Goal: Task Accomplishment & Management: Complete application form

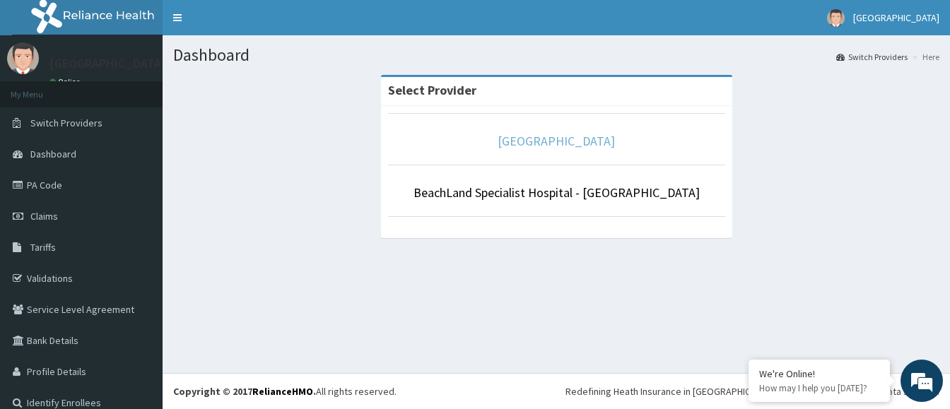
click at [595, 144] on link "[GEOGRAPHIC_DATA]" at bounding box center [556, 141] width 117 height 16
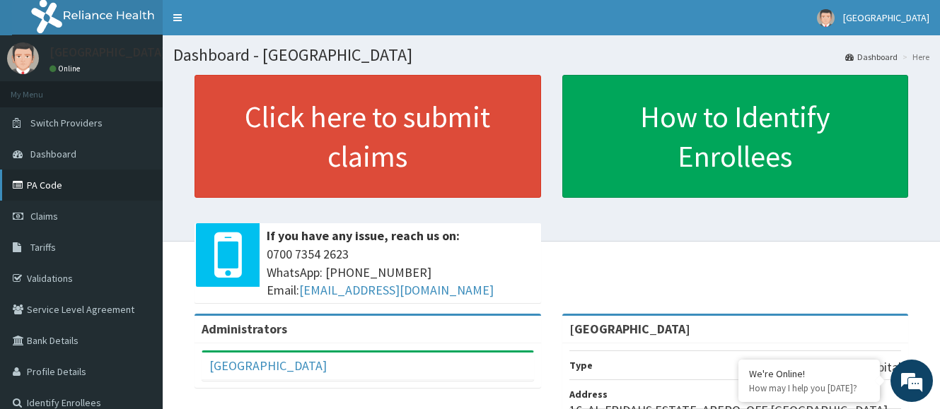
click at [26, 183] on icon at bounding box center [20, 185] width 14 height 10
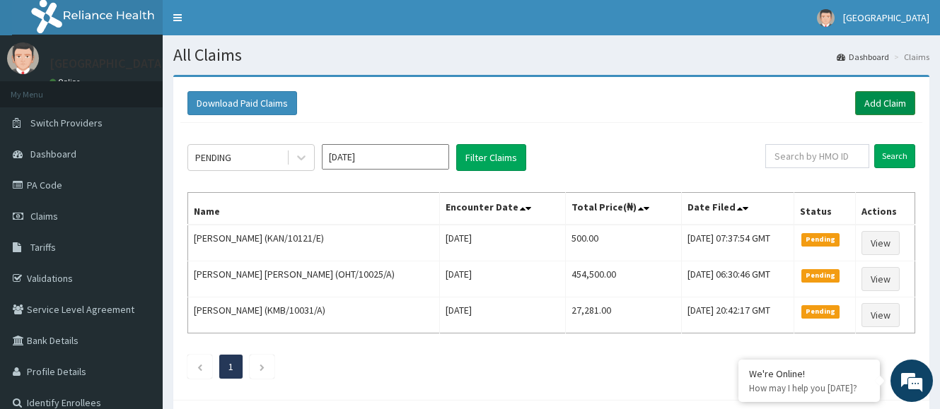
click at [863, 106] on link "Add Claim" at bounding box center [885, 103] width 60 height 24
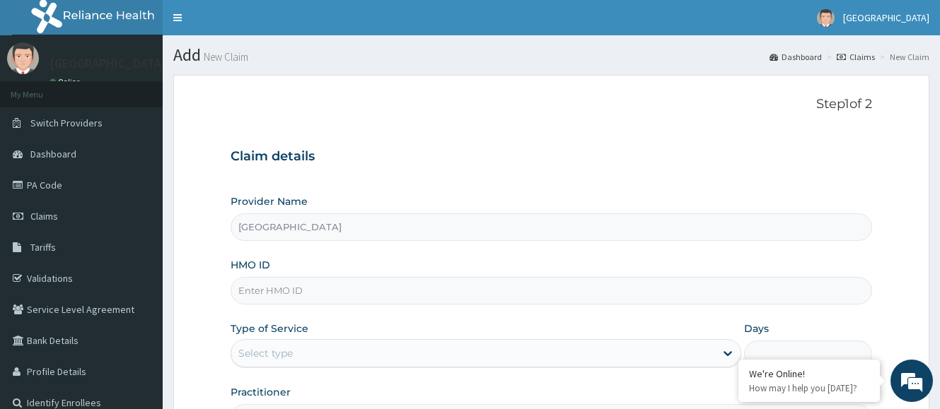
type input "[GEOGRAPHIC_DATA]"
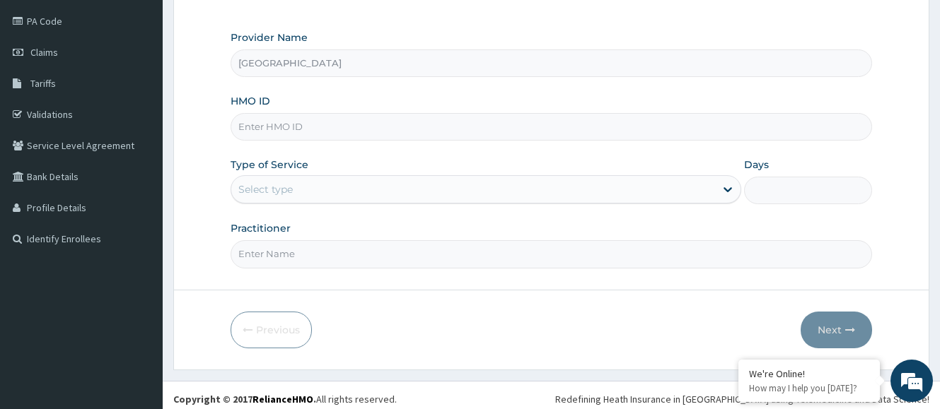
scroll to position [172, 0]
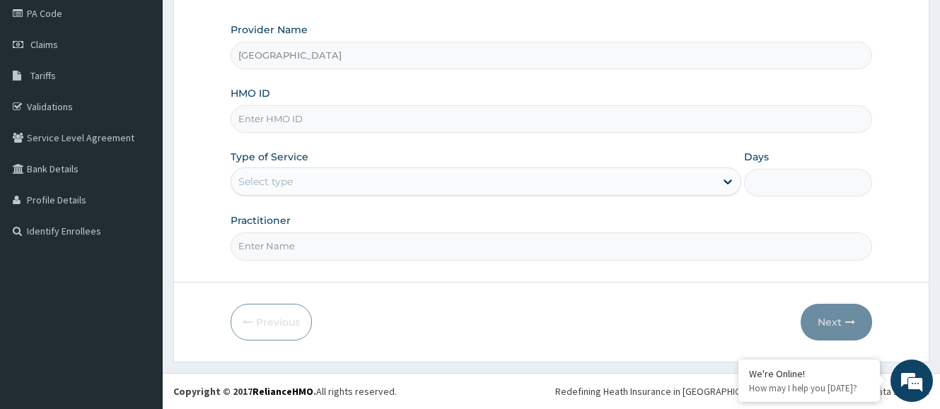
click at [365, 120] on input "HMO ID" at bounding box center [551, 119] width 641 height 28
type input "HFI/10005/B"
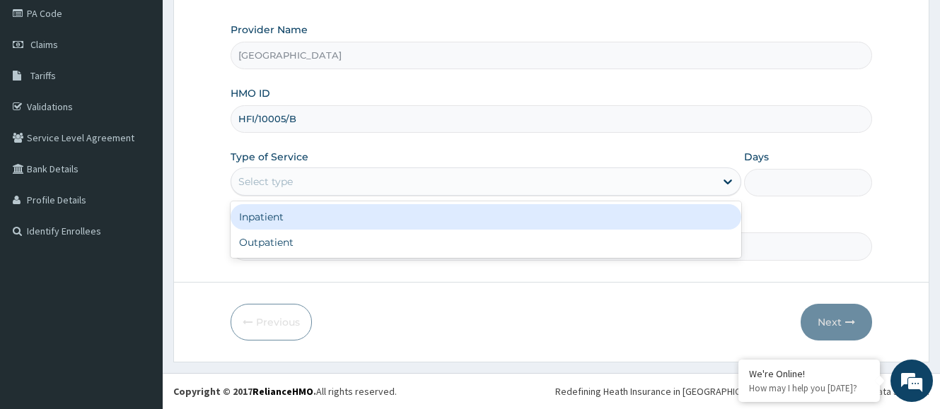
click at [311, 182] on div "Select type" at bounding box center [473, 181] width 484 height 23
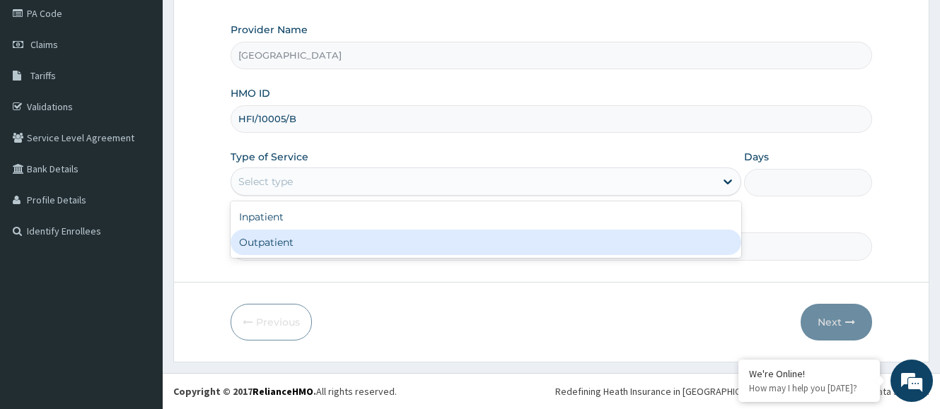
click at [306, 239] on div "Outpatient" at bounding box center [486, 242] width 511 height 25
type input "1"
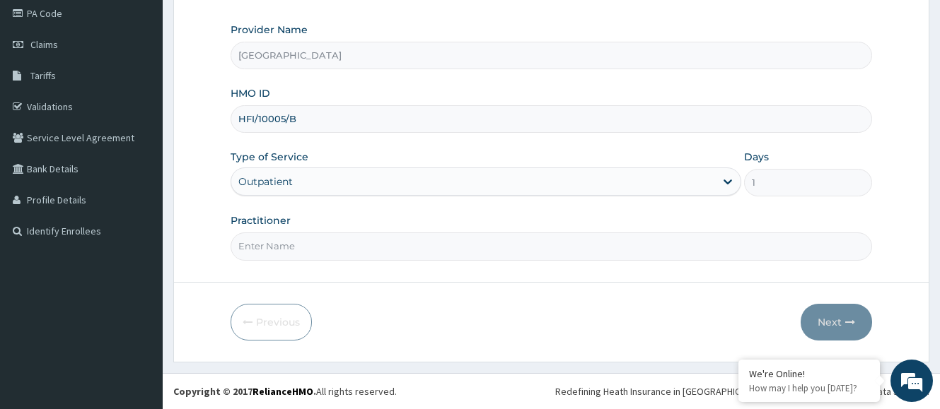
click at [270, 250] on input "Practitioner" at bounding box center [551, 247] width 641 height 28
type input "DR. AJALA"
click at [831, 322] on button "Next" at bounding box center [836, 322] width 71 height 37
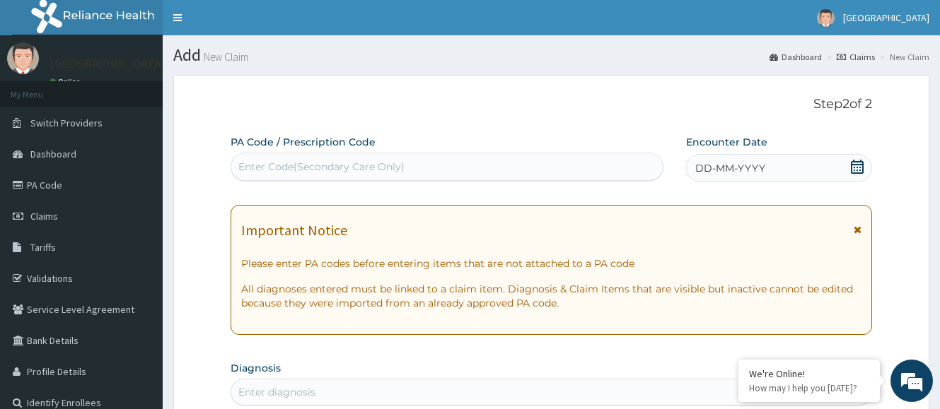
click at [284, 163] on div "Enter Code(Secondary Care Only)" at bounding box center [321, 167] width 166 height 14
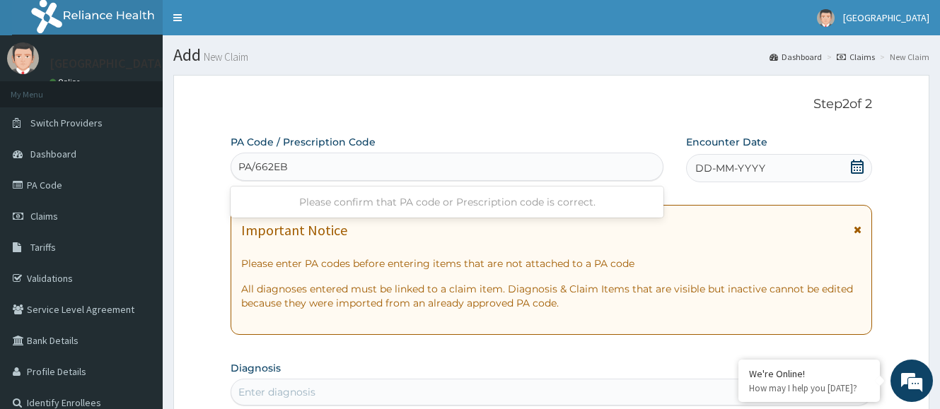
type input "PA/662EBB"
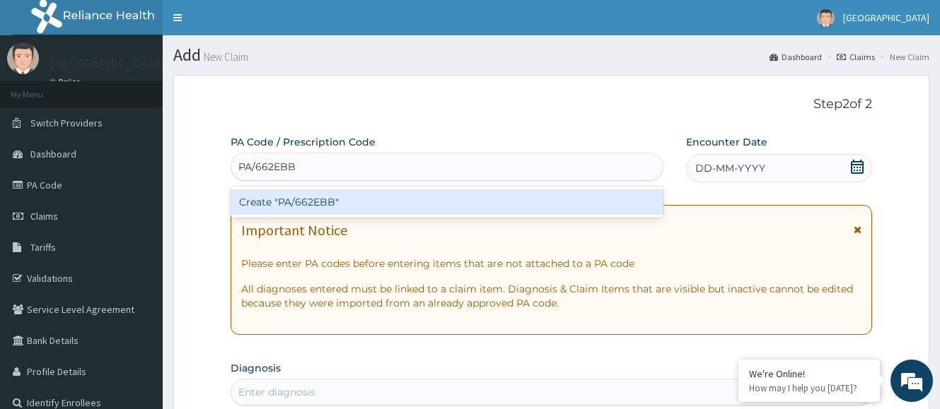
click at [349, 197] on div "Create "PA/662EBB"" at bounding box center [447, 202] width 433 height 25
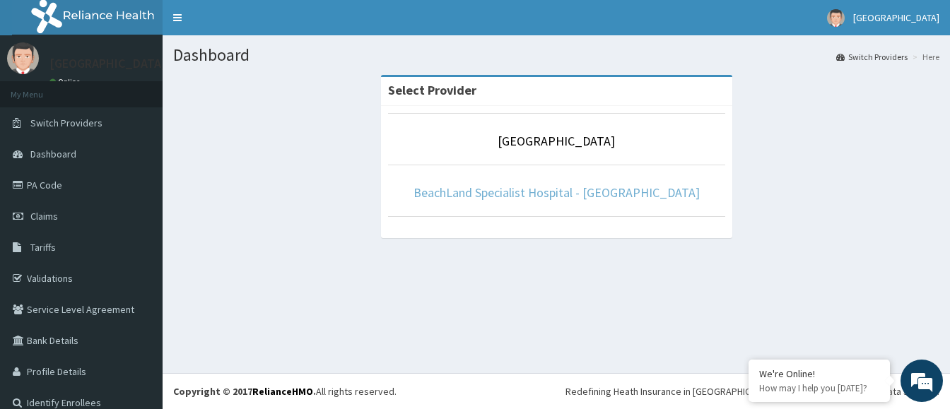
click at [583, 192] on link "BeachLand Specialist Hospital - [GEOGRAPHIC_DATA]" at bounding box center [557, 193] width 286 height 16
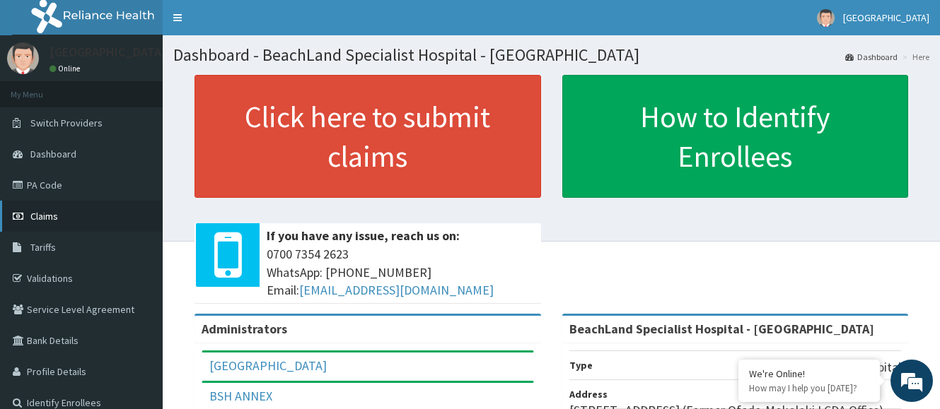
click at [54, 216] on span "Claims" at bounding box center [44, 216] width 28 height 13
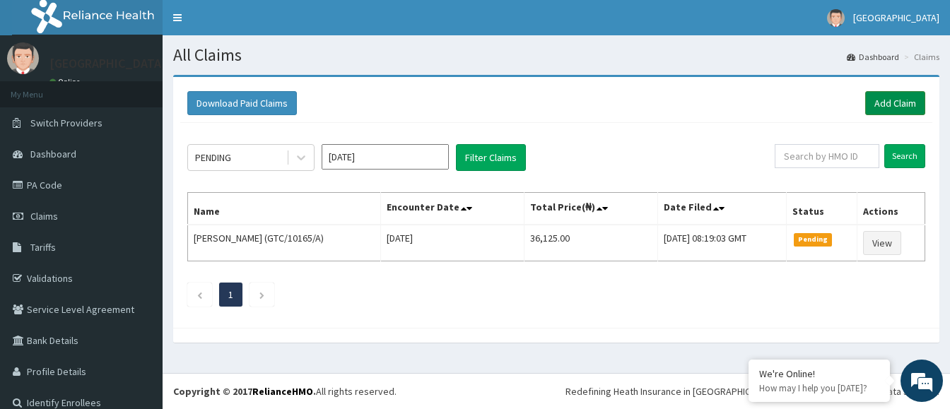
click at [896, 103] on link "Add Claim" at bounding box center [896, 103] width 60 height 24
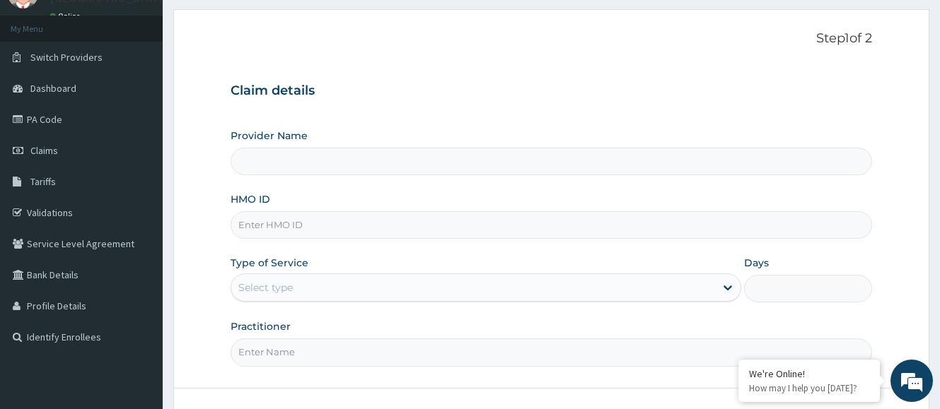
scroll to position [172, 0]
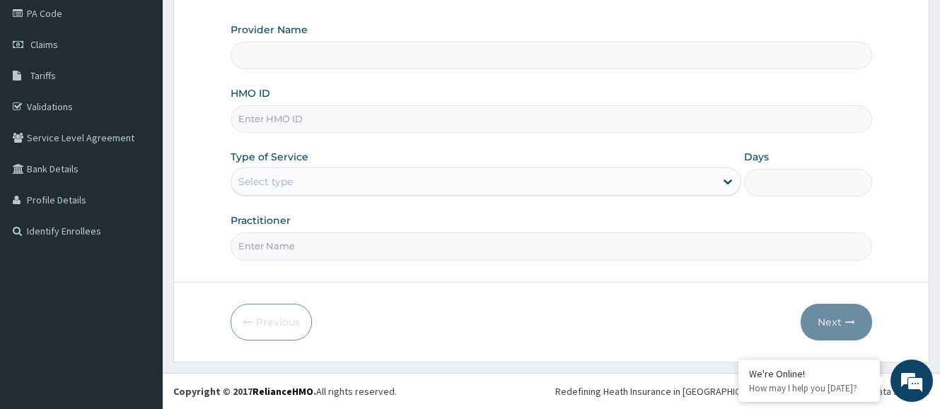
type input "BeachLand Specialist Hospital - [GEOGRAPHIC_DATA]"
click at [255, 123] on input "HMO ID" at bounding box center [551, 119] width 641 height 28
type input "HFI/10005/B"
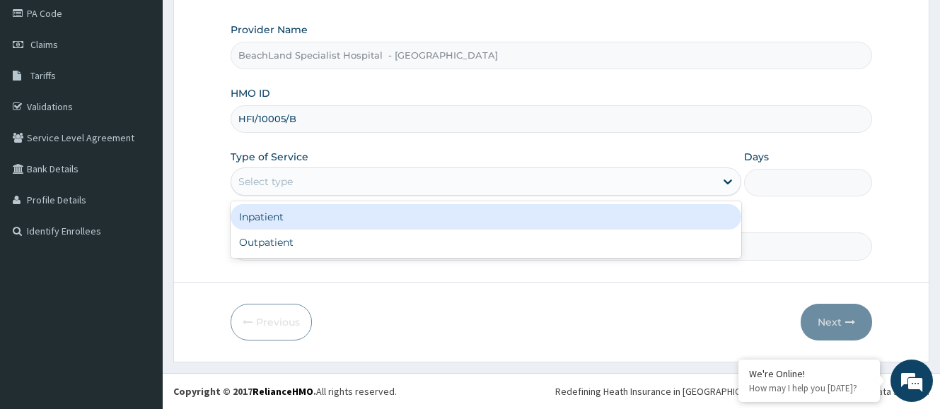
click at [290, 180] on div "Select type" at bounding box center [265, 182] width 54 height 14
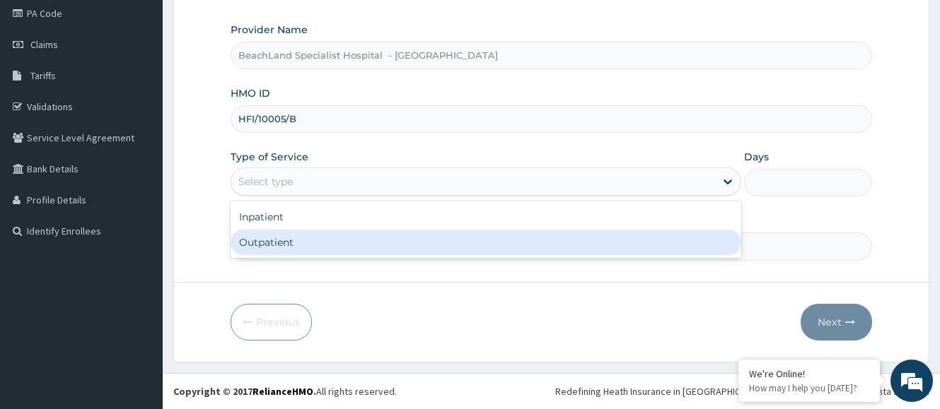
click at [286, 242] on div "Outpatient" at bounding box center [486, 242] width 511 height 25
type input "1"
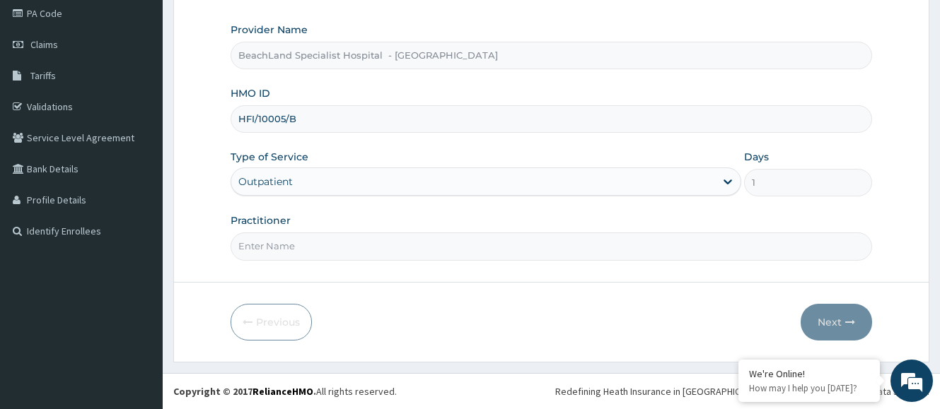
click at [282, 251] on input "Practitioner" at bounding box center [551, 247] width 641 height 28
type input "[PERSON_NAME]"
click at [854, 327] on icon "button" at bounding box center [850, 323] width 10 height 10
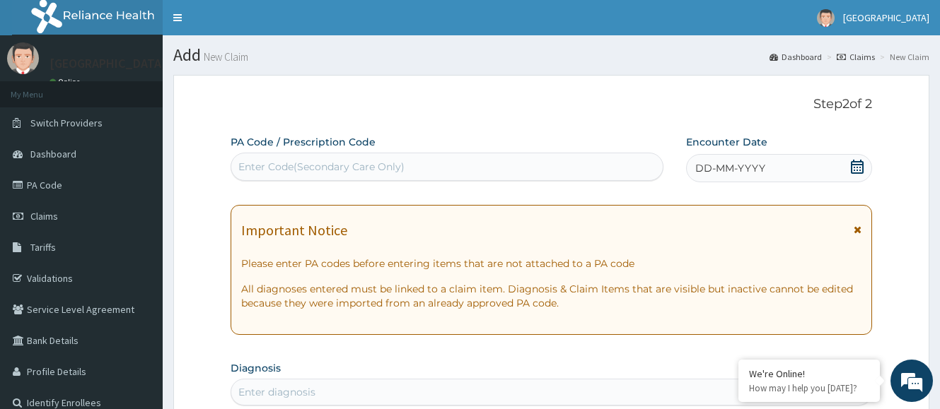
click at [285, 168] on div "Enter Code(Secondary Care Only)" at bounding box center [321, 167] width 166 height 14
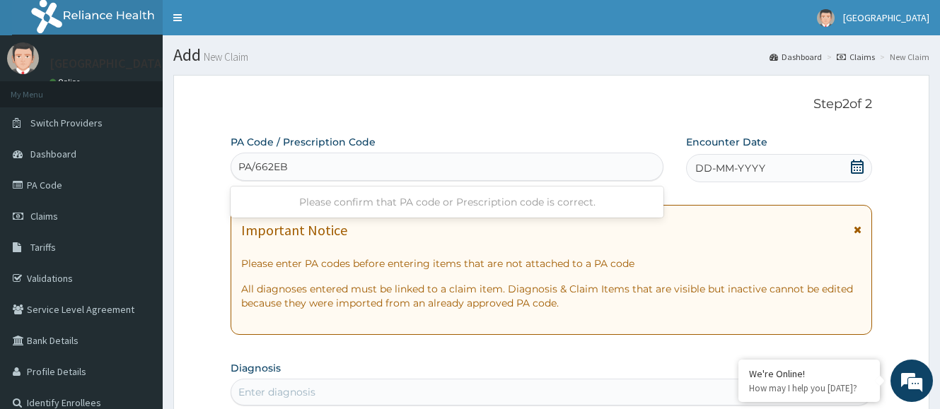
type input "PA/662EBB"
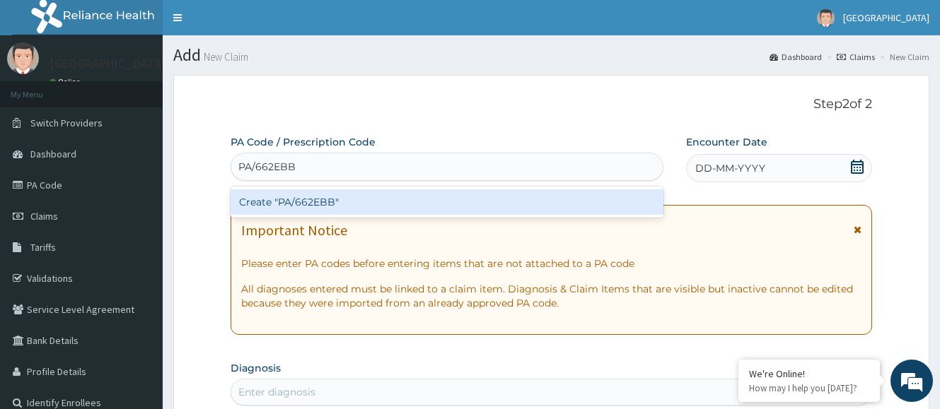
click at [362, 206] on div "Create "PA/662EBB"" at bounding box center [447, 202] width 433 height 25
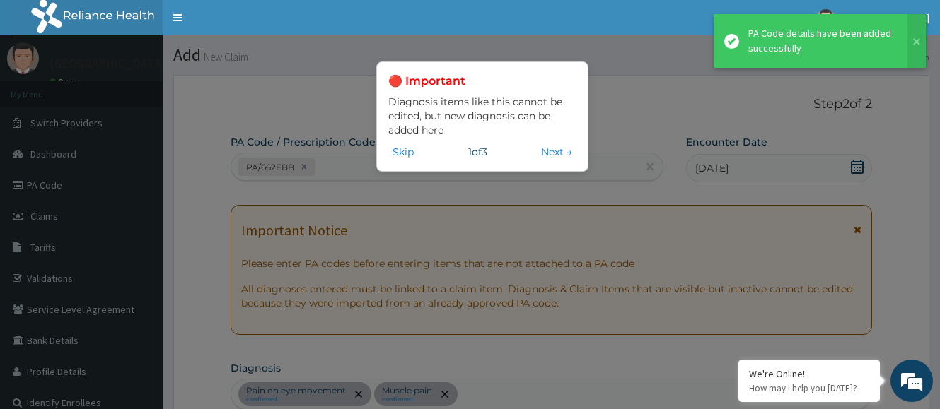
scroll to position [530, 0]
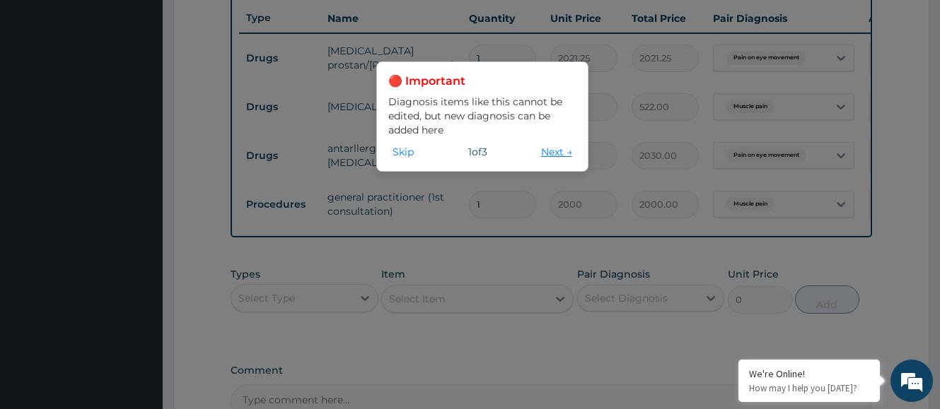
click at [560, 150] on button "Next →" at bounding box center [557, 152] width 40 height 16
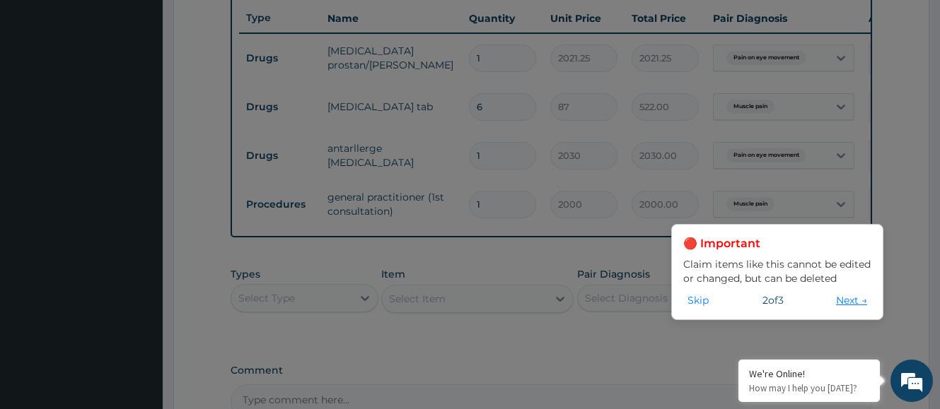
click at [848, 302] on button "Next →" at bounding box center [852, 301] width 40 height 16
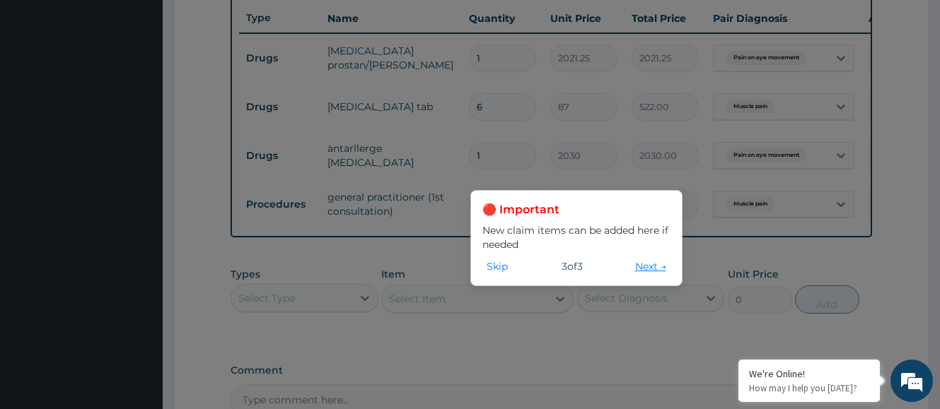
click at [651, 267] on button "Next →" at bounding box center [651, 267] width 40 height 16
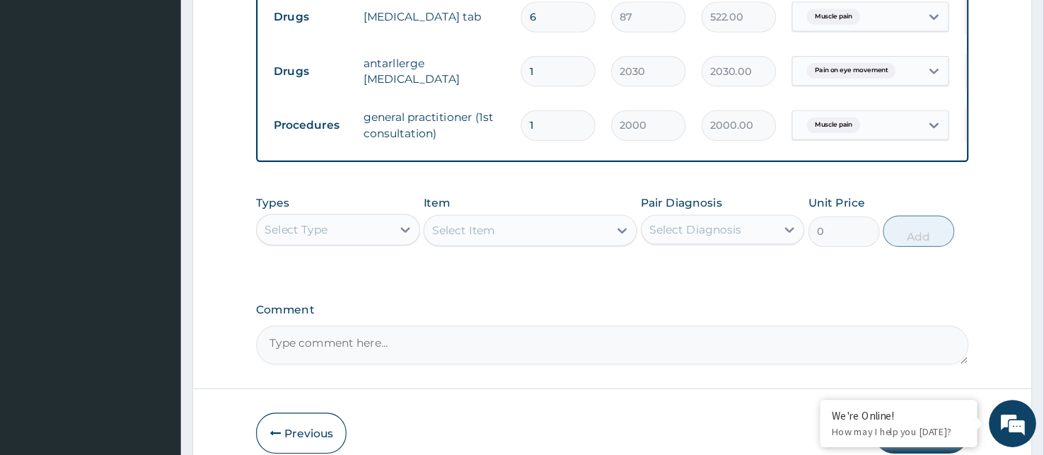
scroll to position [488, 0]
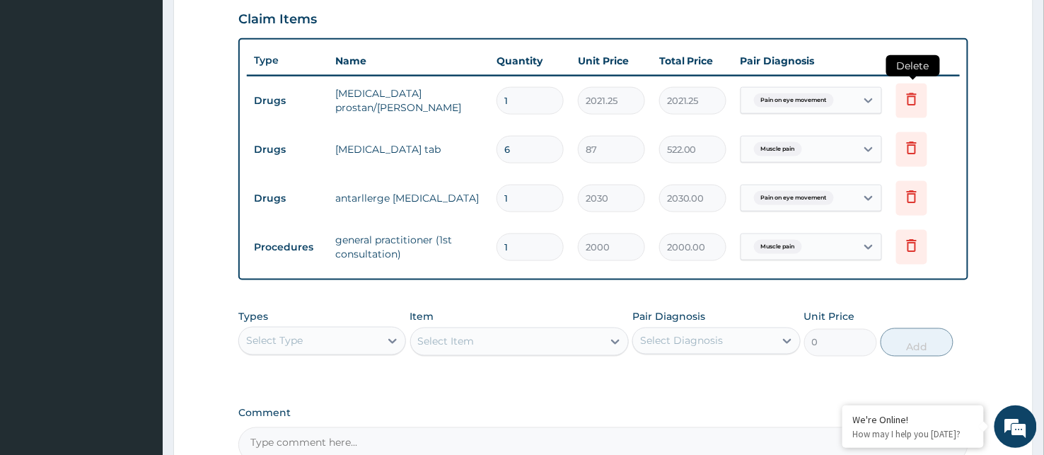
click at [912, 99] on icon at bounding box center [911, 99] width 17 height 17
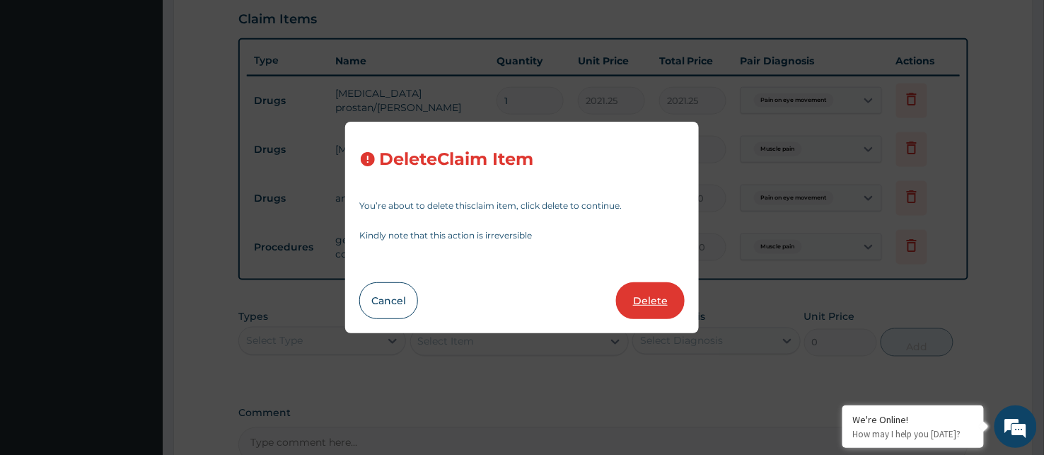
click at [645, 298] on button "Delete" at bounding box center [650, 300] width 69 height 37
type input "6"
type input "87"
type input "522.00"
type input "1"
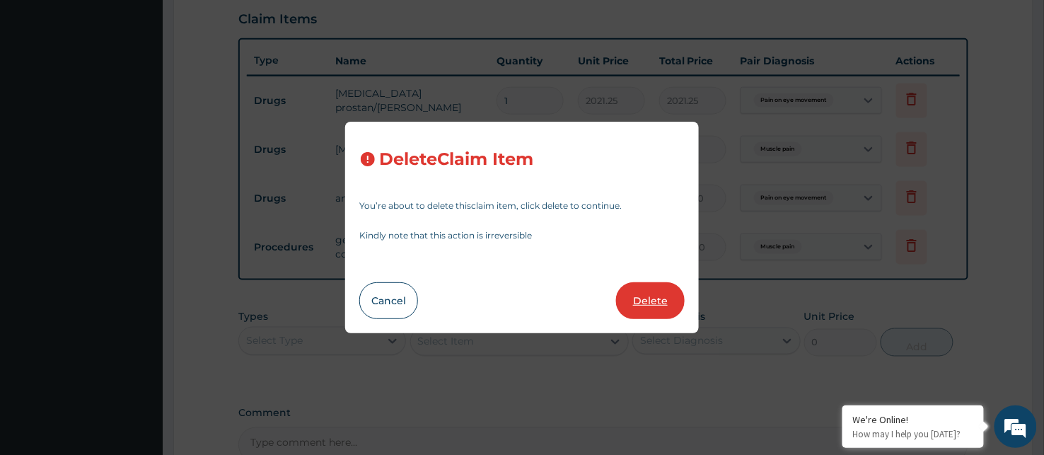
type input "2030"
type input "2030.00"
type input "2000"
type input "2000.00"
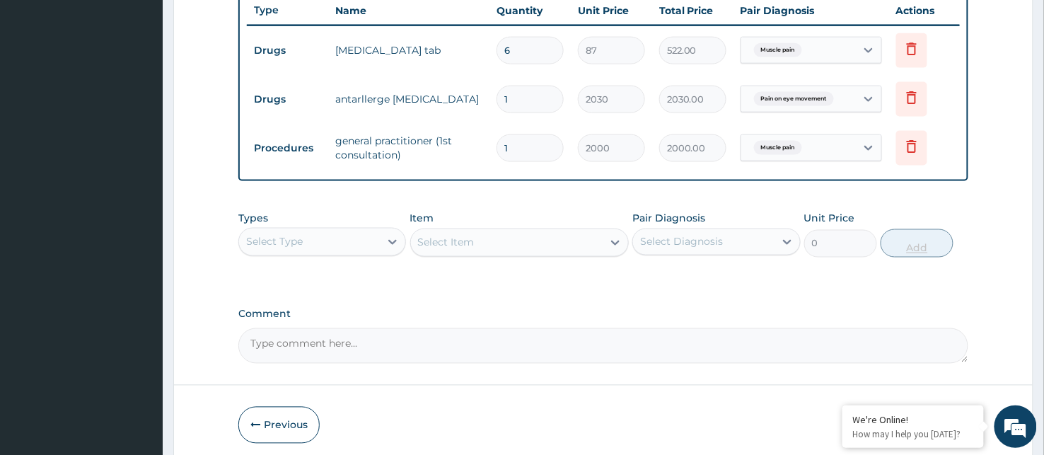
scroll to position [595, 0]
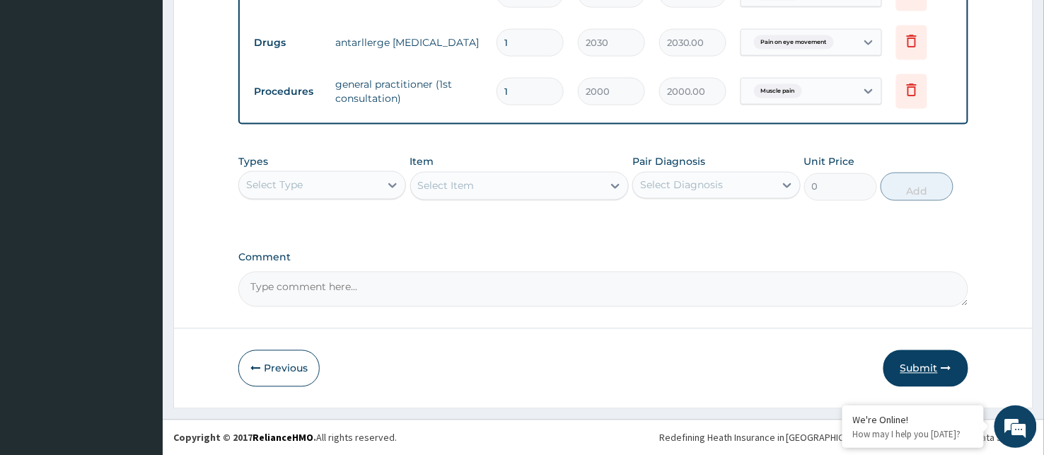
click at [939, 366] on button "Submit" at bounding box center [925, 368] width 85 height 37
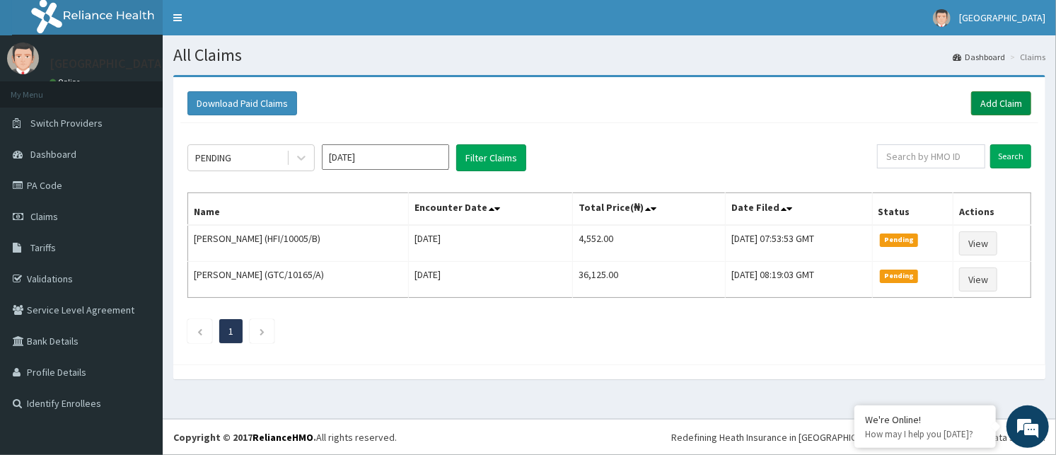
click at [990, 107] on link "Add Claim" at bounding box center [1001, 103] width 60 height 24
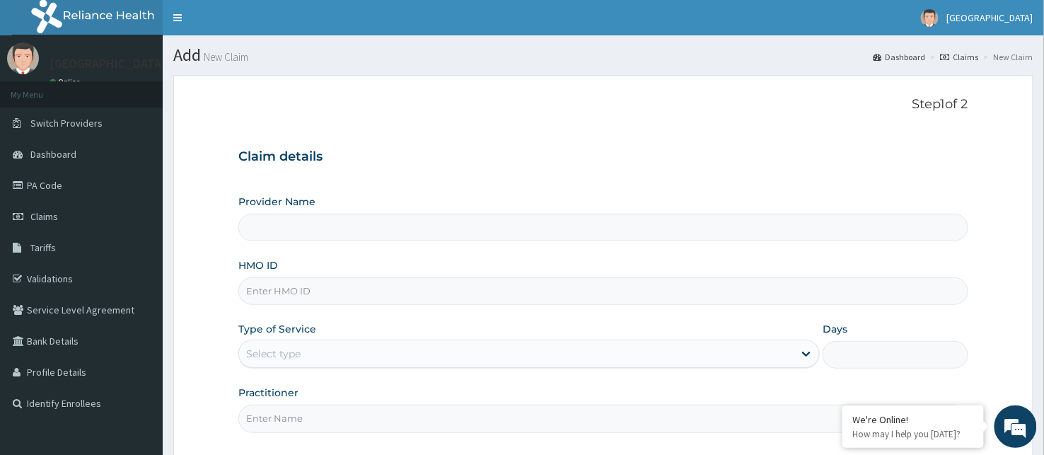
type input "BeachLand Specialist Hospital - [GEOGRAPHIC_DATA]"
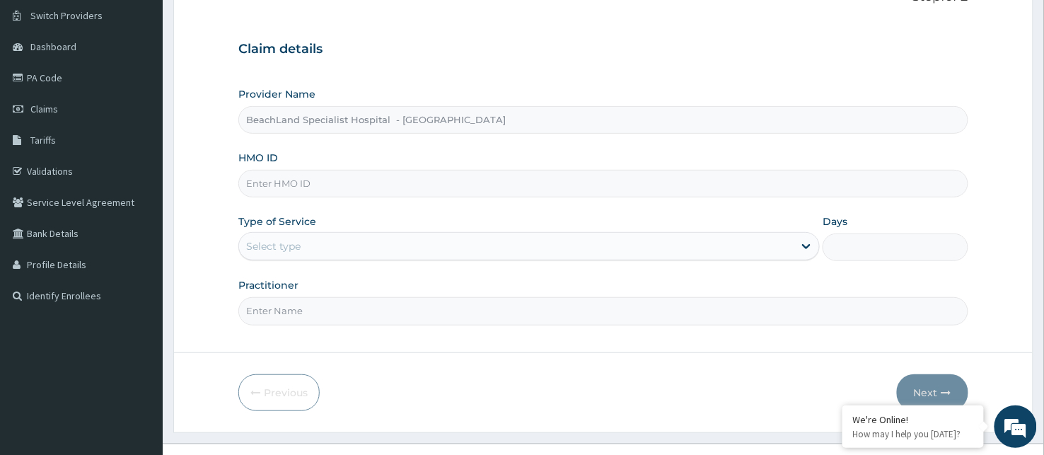
scroll to position [132, 0]
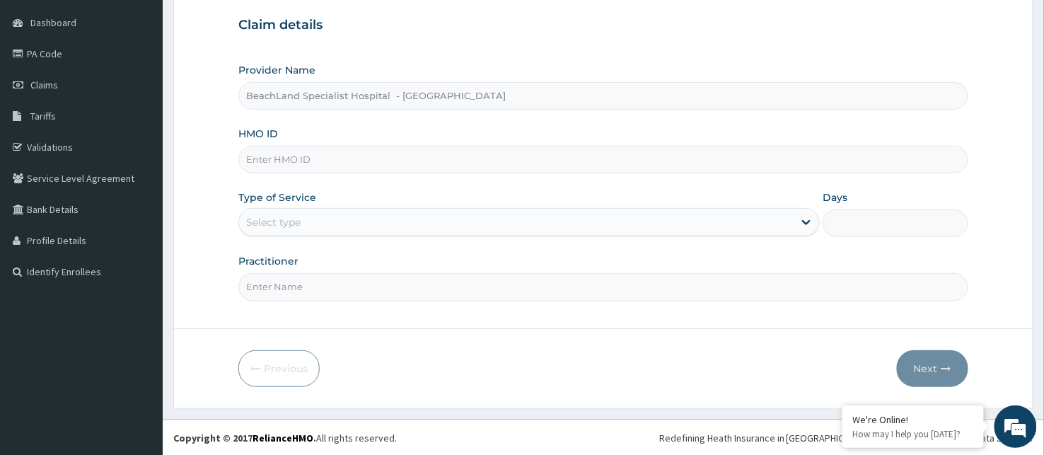
click at [328, 153] on input "HMO ID" at bounding box center [603, 160] width 730 height 28
type input "PIN/10011/J"
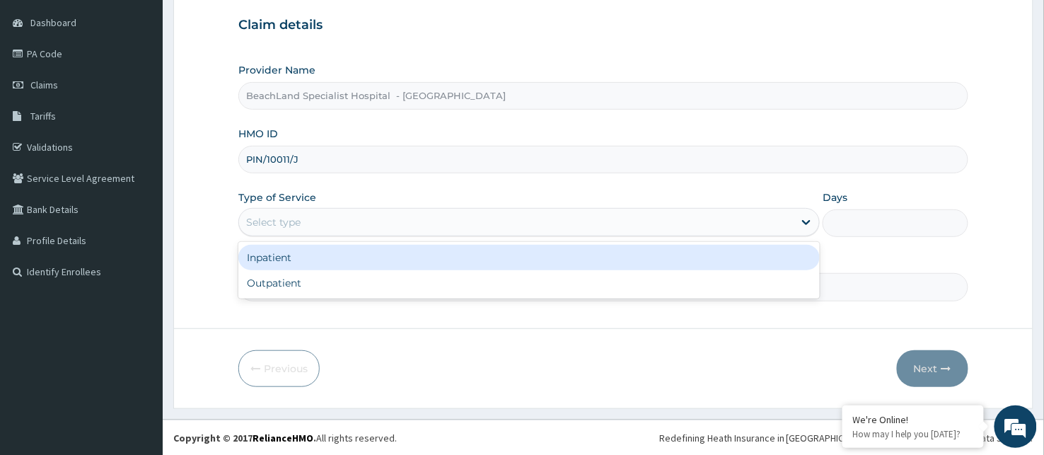
click at [298, 223] on div "Select type" at bounding box center [273, 222] width 54 height 14
click at [305, 267] on div "Inpatient" at bounding box center [528, 257] width 581 height 25
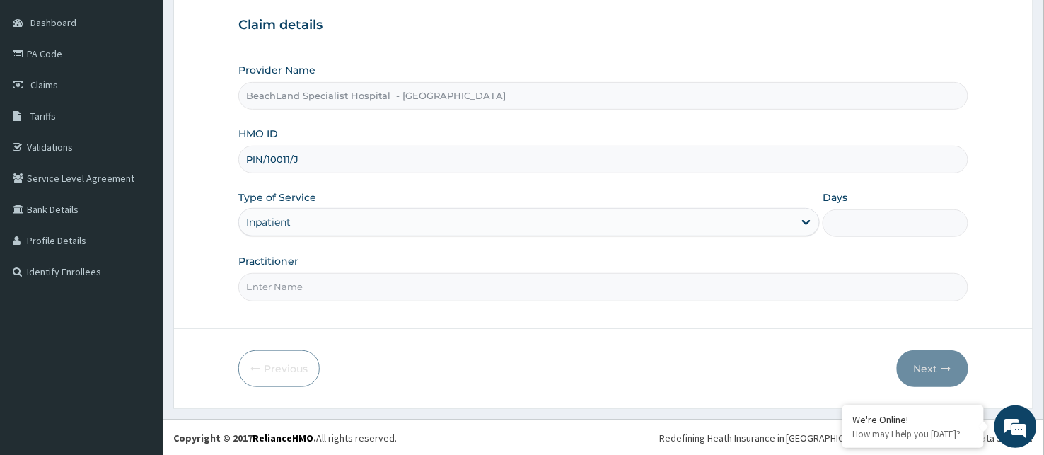
click at [364, 289] on input "Practitioner" at bounding box center [603, 287] width 730 height 28
type input "[PERSON_NAME]"
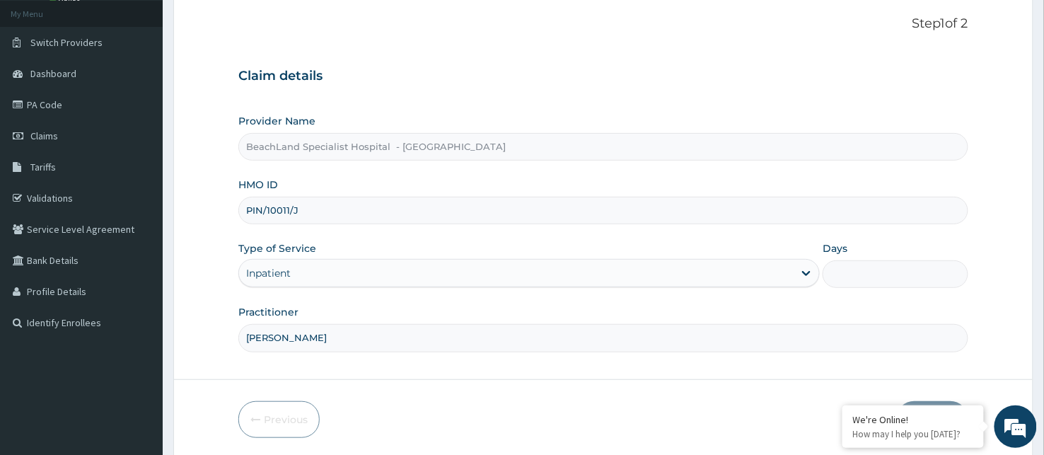
scroll to position [53, 0]
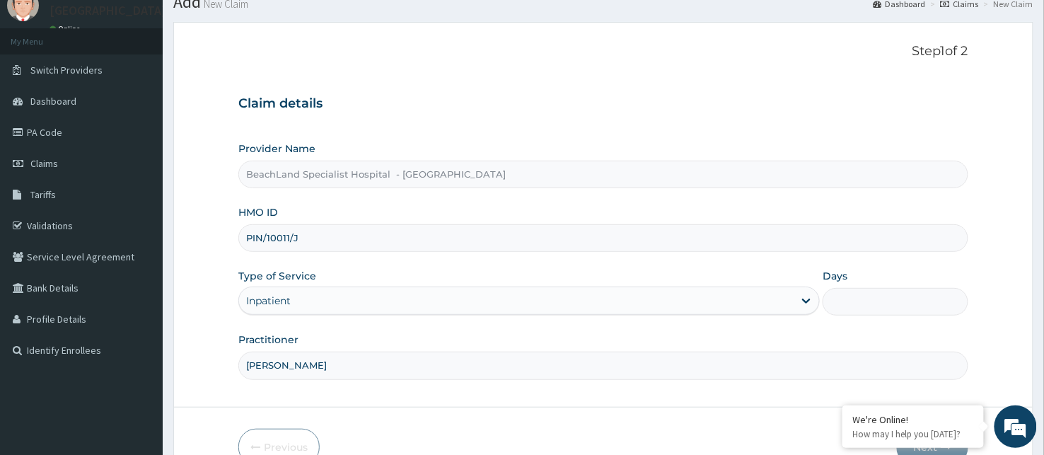
click at [357, 249] on input "PIN/10011/J" at bounding box center [603, 238] width 730 height 28
click at [857, 304] on input "Days" at bounding box center [895, 302] width 146 height 28
type input "1"
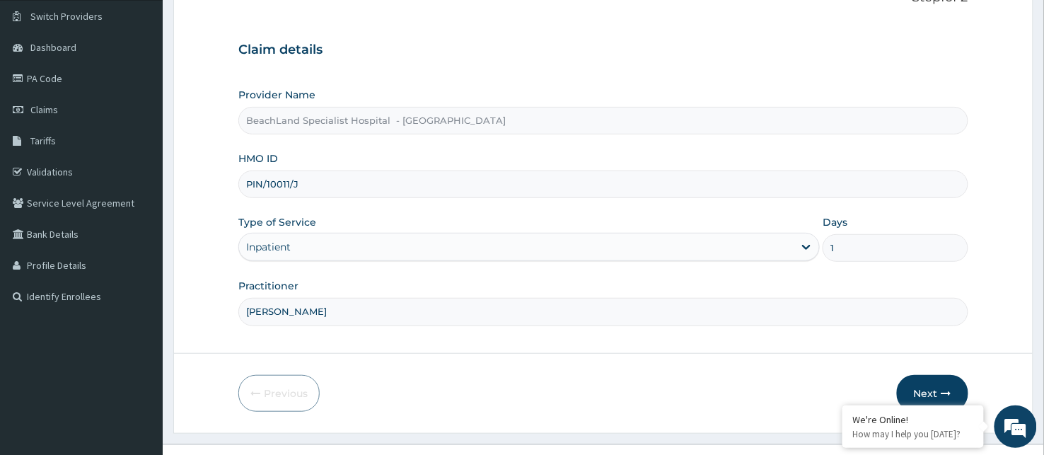
scroll to position [132, 0]
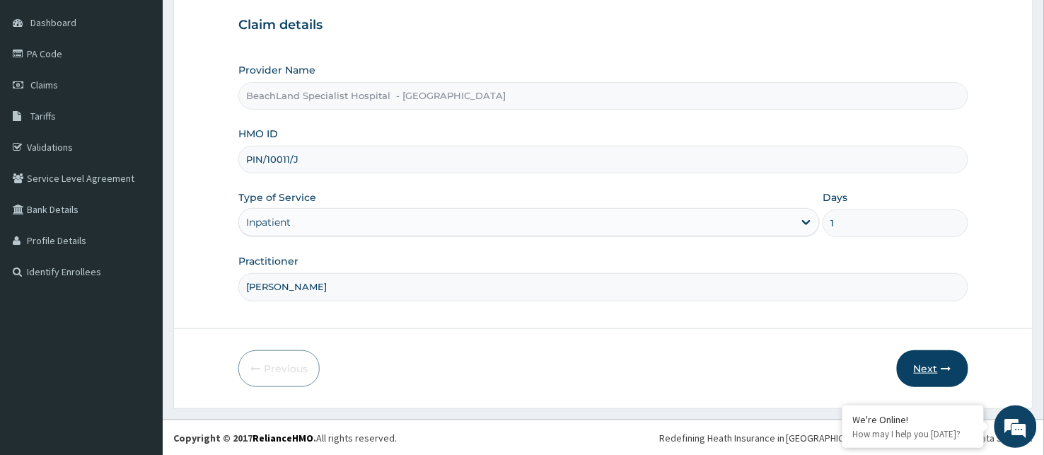
click at [936, 373] on button "Next" at bounding box center [932, 368] width 71 height 37
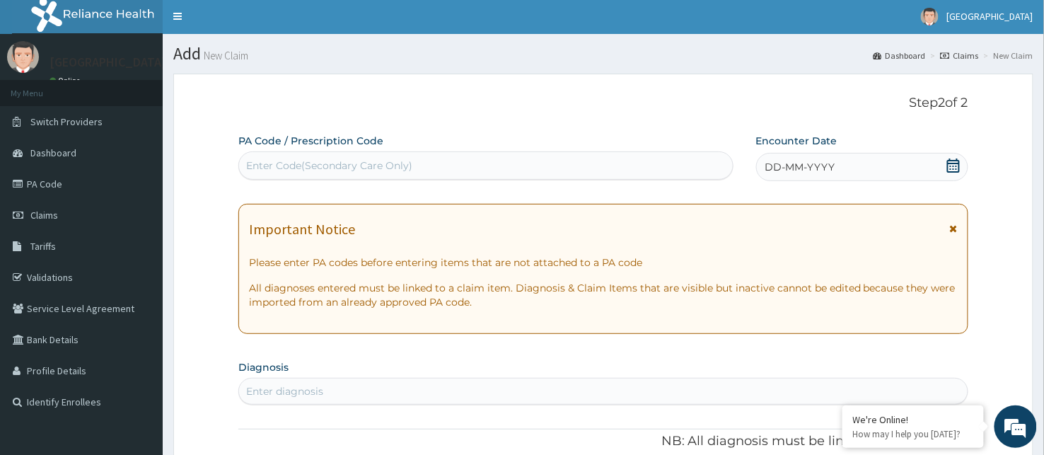
scroll to position [0, 0]
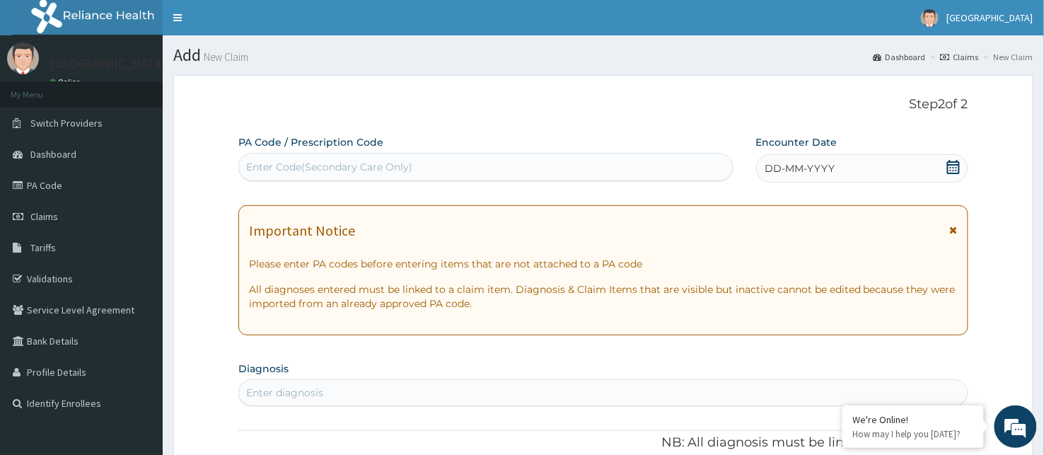
click at [339, 161] on div "Enter Code(Secondary Care Only)" at bounding box center [329, 167] width 166 height 14
paste input "PA/FCC12A"
type input "PA/FCC12A"
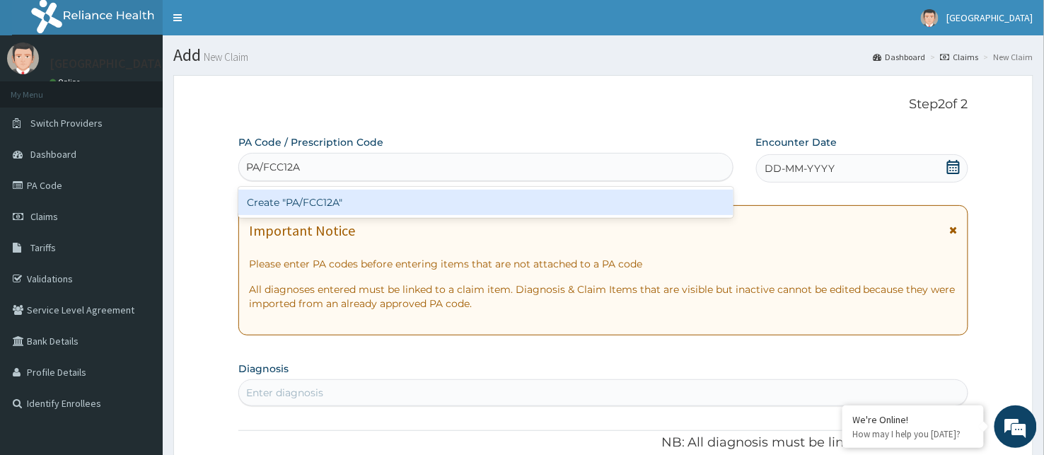
click at [413, 209] on div "Create "PA/FCC12A"" at bounding box center [485, 202] width 495 height 25
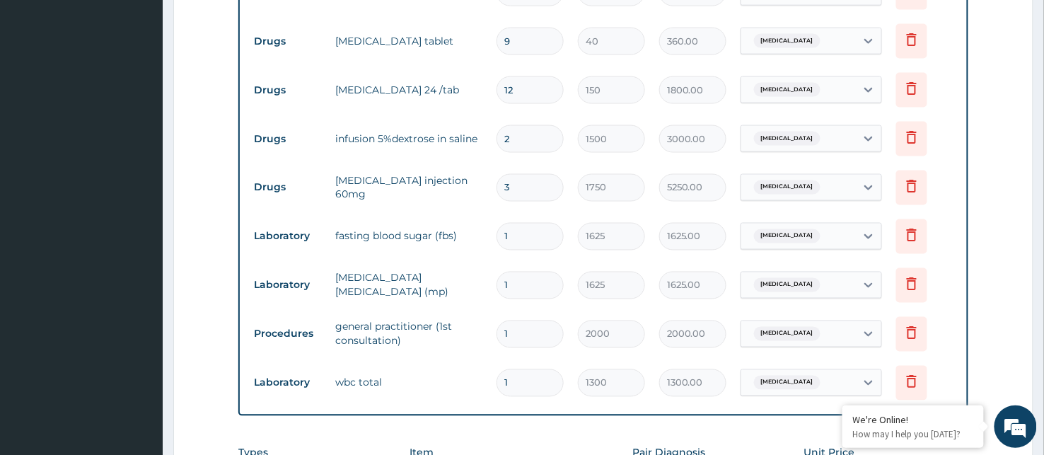
scroll to position [890, 0]
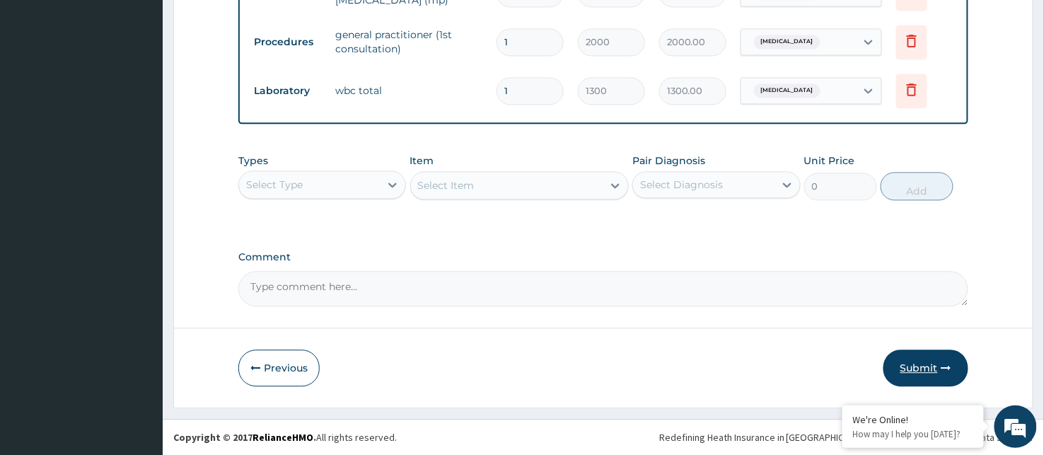
click at [944, 368] on icon "button" at bounding box center [946, 368] width 10 height 10
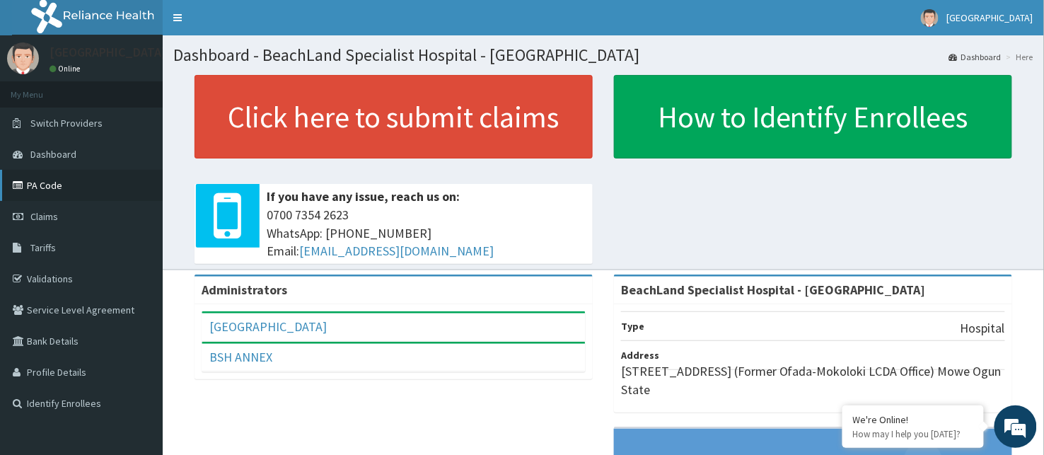
click at [58, 184] on link "PA Code" at bounding box center [81, 185] width 163 height 31
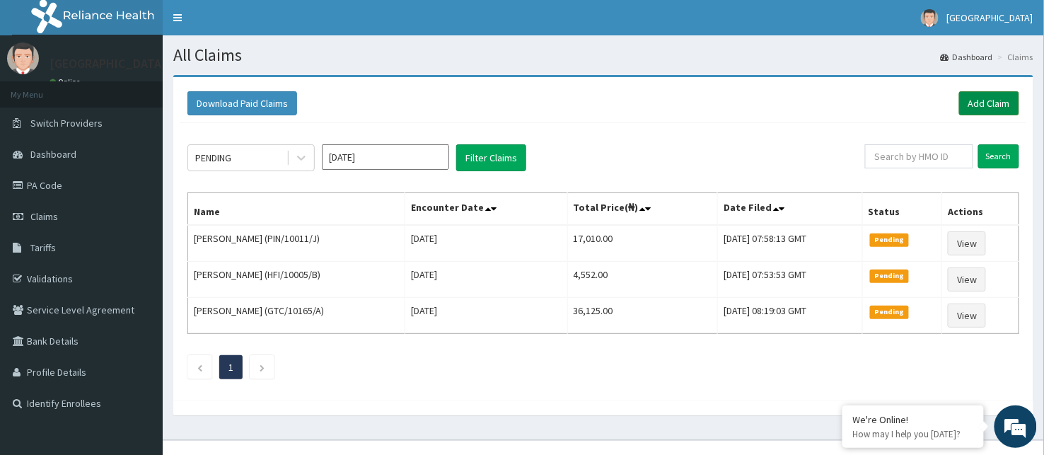
click at [989, 107] on link "Add Claim" at bounding box center [989, 103] width 60 height 24
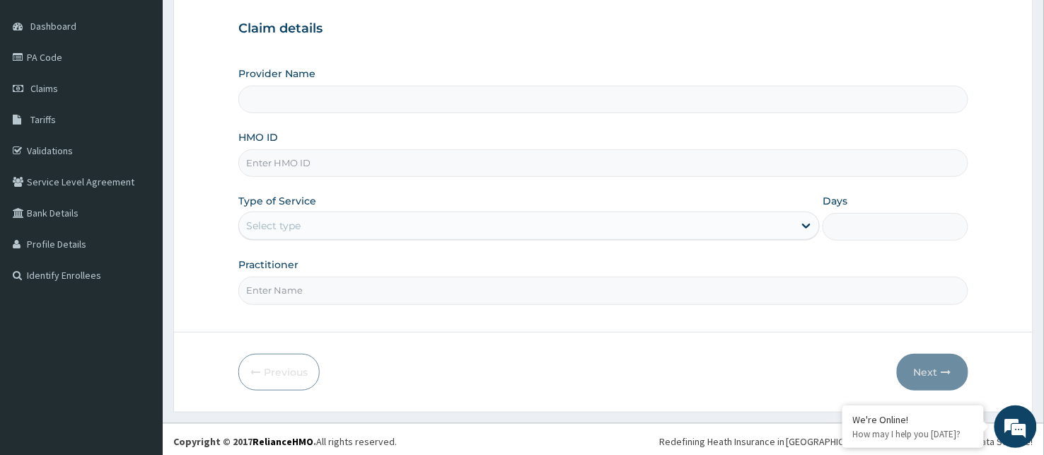
scroll to position [132, 0]
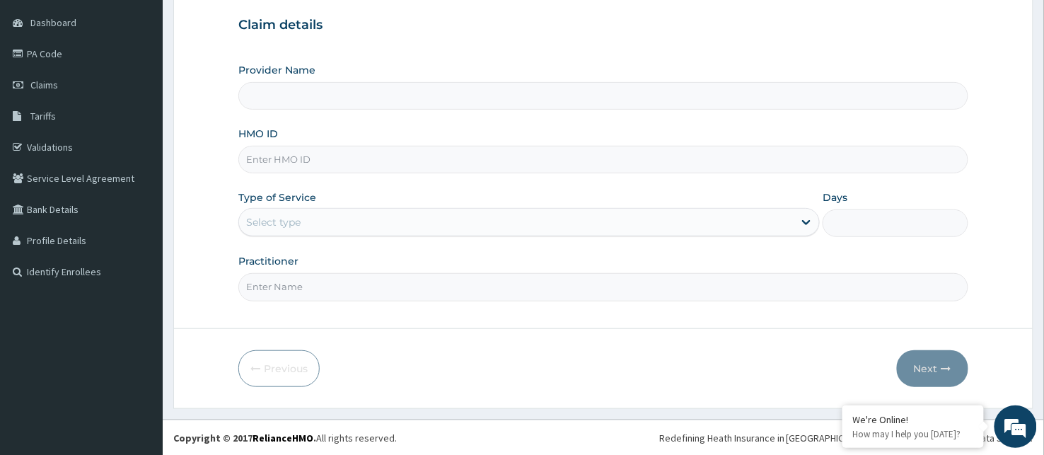
type input "BeachLand Specialist Hospital - [GEOGRAPHIC_DATA]"
click at [284, 217] on div "Select type" at bounding box center [273, 222] width 54 height 14
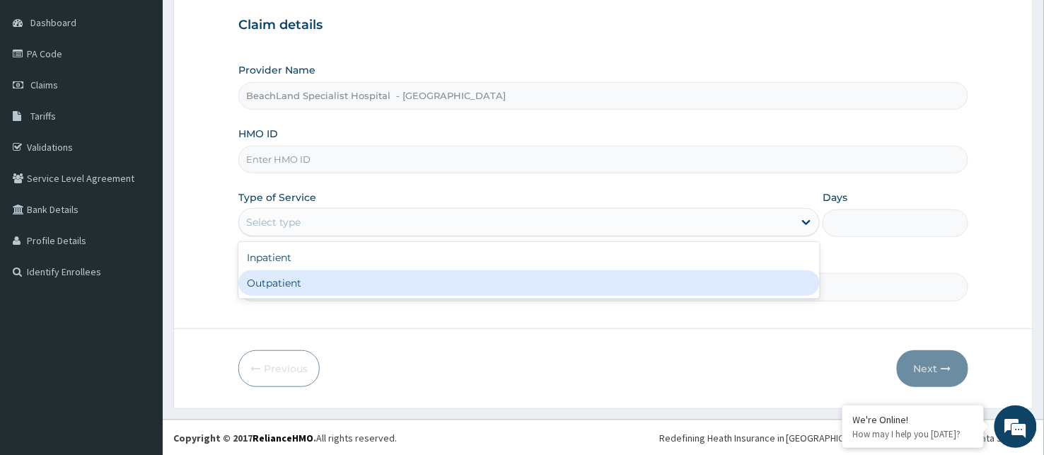
click at [291, 285] on div "Outpatient" at bounding box center [528, 282] width 581 height 25
type input "1"
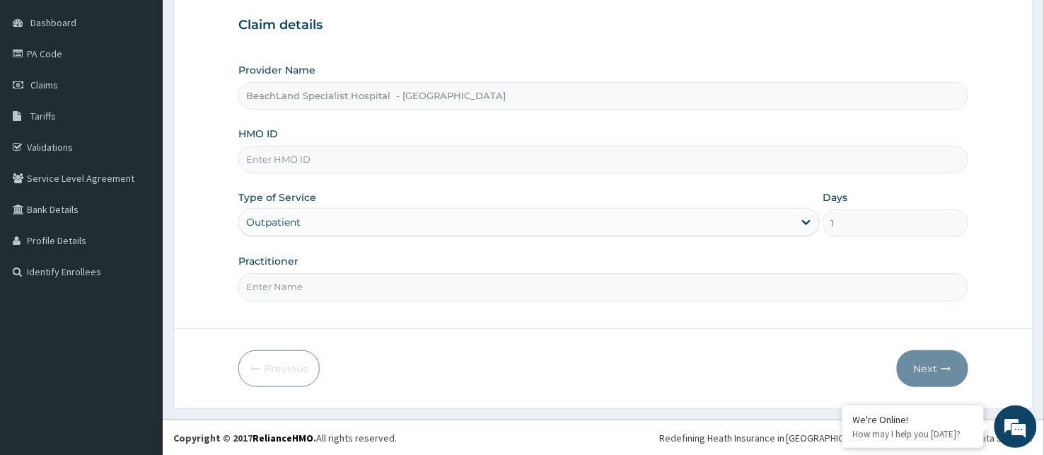
click at [317, 156] on input "HMO ID" at bounding box center [603, 160] width 730 height 28
type input "OHT/11015/A"
click at [358, 284] on input "Practitioner" at bounding box center [603, 287] width 730 height 28
type input "Dr UDOKA"
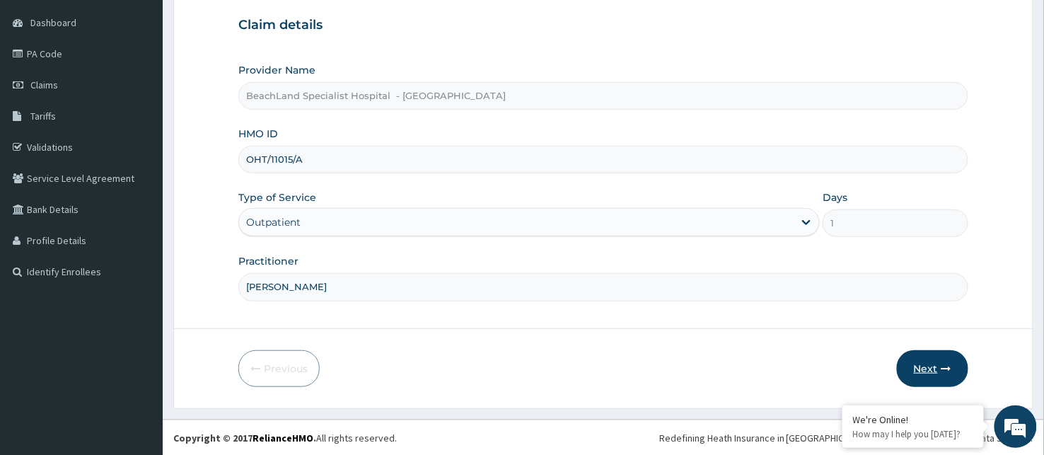
click at [931, 371] on button "Next" at bounding box center [932, 368] width 71 height 37
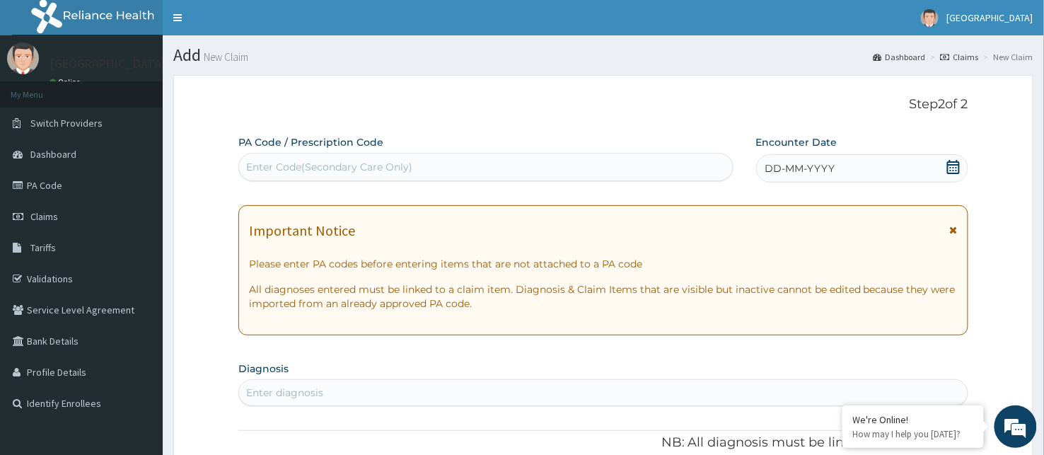
click at [340, 165] on div "Enter Code(Secondary Care Only)" at bounding box center [329, 167] width 166 height 14
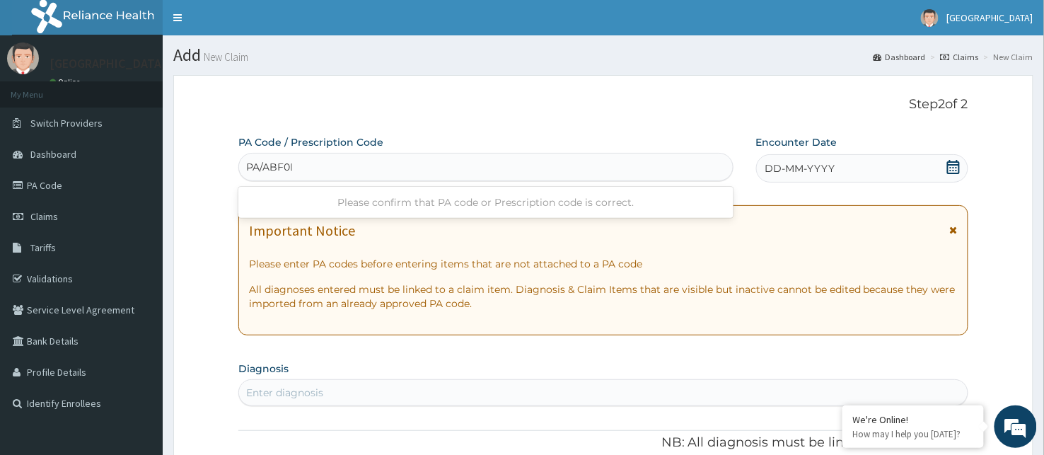
type input "PA/ABF0DD"
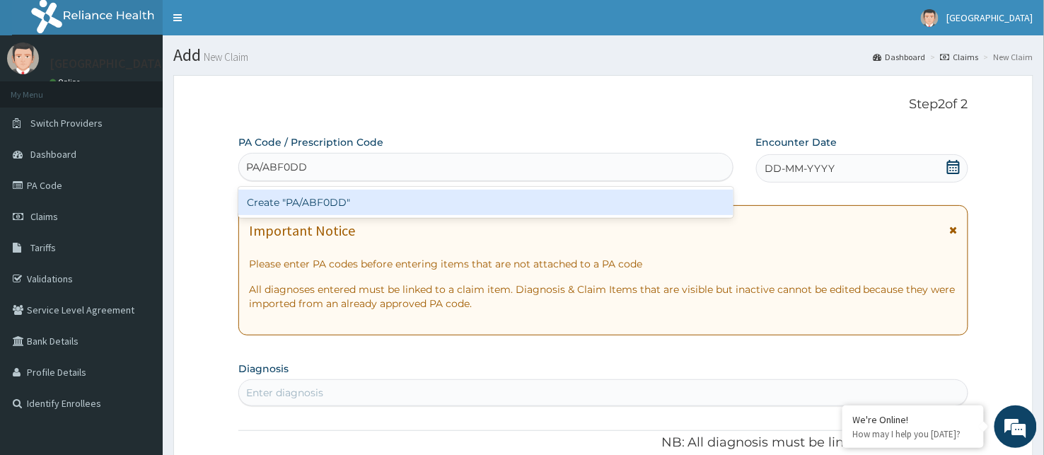
click at [306, 195] on div "Create "PA/ABF0DD"" at bounding box center [485, 202] width 495 height 25
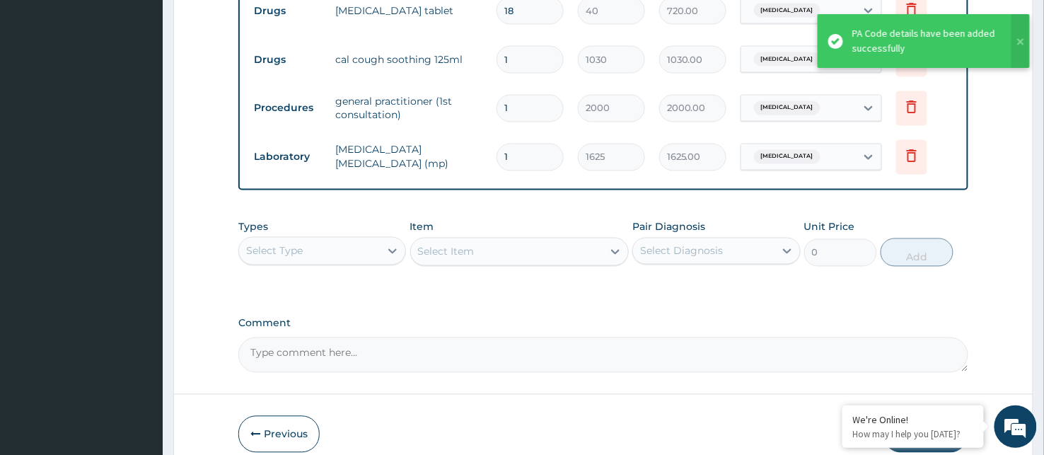
scroll to position [684, 0]
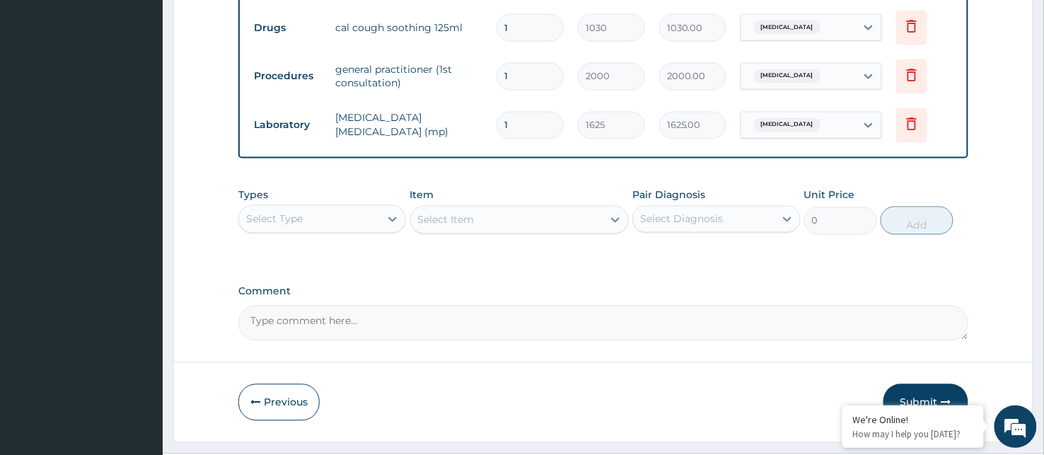
type input "0"
type input "0.00"
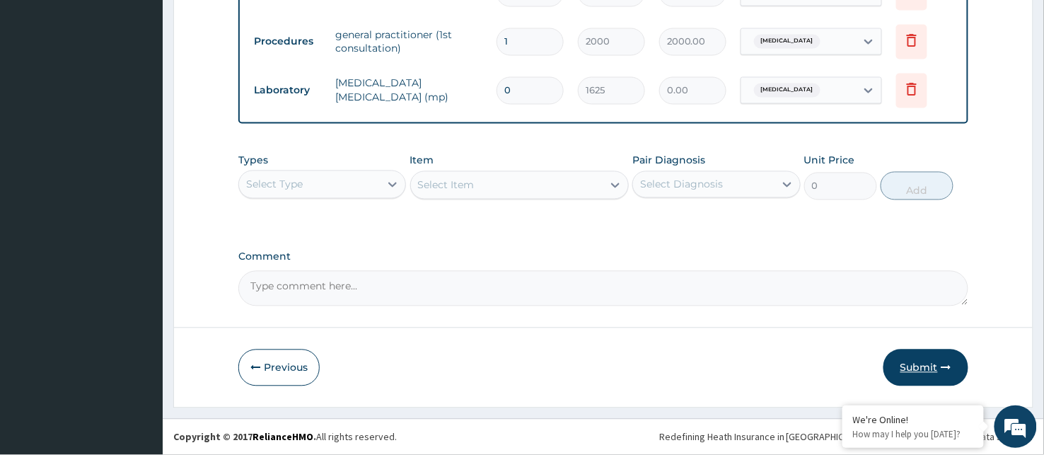
type input "0"
click at [943, 366] on icon "button" at bounding box center [946, 368] width 10 height 10
click at [524, 100] on input "0" at bounding box center [529, 91] width 67 height 28
type input "1"
type input "1625.00"
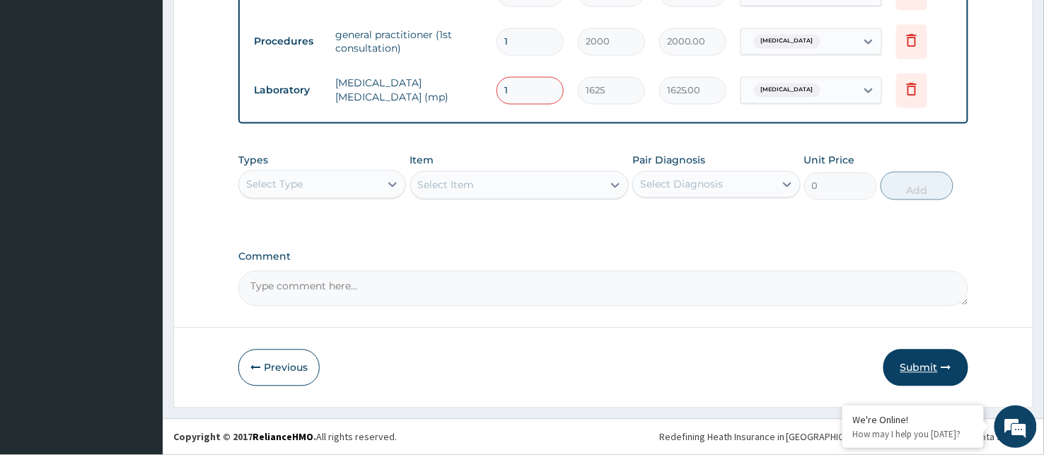
type input "1"
click at [917, 377] on button "Submit" at bounding box center [925, 367] width 85 height 37
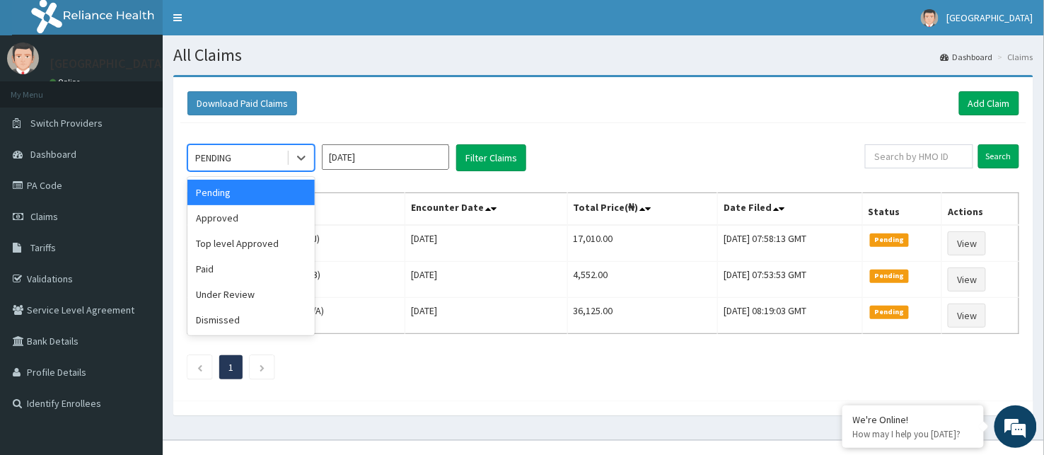
click at [277, 161] on div "PENDING" at bounding box center [237, 157] width 98 height 23
click at [287, 213] on div "Approved" at bounding box center [250, 217] width 127 height 25
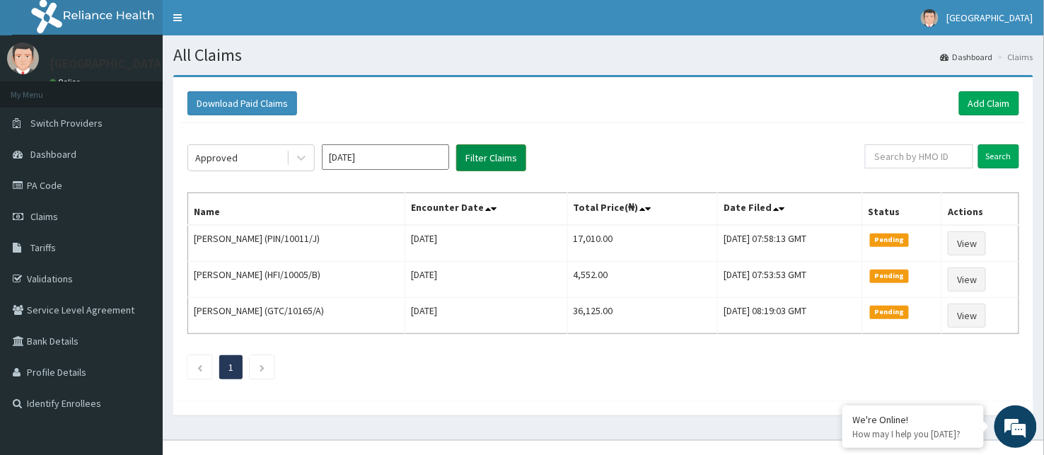
click at [489, 160] on button "Filter Claims" at bounding box center [491, 157] width 70 height 27
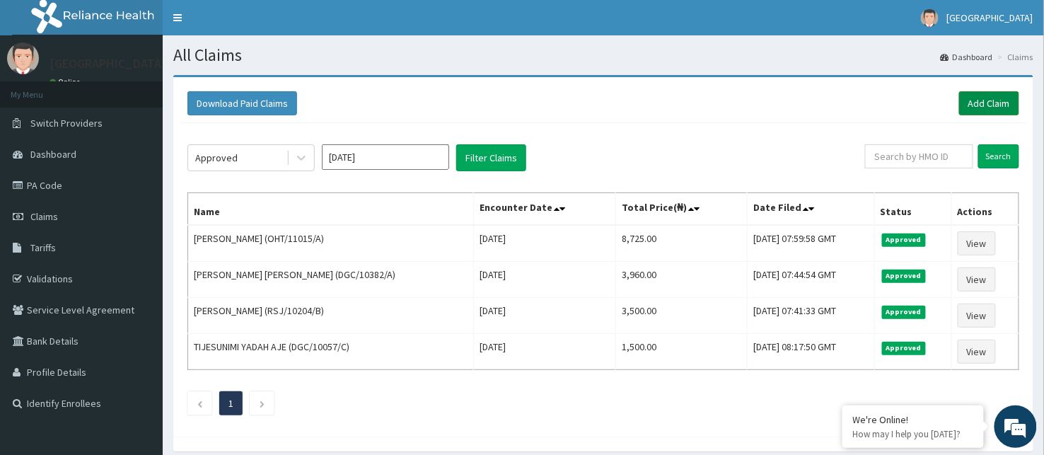
click at [998, 104] on link "Add Claim" at bounding box center [989, 103] width 60 height 24
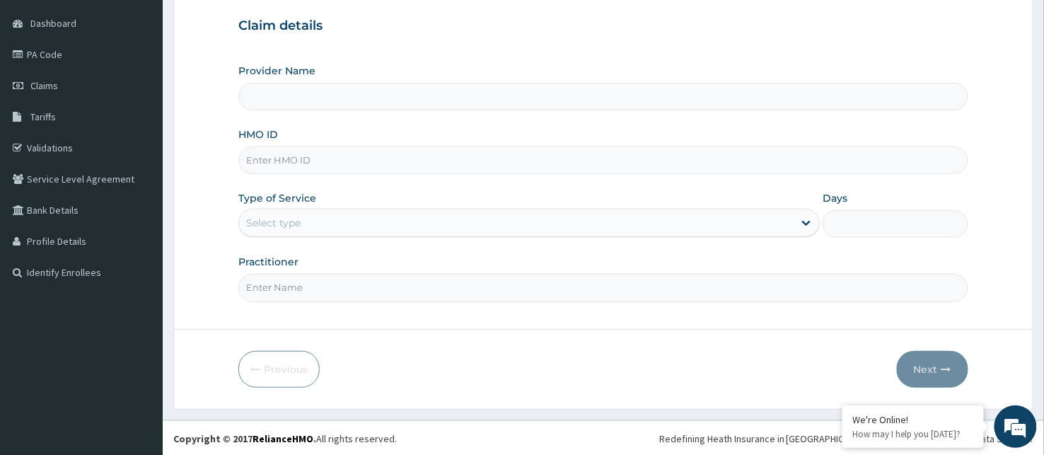
scroll to position [132, 0]
type input "BeachLand Specialist Hospital - Annex"
click at [272, 165] on input "HMO ID" at bounding box center [603, 160] width 730 height 28
click at [272, 165] on input "dgc/10382" at bounding box center [603, 160] width 730 height 28
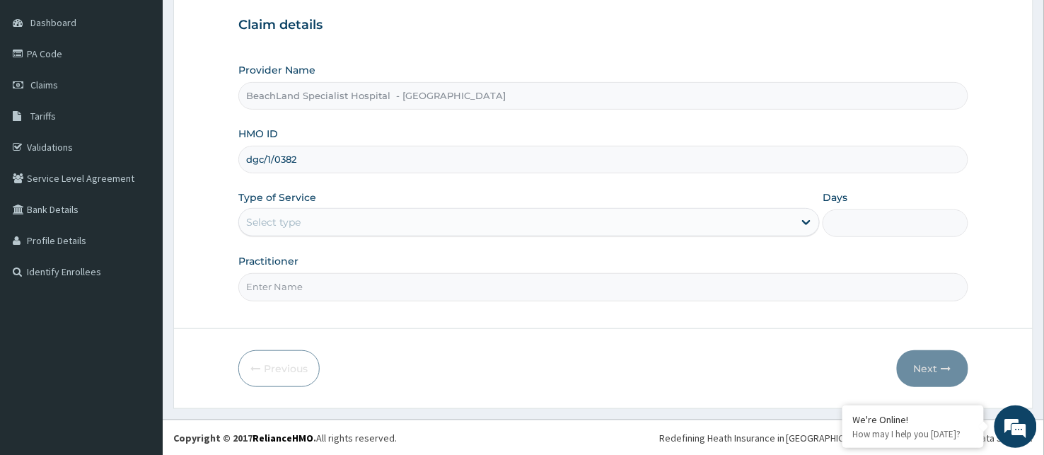
click at [342, 161] on input "dgc/1/0382" at bounding box center [603, 160] width 730 height 28
type input "DGC/10382/A"
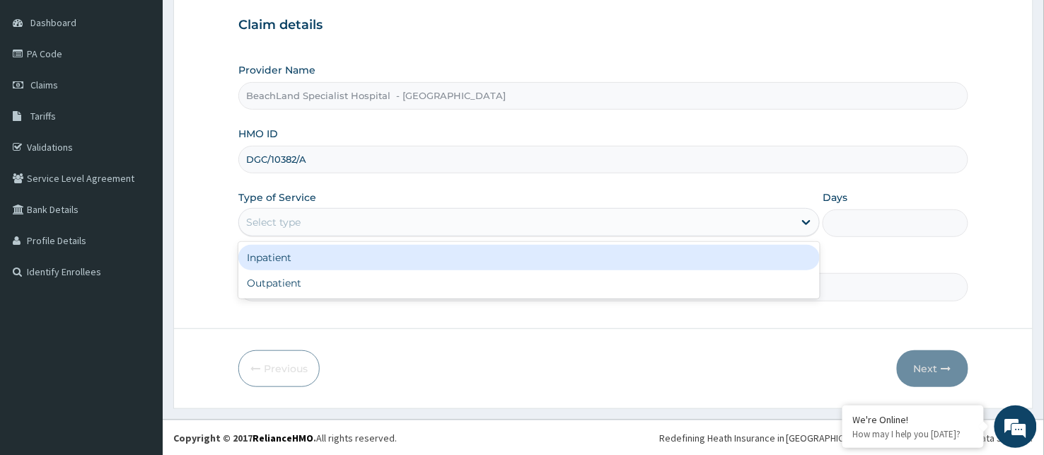
drag, startPoint x: 351, startPoint y: 214, endPoint x: 359, endPoint y: 223, distance: 12.6
click at [356, 214] on div "Select type" at bounding box center [516, 222] width 554 height 23
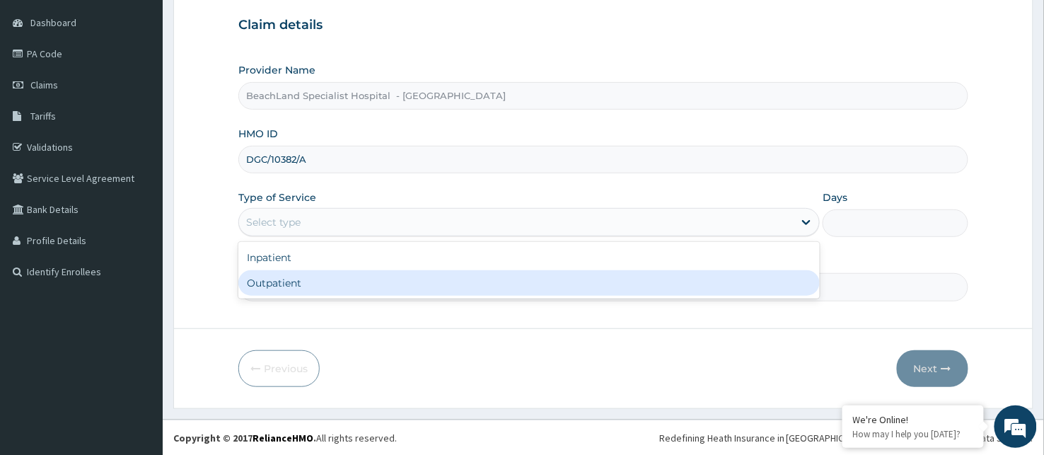
click at [363, 279] on div "Outpatient" at bounding box center [528, 282] width 581 height 25
type input "1"
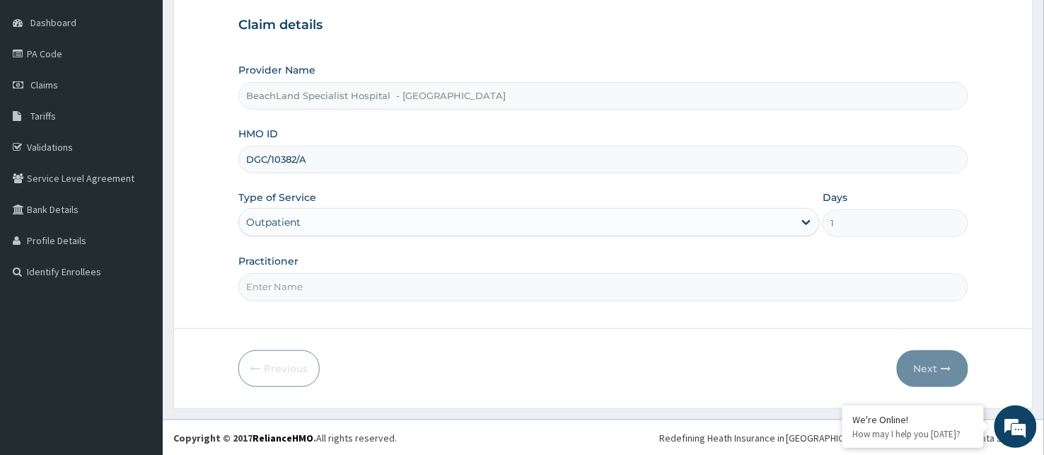
click at [348, 281] on input "Practitioner" at bounding box center [603, 287] width 730 height 28
type input "DR VICTORY"
click at [916, 364] on button "Next" at bounding box center [932, 368] width 71 height 37
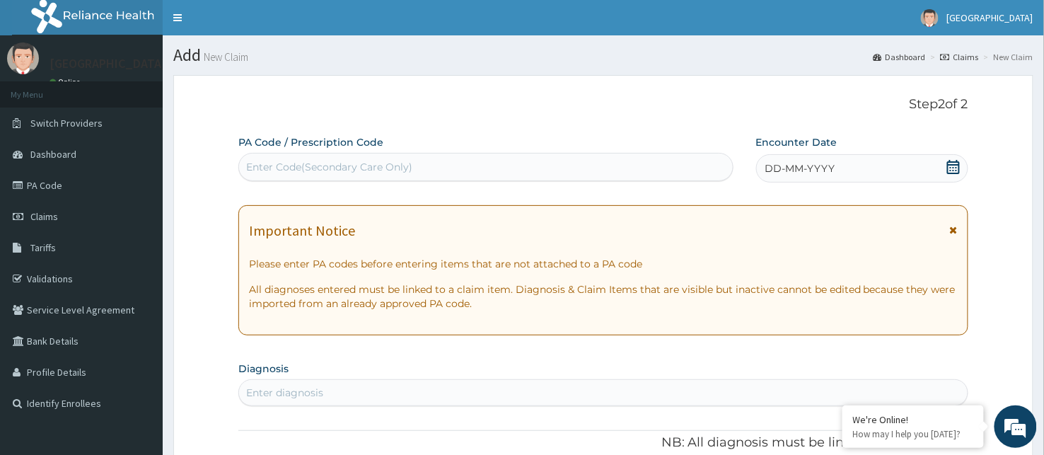
click at [341, 167] on div "Enter Code(Secondary Care Only)" at bounding box center [329, 167] width 166 height 14
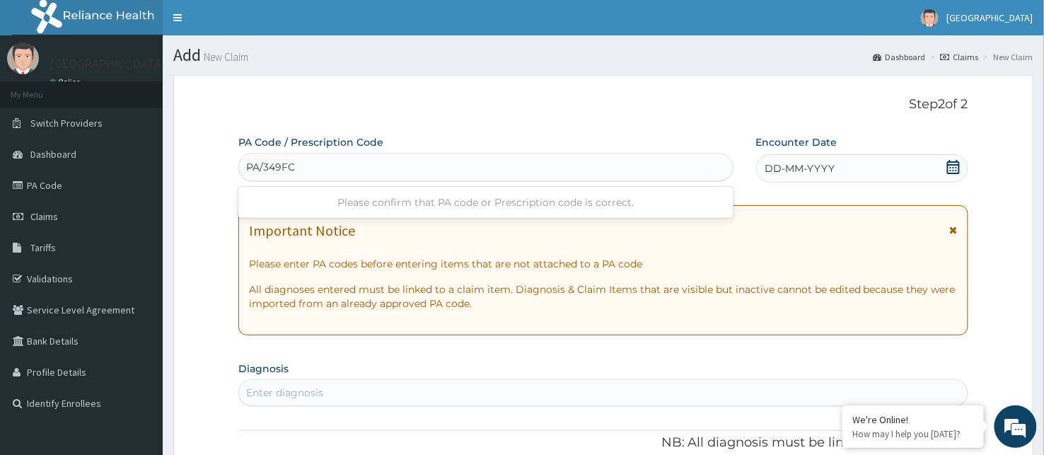
type input "PA/349FC7"
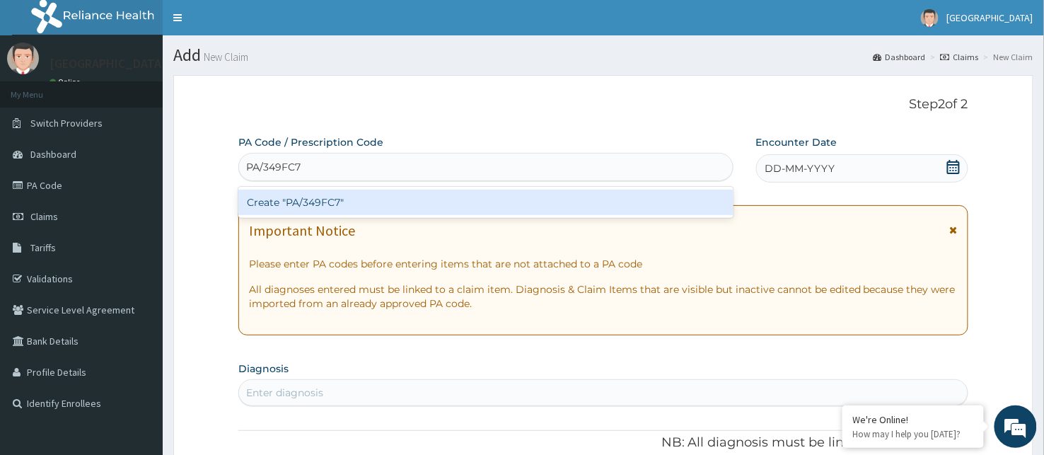
click at [447, 207] on div "Create "PA/349FC7"" at bounding box center [485, 202] width 495 height 25
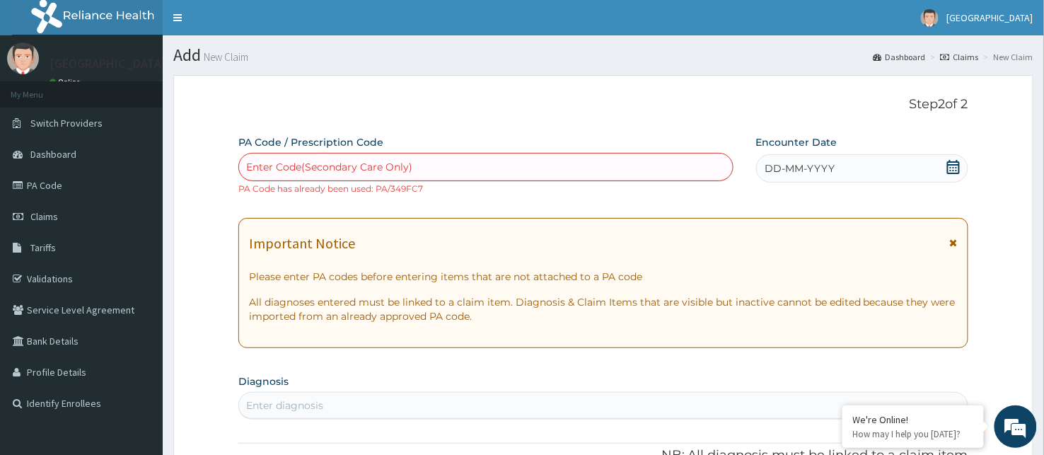
click at [359, 165] on div "Enter Code(Secondary Care Only)" at bounding box center [329, 167] width 166 height 14
paste input "PA/349FC7"
type input "PA/349FC7"
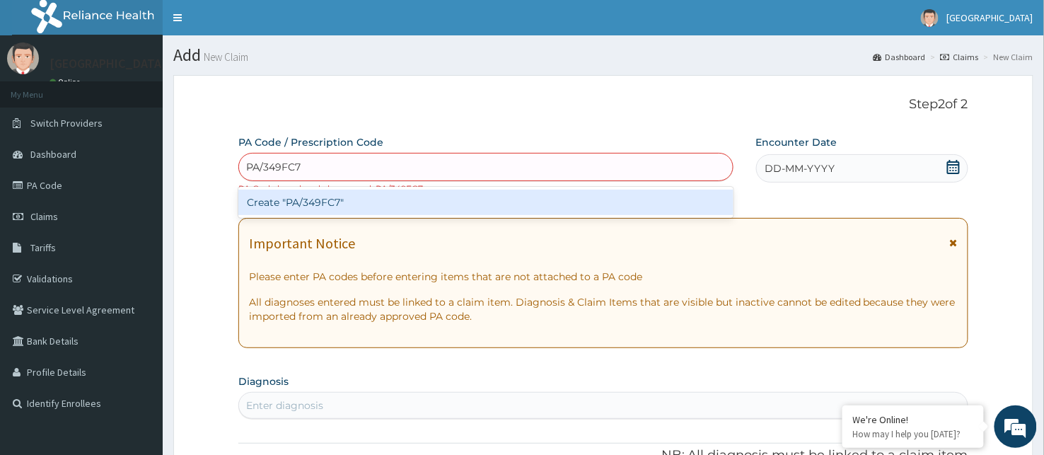
click at [362, 204] on div "Create "PA/349FC7"" at bounding box center [485, 202] width 495 height 25
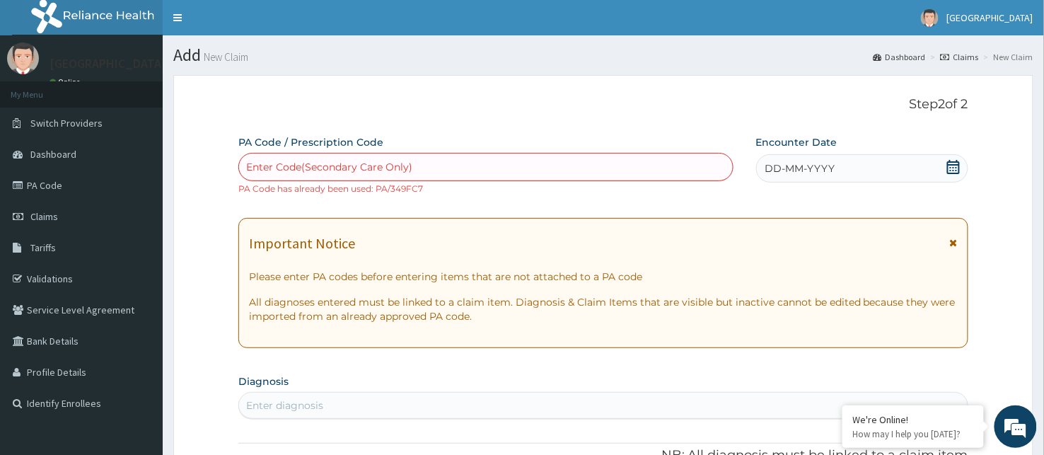
click at [380, 165] on div "Enter Code(Secondary Care Only)" at bounding box center [329, 167] width 166 height 14
click at [957, 167] on icon at bounding box center [953, 167] width 14 height 14
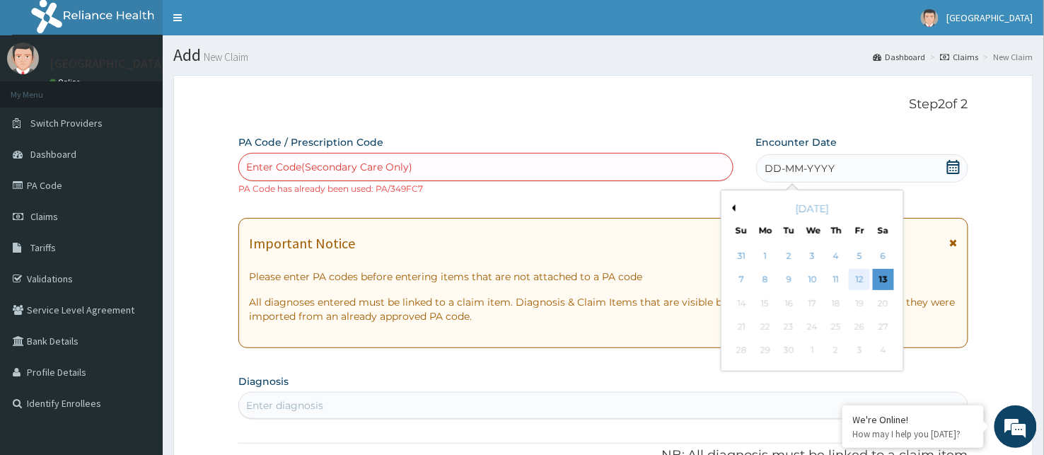
click at [860, 279] on div "12" at bounding box center [859, 279] width 21 height 21
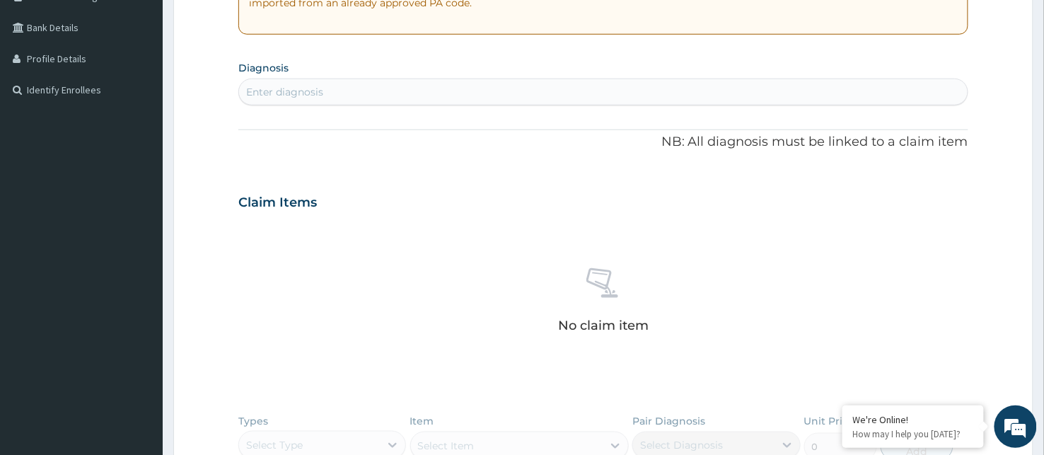
scroll to position [314, 0]
click at [310, 88] on div "Enter diagnosis" at bounding box center [284, 91] width 77 height 14
type input "h"
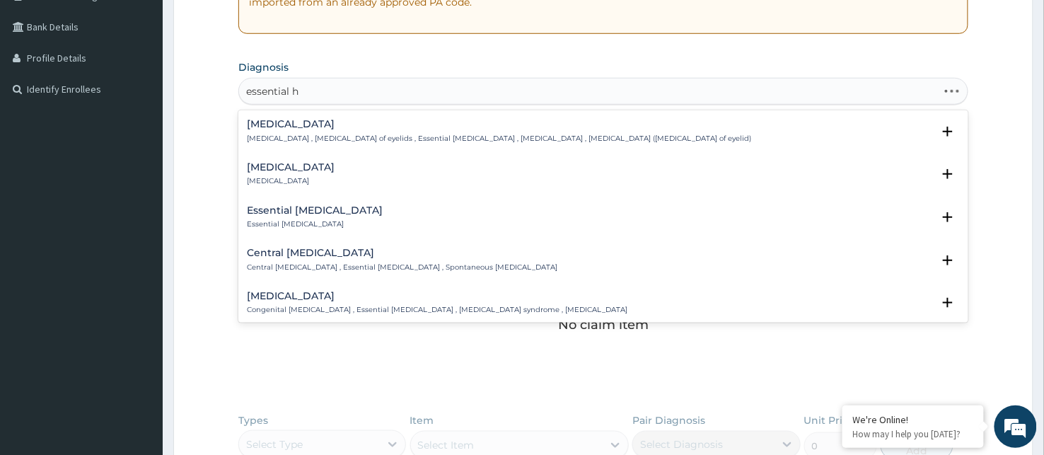
type input "essential hy"
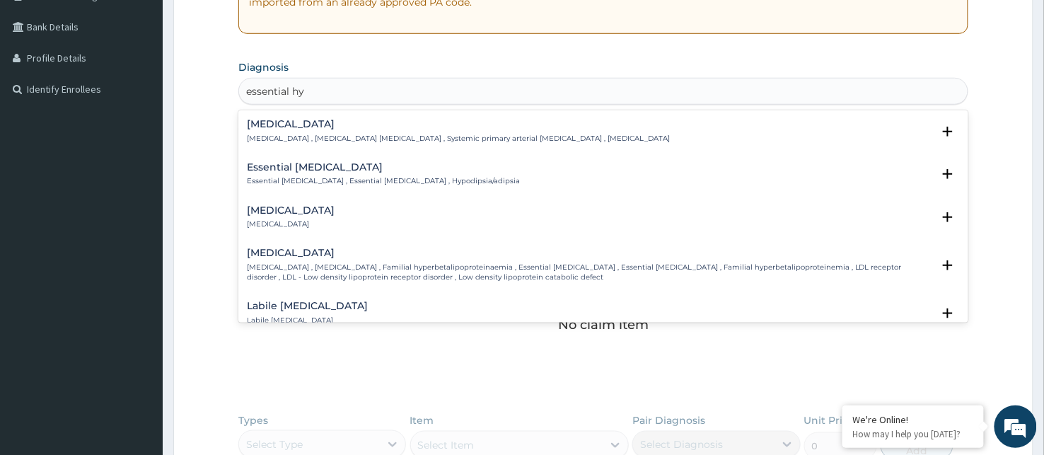
click at [356, 136] on p "Essential hypertension , Idiopathic hypertension , Systemic primary arterial hy…" at bounding box center [458, 139] width 423 height 10
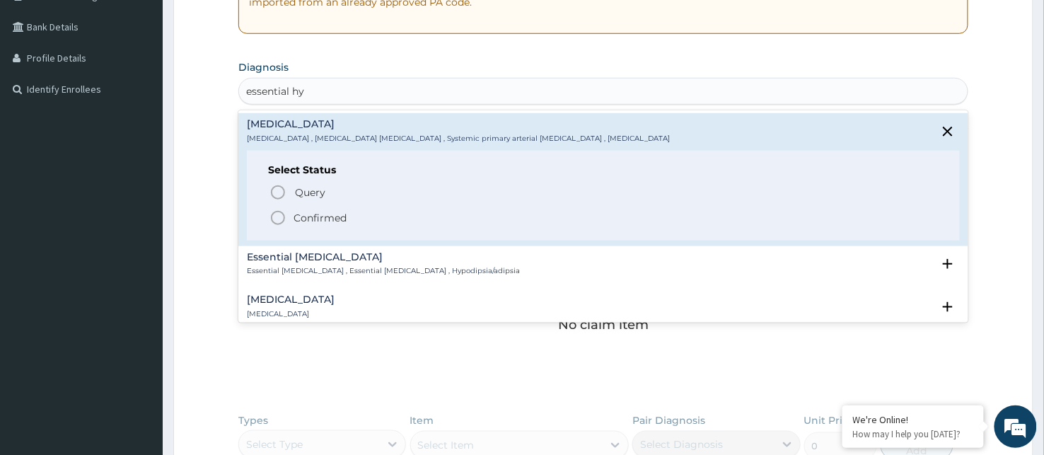
click at [277, 214] on icon "status option filled" at bounding box center [277, 217] width 17 height 17
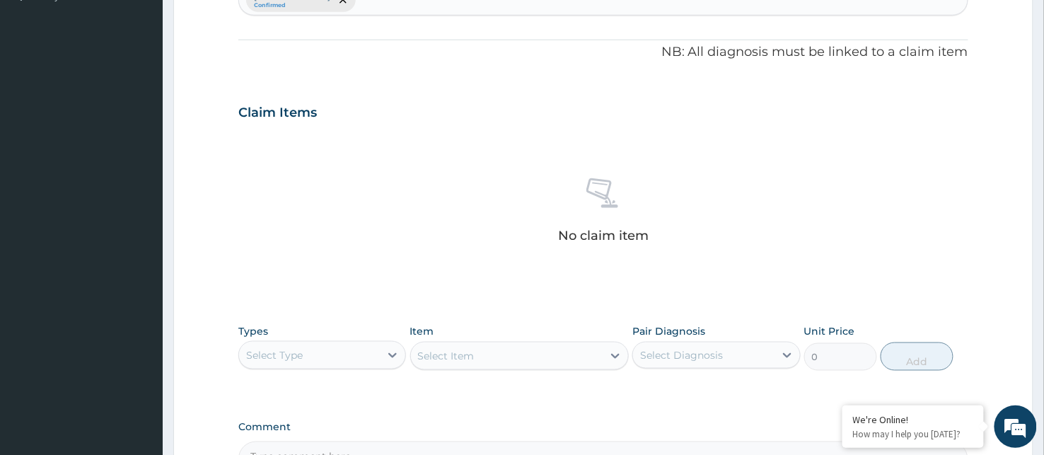
scroll to position [577, 0]
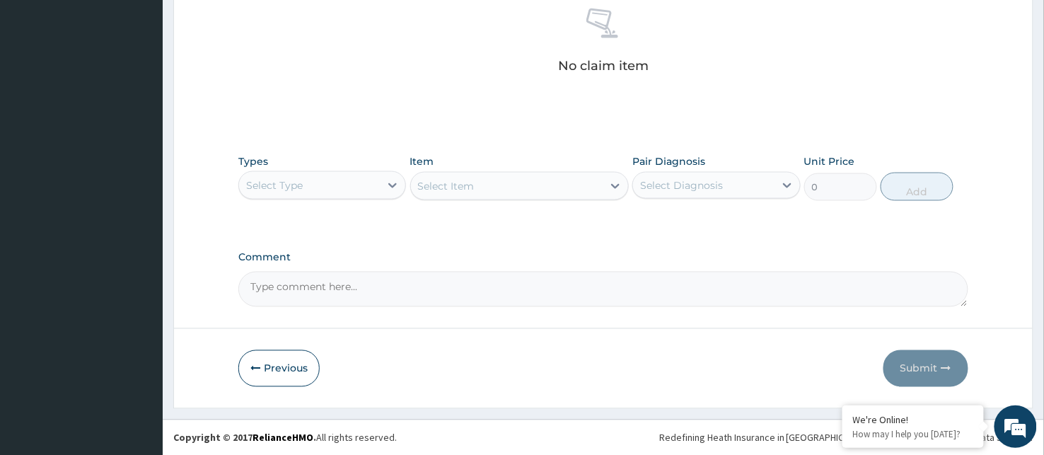
click at [301, 191] on div "Select Type" at bounding box center [274, 185] width 57 height 14
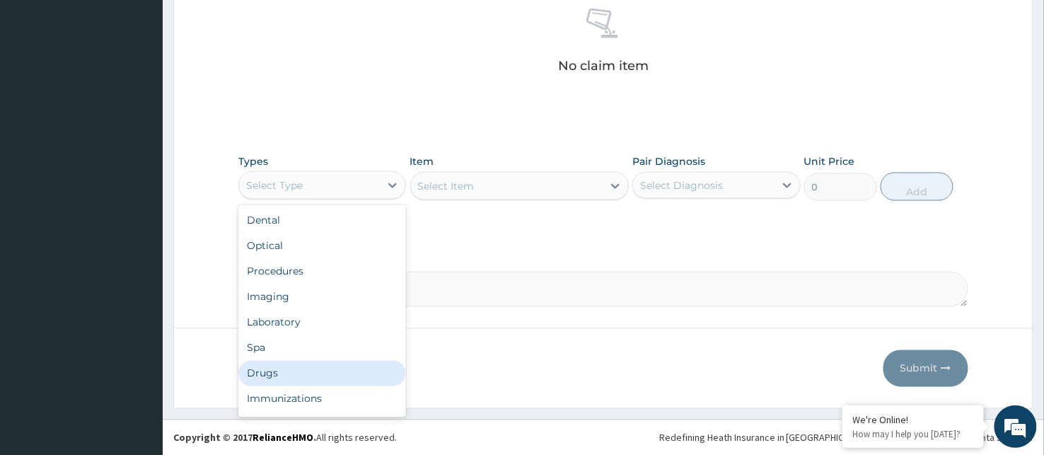
click at [286, 368] on div "Drugs" at bounding box center [322, 373] width 168 height 25
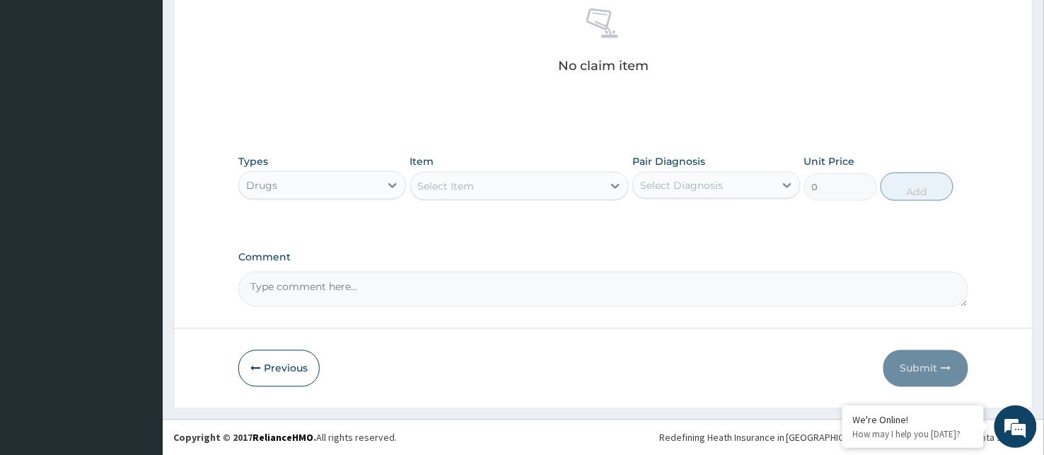
click at [518, 194] on div "Select Item" at bounding box center [507, 186] width 192 height 23
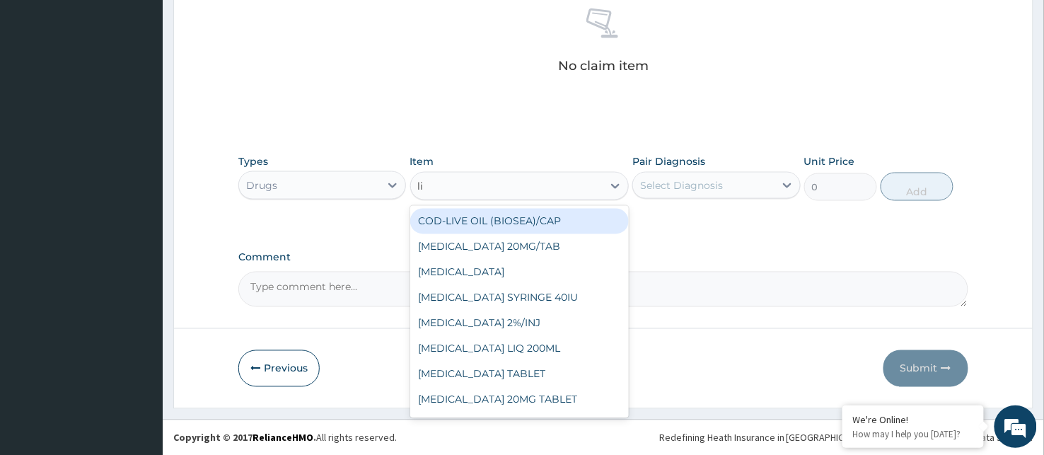
type input "lis"
click at [518, 223] on div "LISINOPRIL 20MG/TAB" at bounding box center [519, 221] width 219 height 25
type input "23.6200008392334"
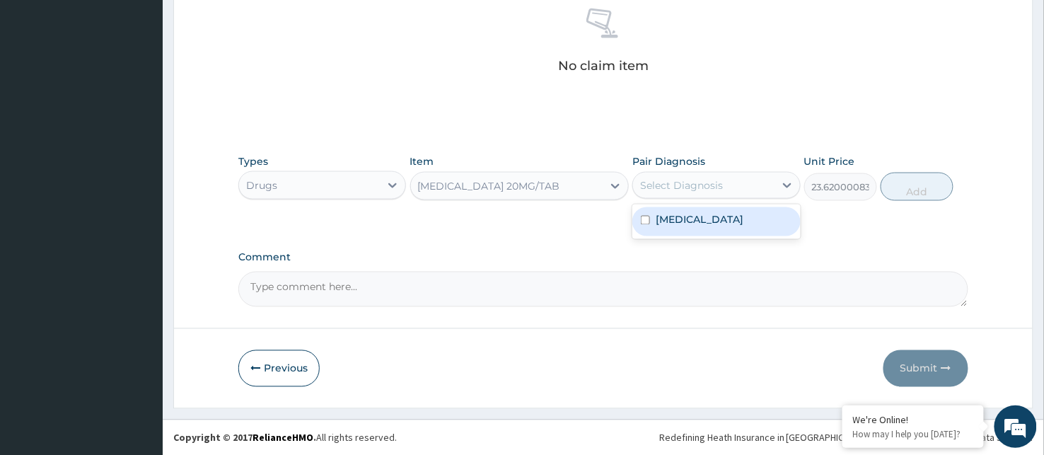
click at [668, 185] on div "Select Diagnosis" at bounding box center [681, 185] width 83 height 14
click at [704, 214] on label "Essential hypertension" at bounding box center [700, 220] width 88 height 14
checkbox input "true"
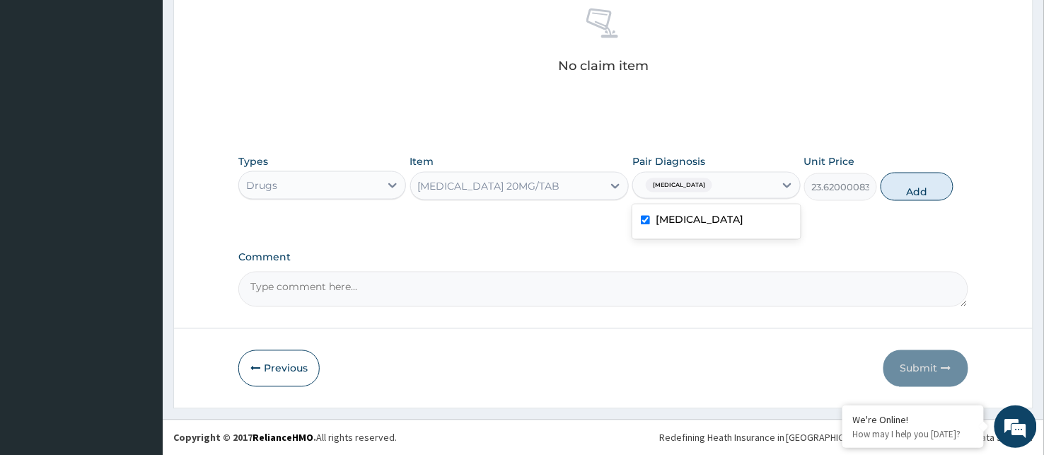
click at [527, 185] on div "LISINOPRIL 20MG/TAB" at bounding box center [489, 186] width 142 height 14
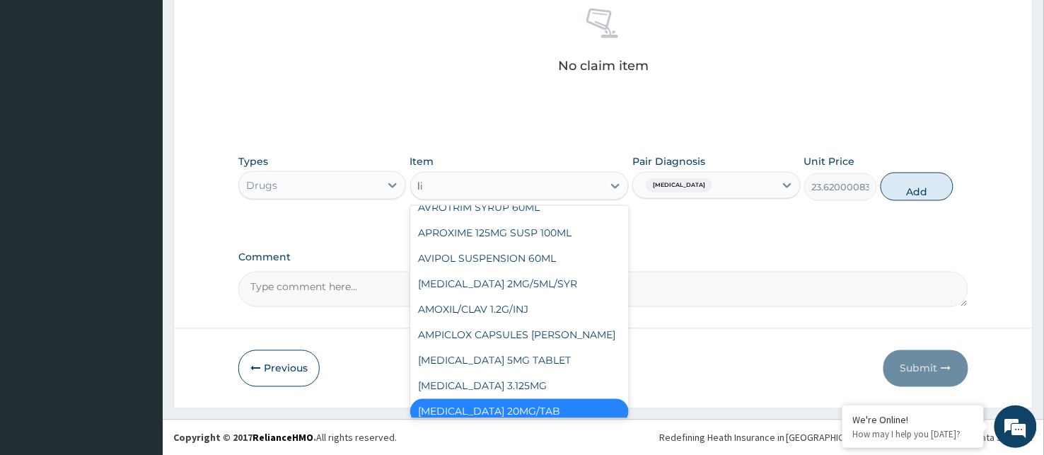
scroll to position [0, 0]
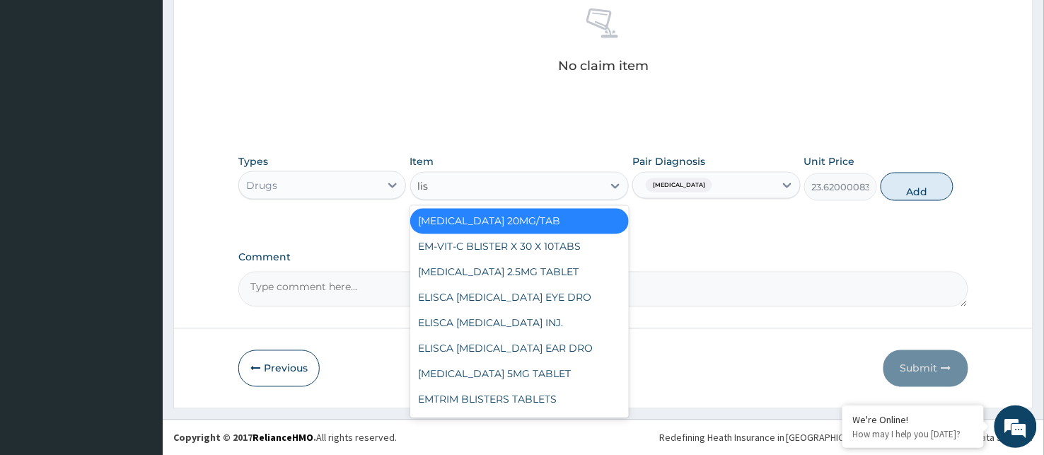
type input "lisi"
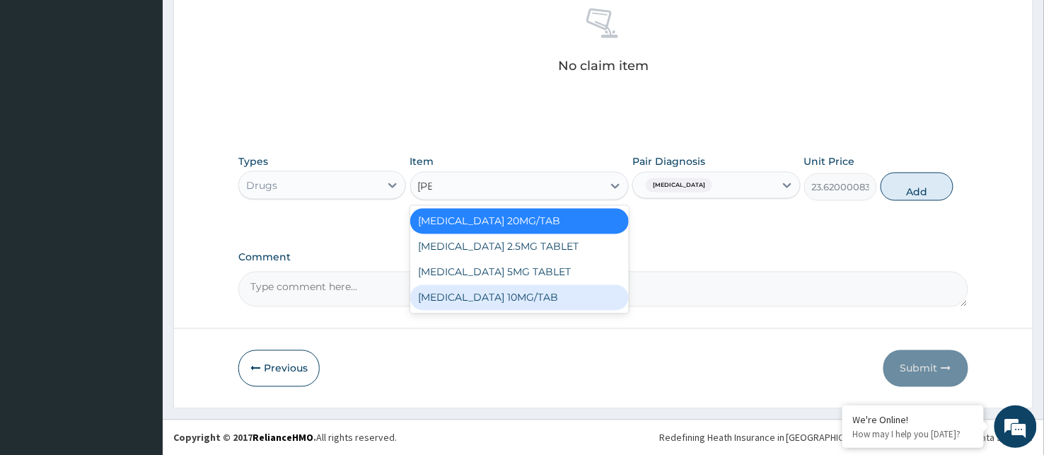
click at [548, 301] on div "LISINOPRIL 10MG/TAB" at bounding box center [519, 297] width 219 height 25
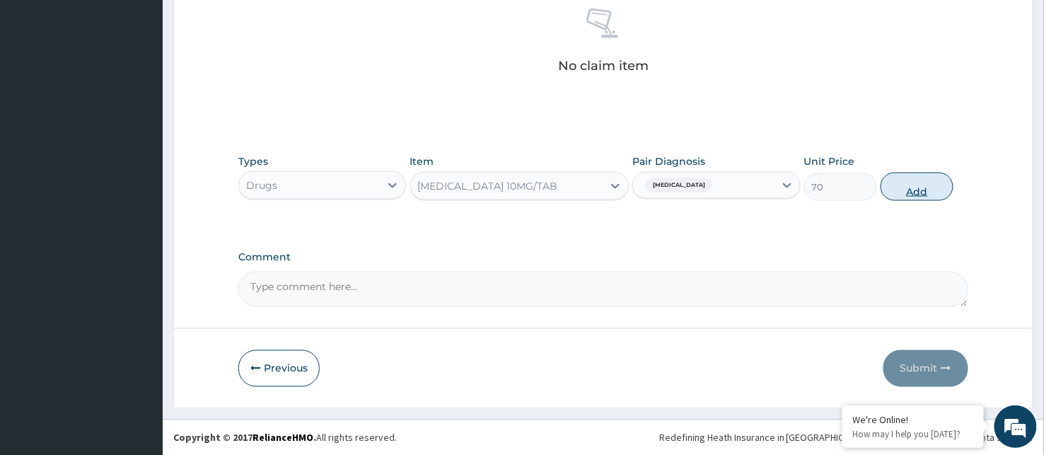
click at [922, 185] on button "Add" at bounding box center [916, 187] width 73 height 28
type input "0"
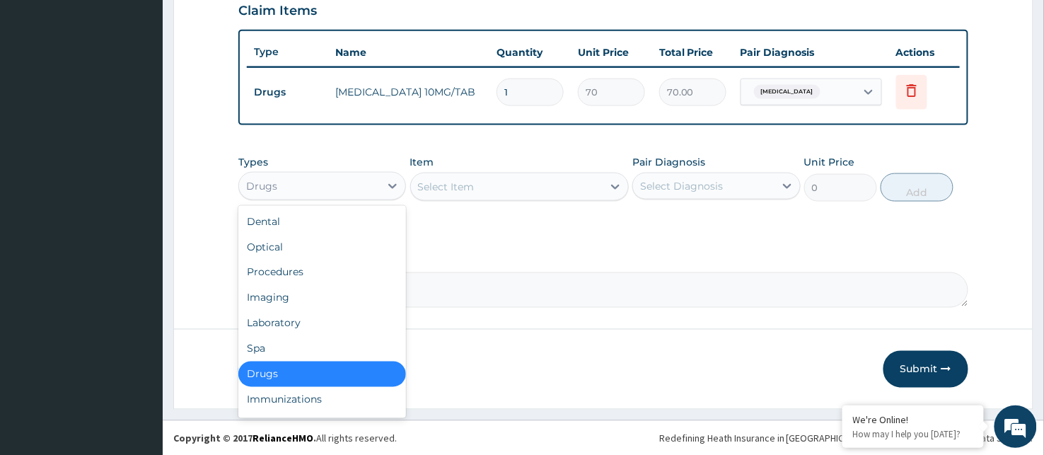
click at [324, 180] on div "Drugs" at bounding box center [309, 186] width 141 height 23
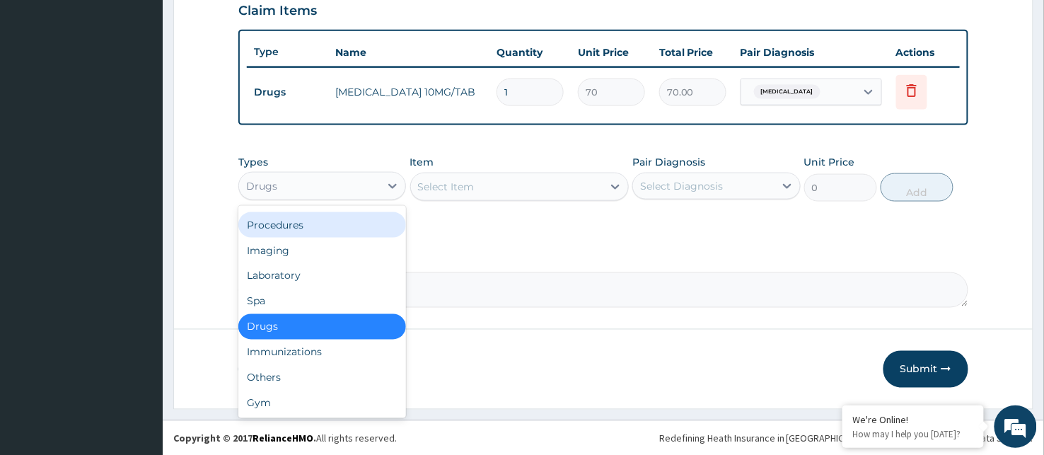
scroll to position [0, 0]
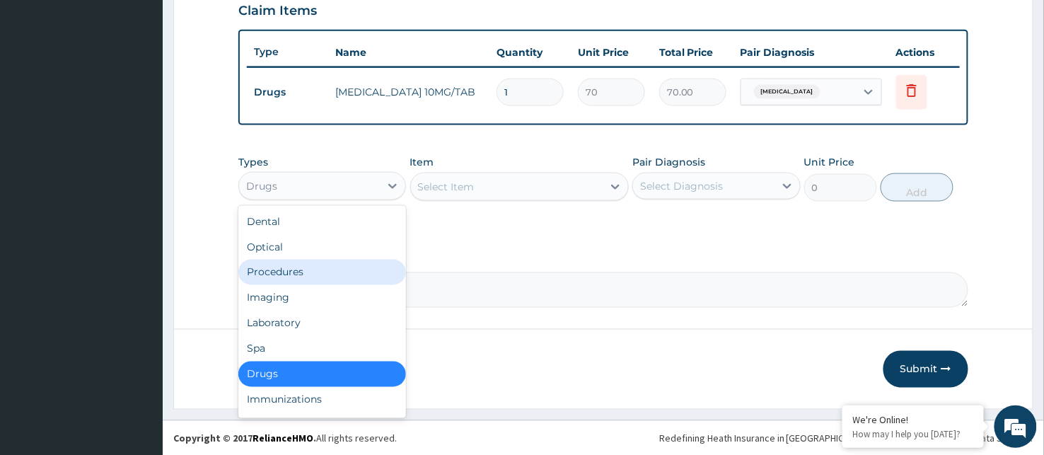
click at [314, 266] on div "Procedures" at bounding box center [322, 272] width 168 height 25
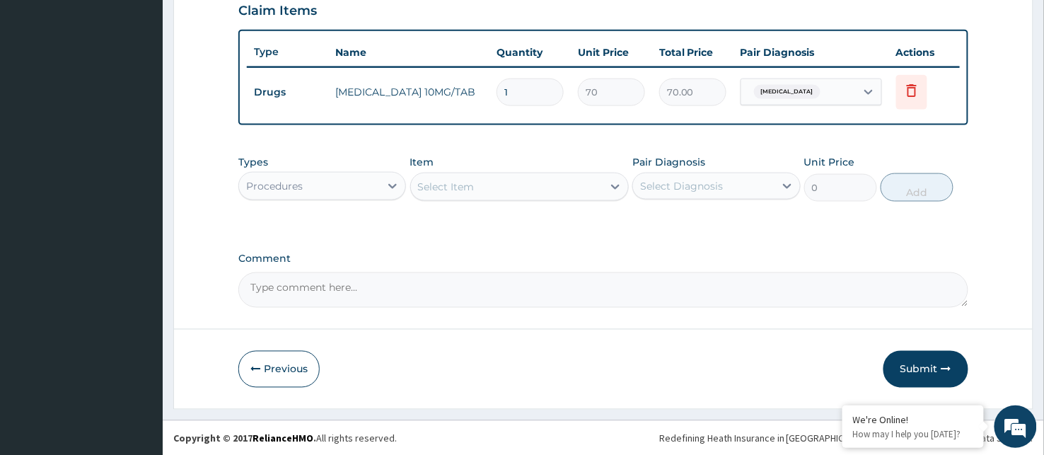
click at [525, 87] on input "1" at bounding box center [529, 93] width 67 height 28
type input "0.00"
type input "3"
type input "210.00"
type input "0.00"
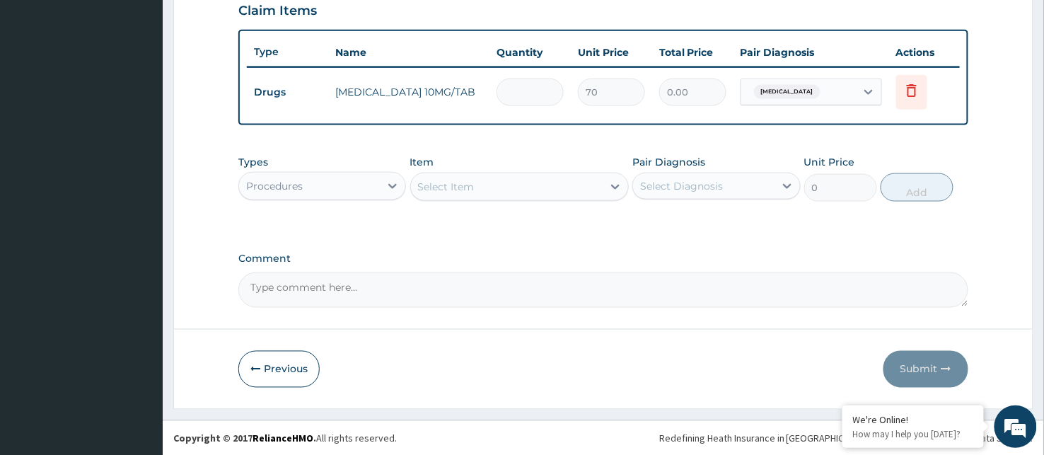
type input "2"
type input "140.00"
type input "28"
type input "1960.00"
type input "28"
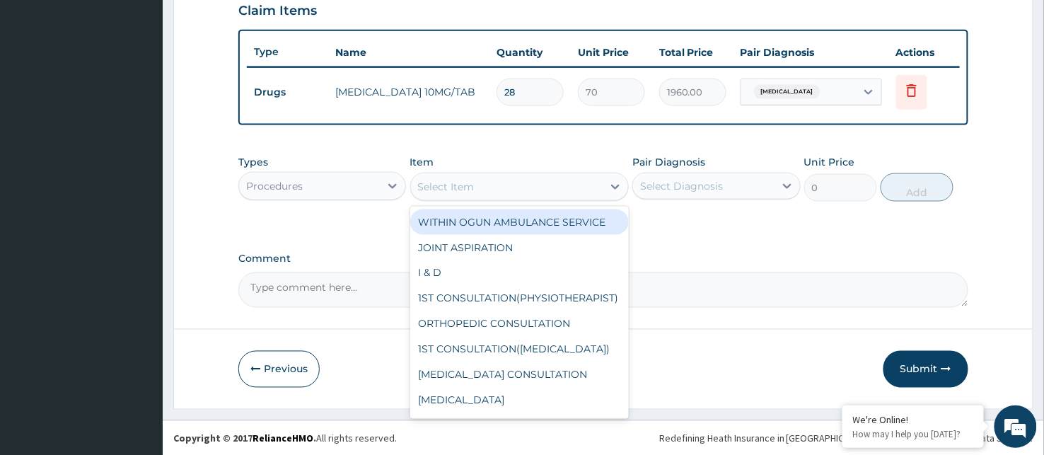
click at [535, 187] on div "Select Item" at bounding box center [507, 186] width 192 height 23
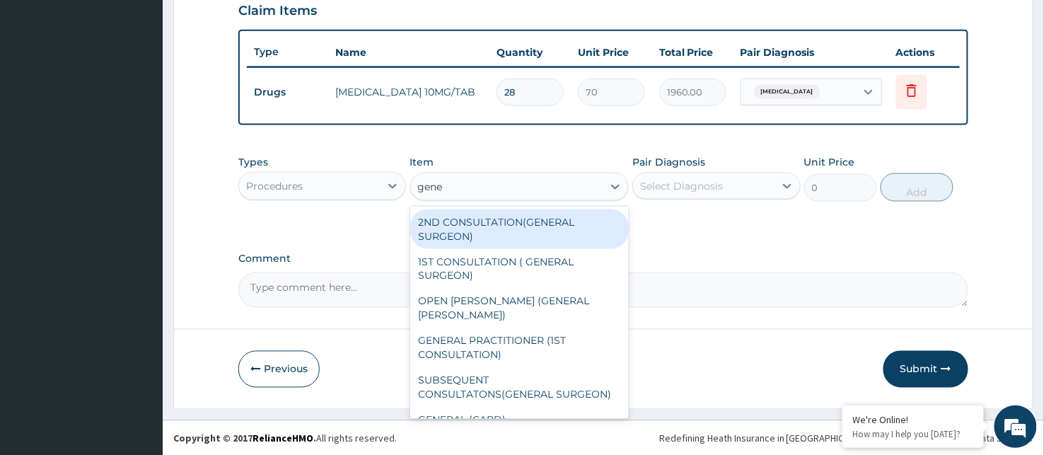
type input "gener"
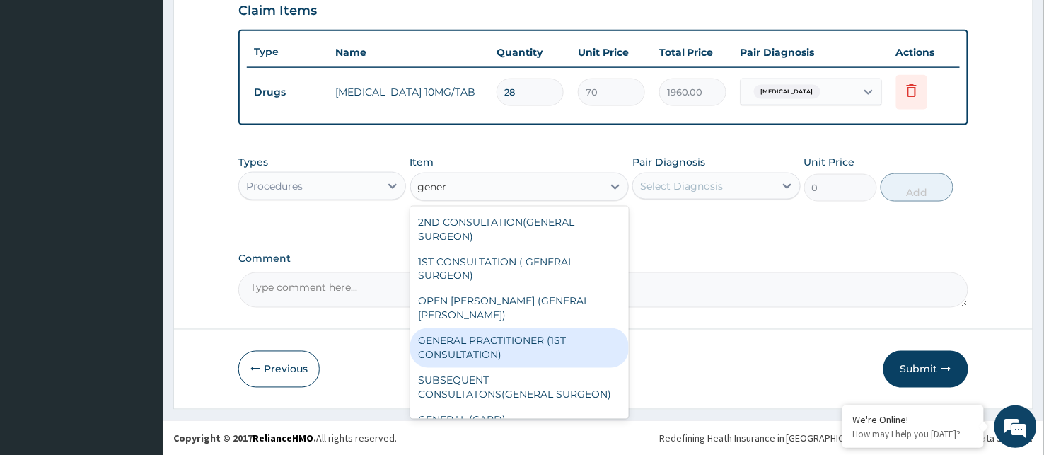
click at [521, 330] on div "GENERAL PRACTITIONER (1ST CONSULTATION)" at bounding box center [519, 348] width 219 height 40
type input "2000"
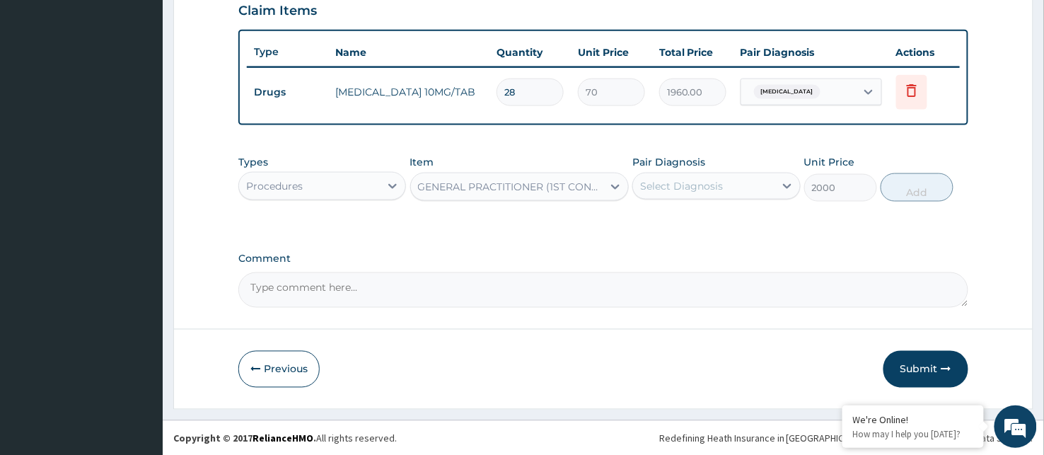
click at [702, 191] on div "Select Diagnosis" at bounding box center [681, 186] width 83 height 14
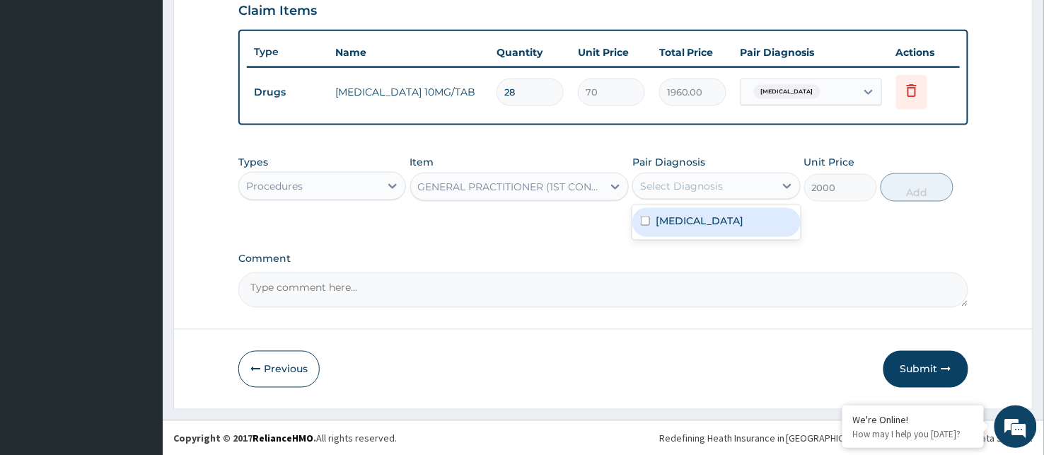
click at [708, 214] on label "Essential hypertension" at bounding box center [700, 221] width 88 height 14
checkbox input "true"
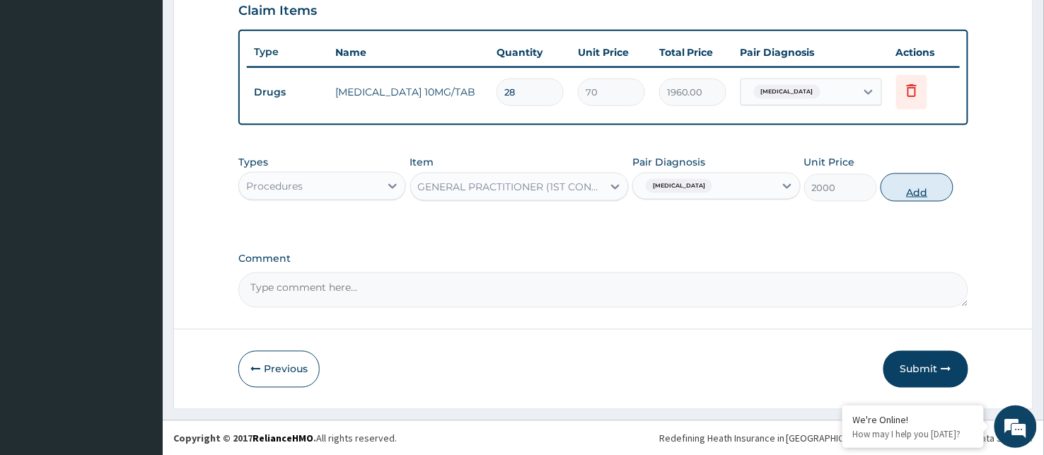
click at [941, 191] on button "Add" at bounding box center [916, 187] width 73 height 28
type input "0"
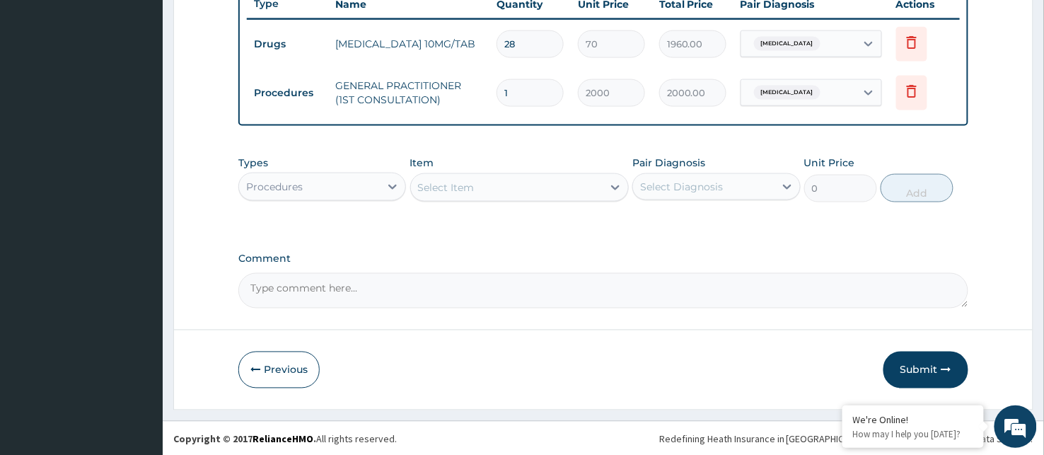
scroll to position [559, 0]
click at [929, 365] on button "Submit" at bounding box center [925, 368] width 85 height 37
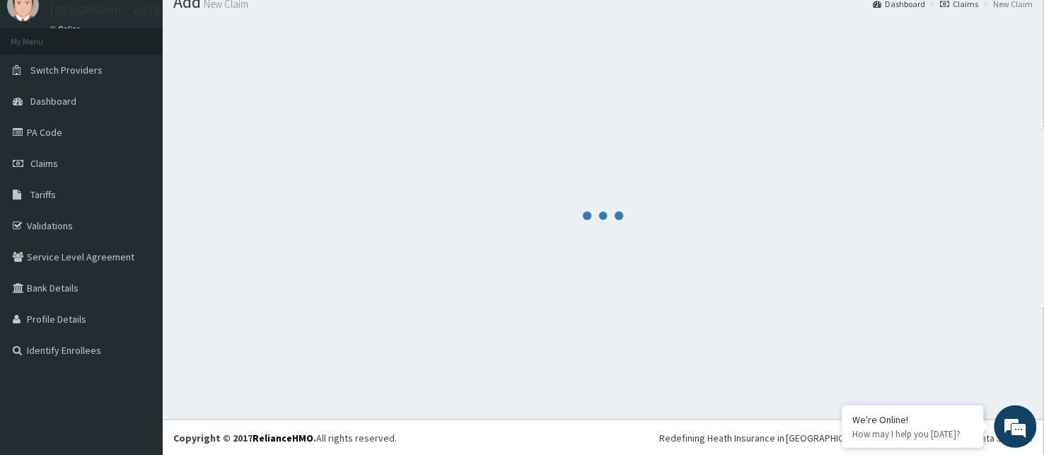
scroll to position [545, 0]
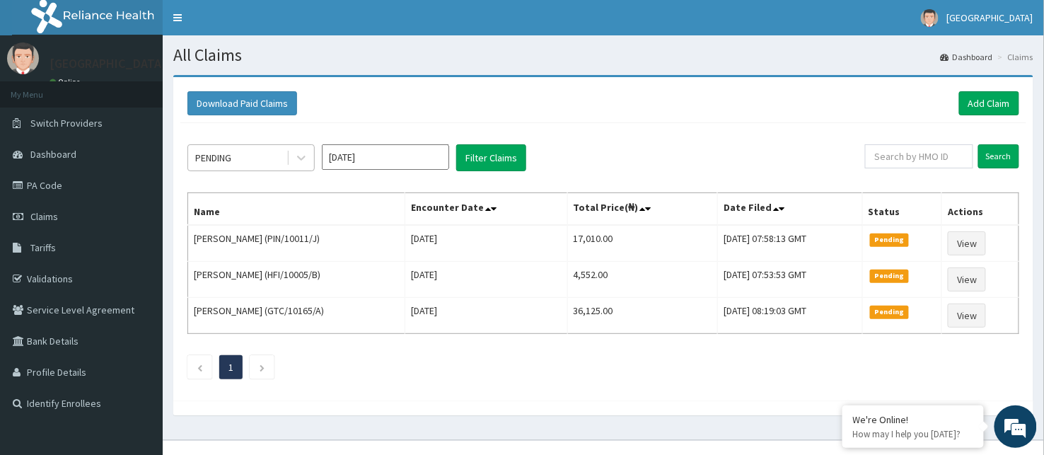
click at [263, 157] on div "PENDING" at bounding box center [237, 157] width 98 height 23
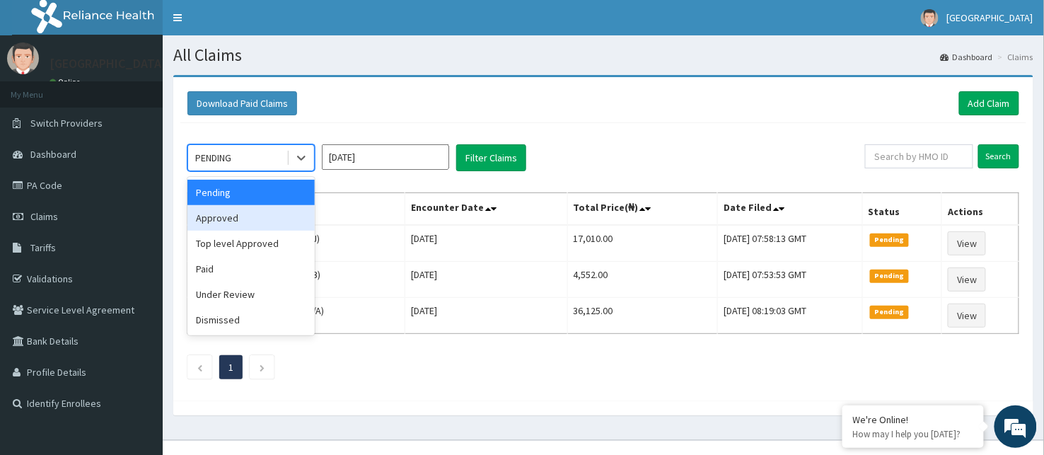
click at [267, 211] on div "Approved" at bounding box center [250, 217] width 127 height 25
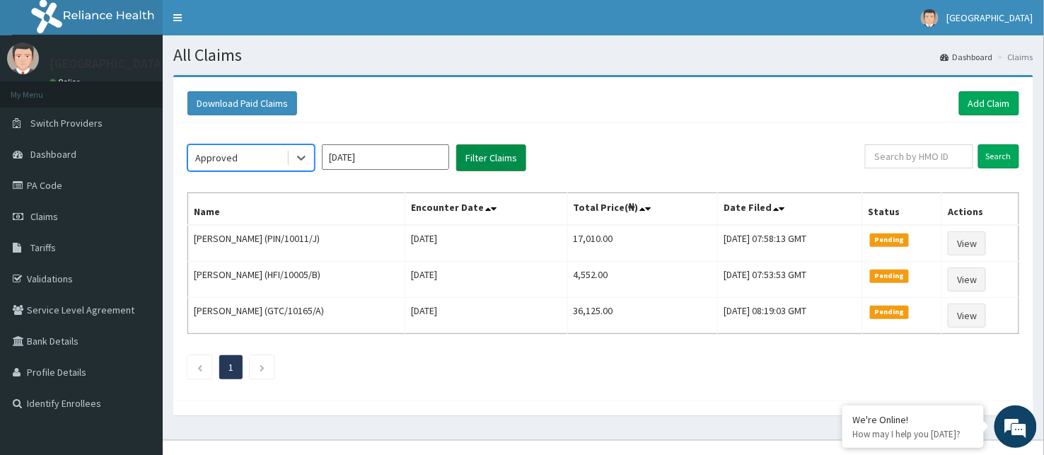
click at [506, 151] on button "Filter Claims" at bounding box center [491, 157] width 70 height 27
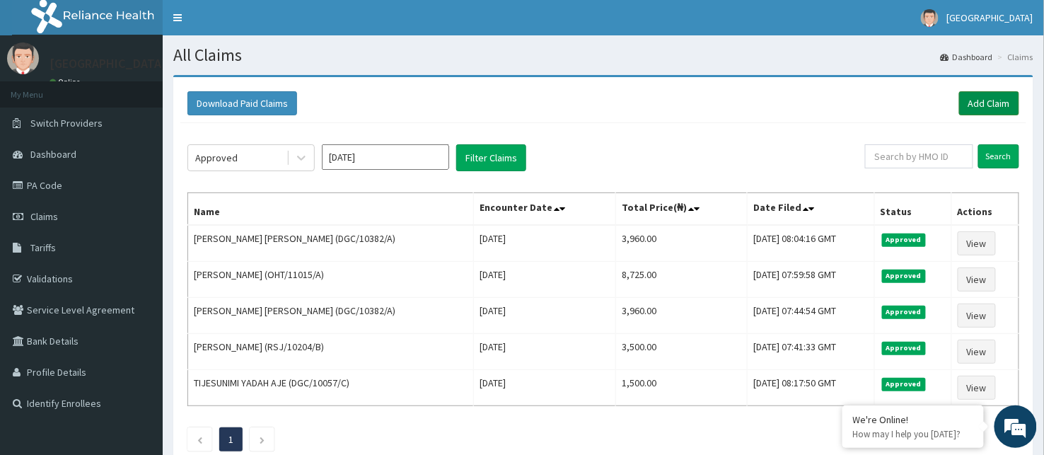
click at [1002, 96] on link "Add Claim" at bounding box center [989, 103] width 60 height 24
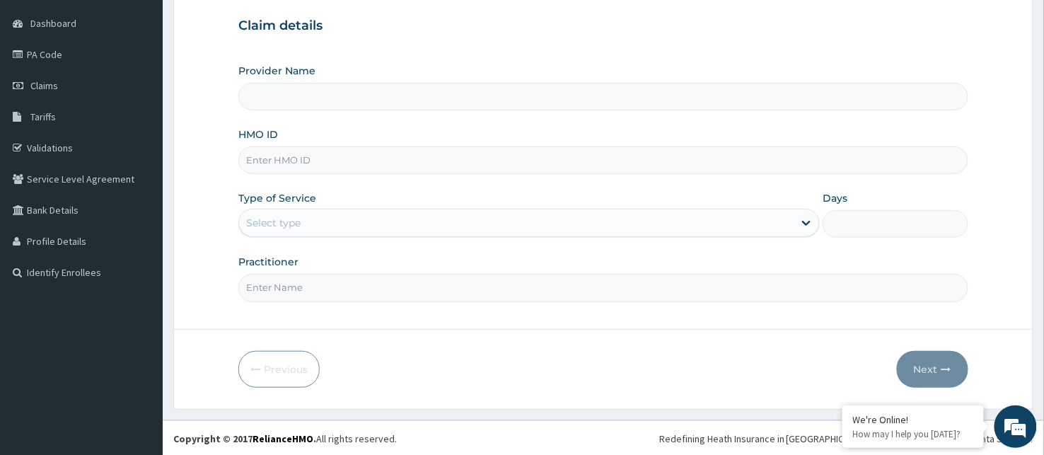
scroll to position [132, 0]
type input "BeachLand Specialist Hospital - [GEOGRAPHIC_DATA]"
click at [262, 158] on input "HMO ID" at bounding box center [603, 160] width 730 height 28
type input "MRA/10039/C"
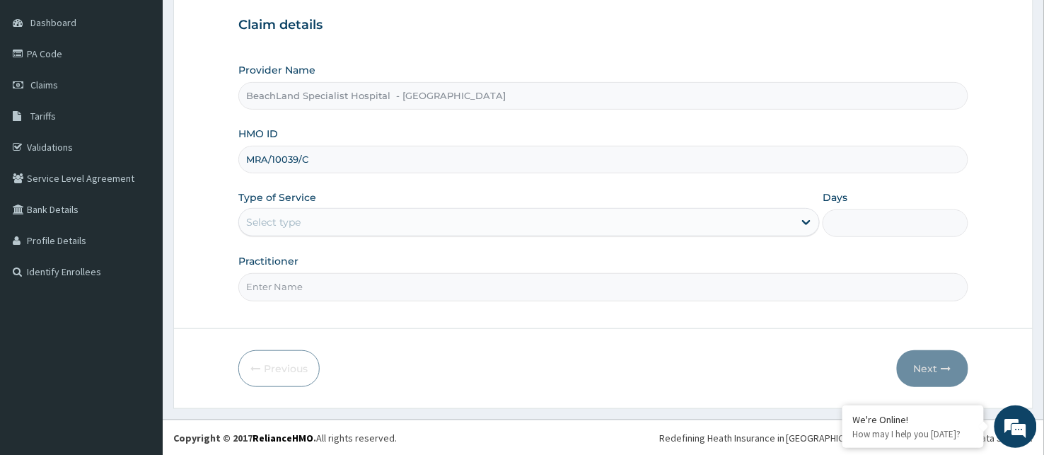
click at [340, 223] on div "Select type" at bounding box center [516, 222] width 554 height 23
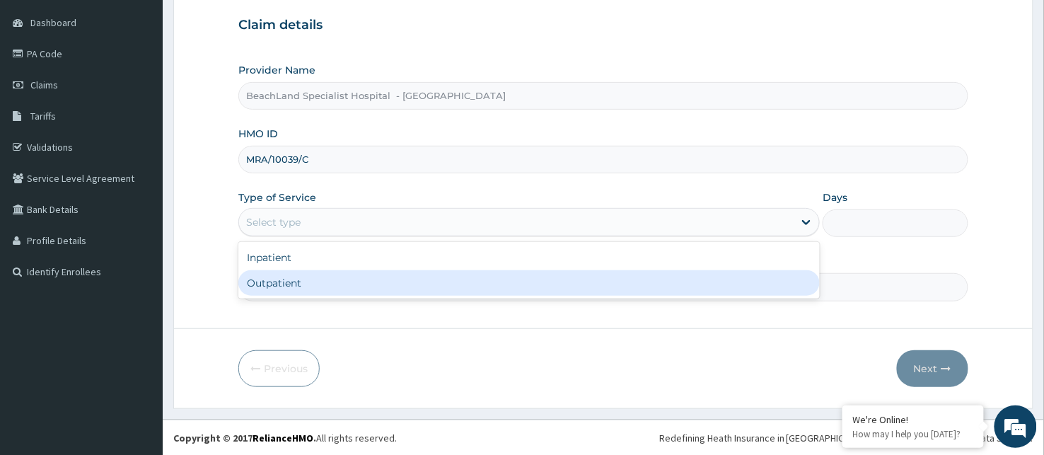
click at [336, 281] on div "Outpatient" at bounding box center [528, 282] width 581 height 25
type input "1"
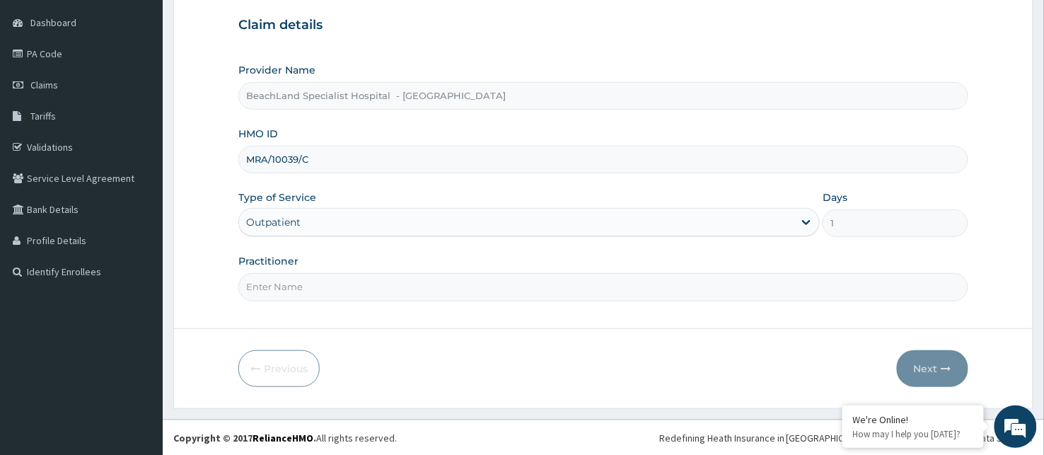
click at [336, 281] on input "Practitioner" at bounding box center [603, 287] width 730 height 28
type input "[PERSON_NAME]"
click at [919, 363] on button "Next" at bounding box center [932, 368] width 71 height 37
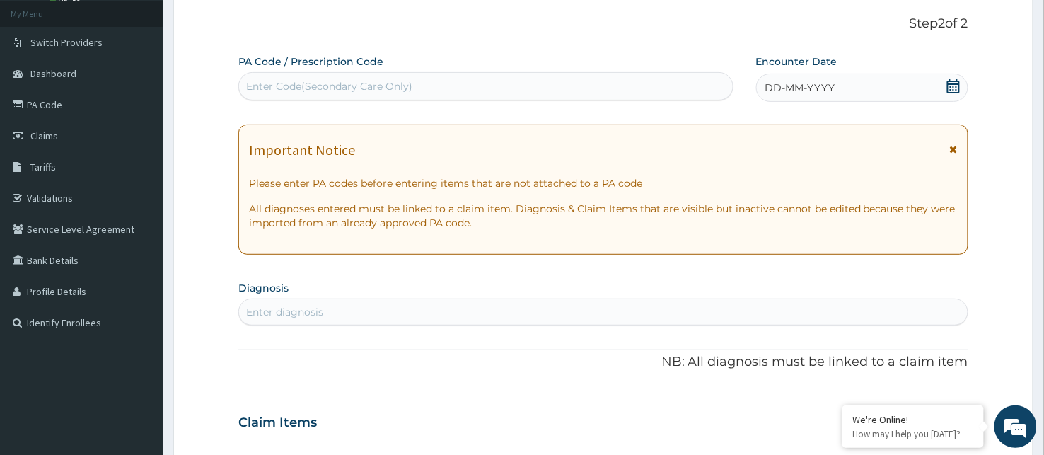
scroll to position [53, 0]
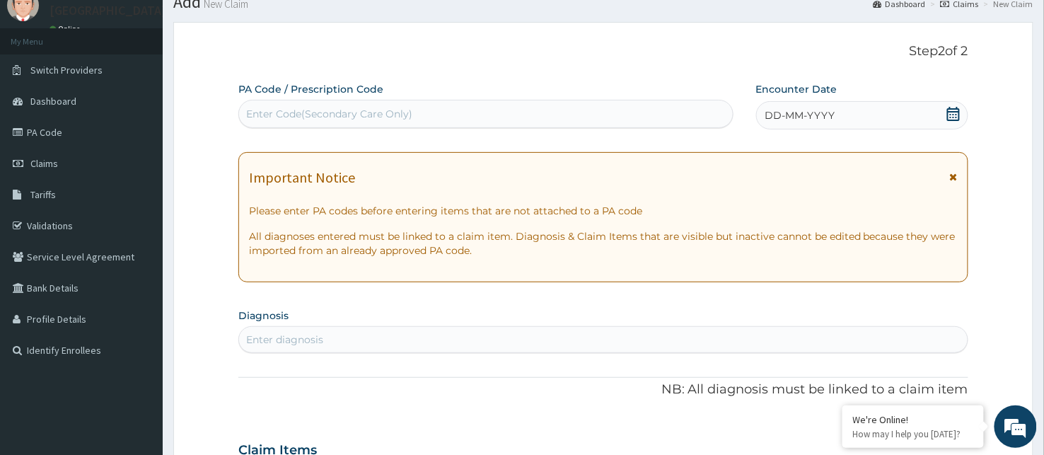
click at [279, 114] on div "Enter Code(Secondary Care Only)" at bounding box center [329, 114] width 166 height 14
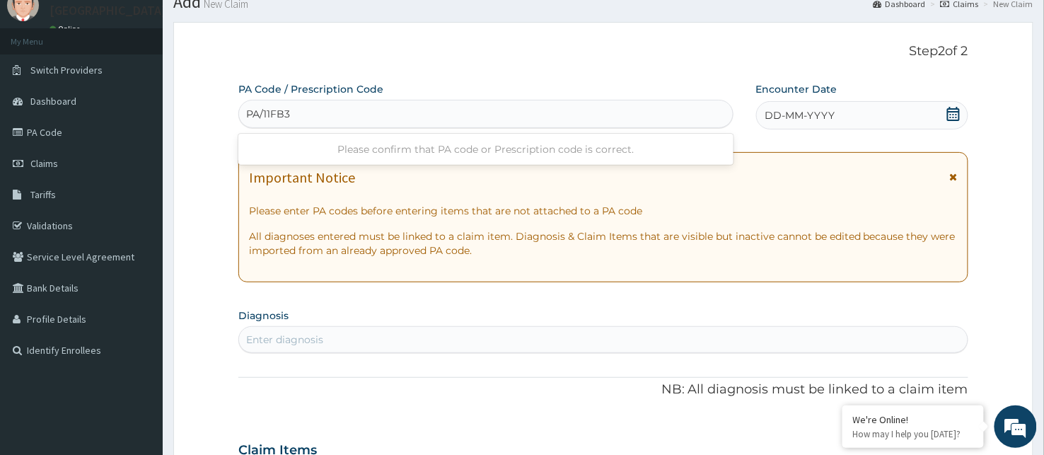
type input "PA/11FB33"
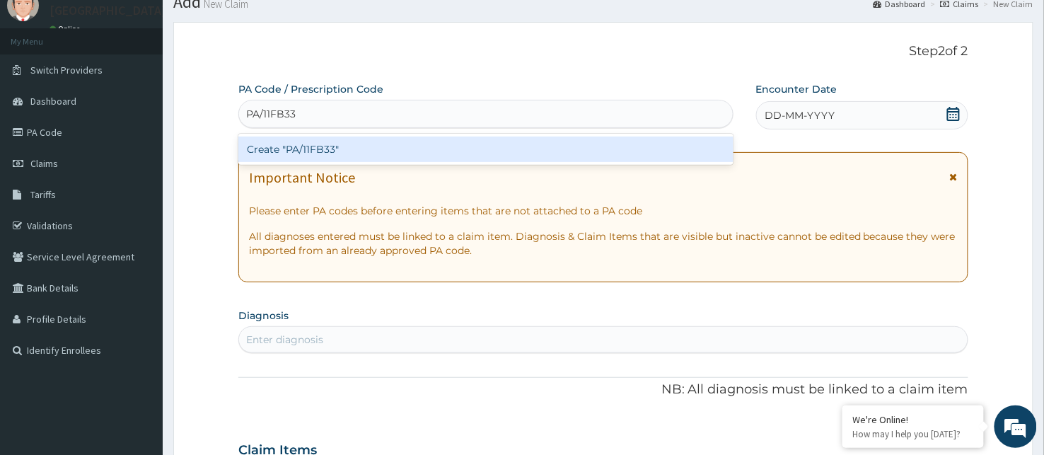
click at [335, 151] on div "Create "PA/11FB33"" at bounding box center [485, 148] width 495 height 25
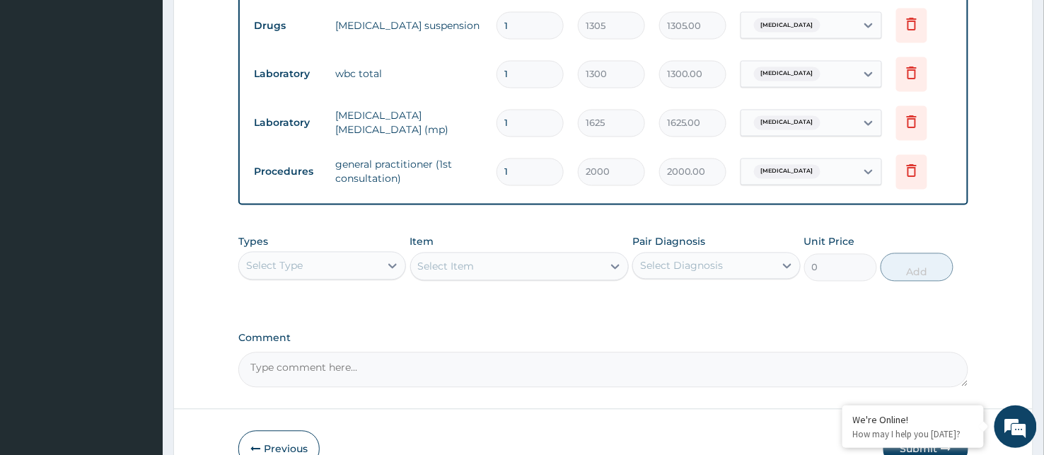
scroll to position [791, 0]
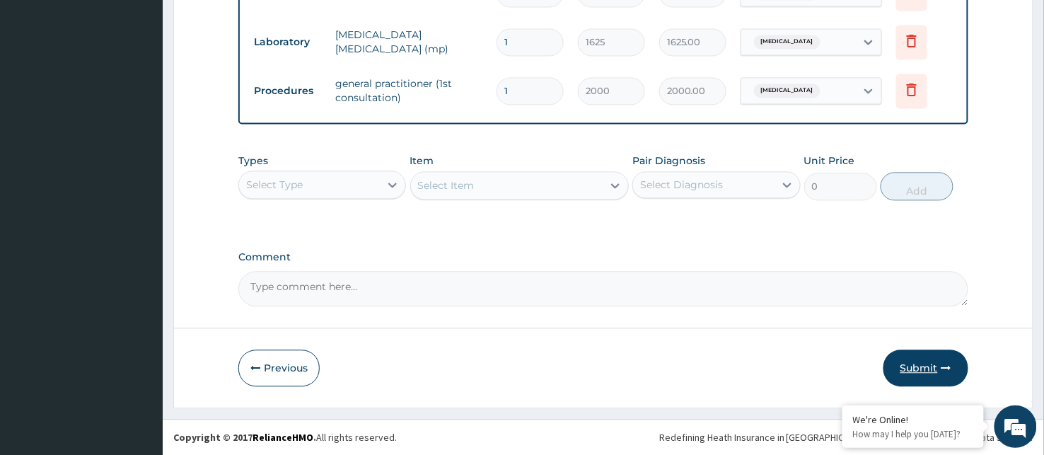
click at [950, 371] on icon "button" at bounding box center [946, 368] width 10 height 10
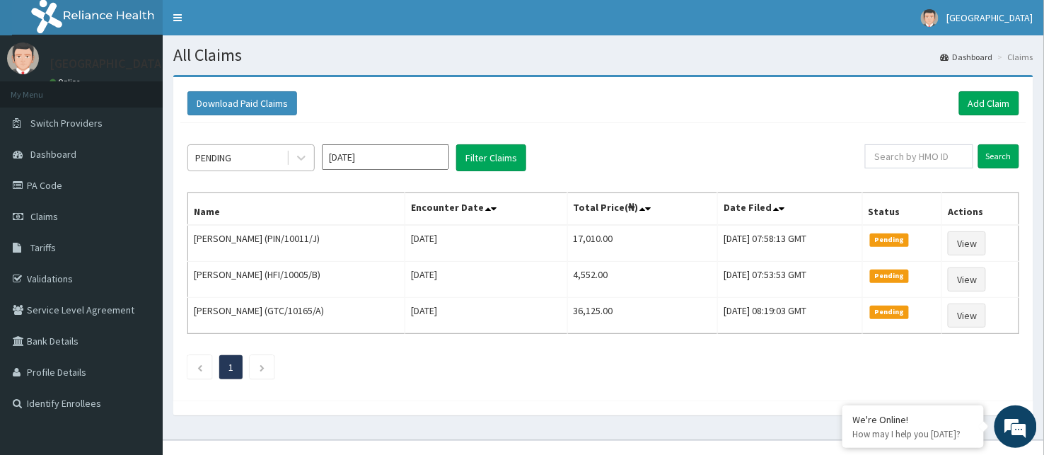
click at [243, 156] on div "PENDING" at bounding box center [237, 157] width 98 height 23
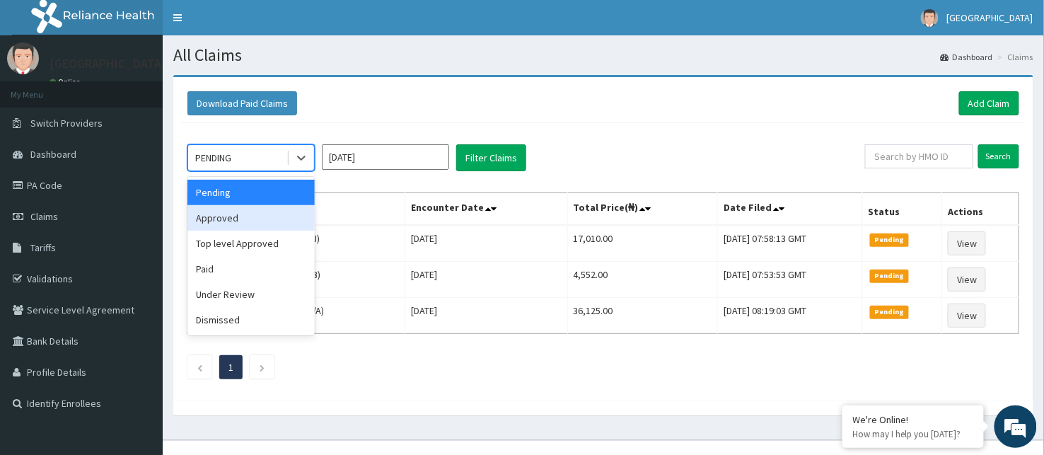
click at [270, 213] on div "Approved" at bounding box center [250, 217] width 127 height 25
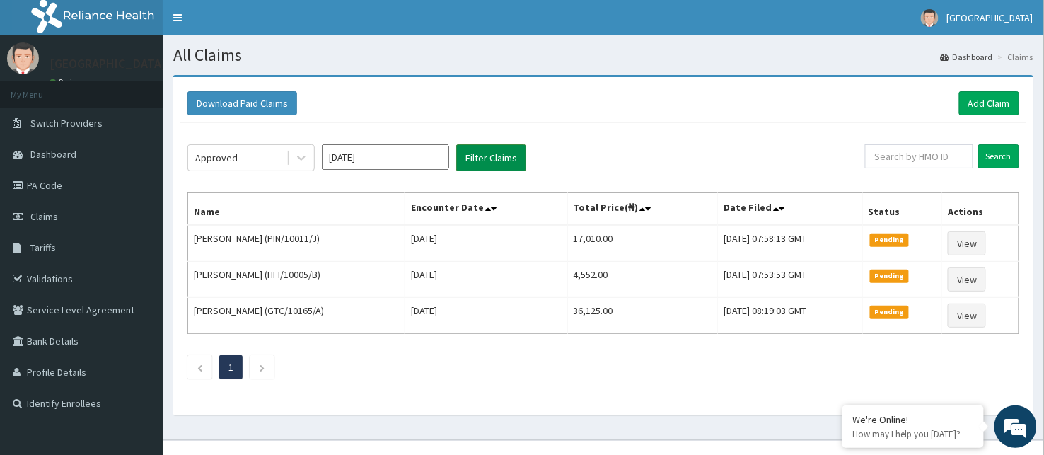
click at [470, 151] on button "Filter Claims" at bounding box center [491, 157] width 70 height 27
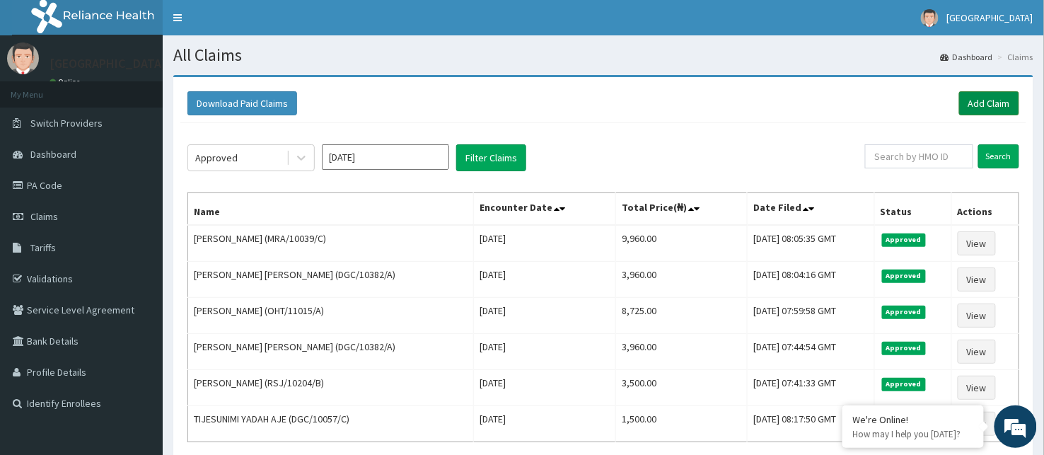
click at [996, 99] on link "Add Claim" at bounding box center [989, 103] width 60 height 24
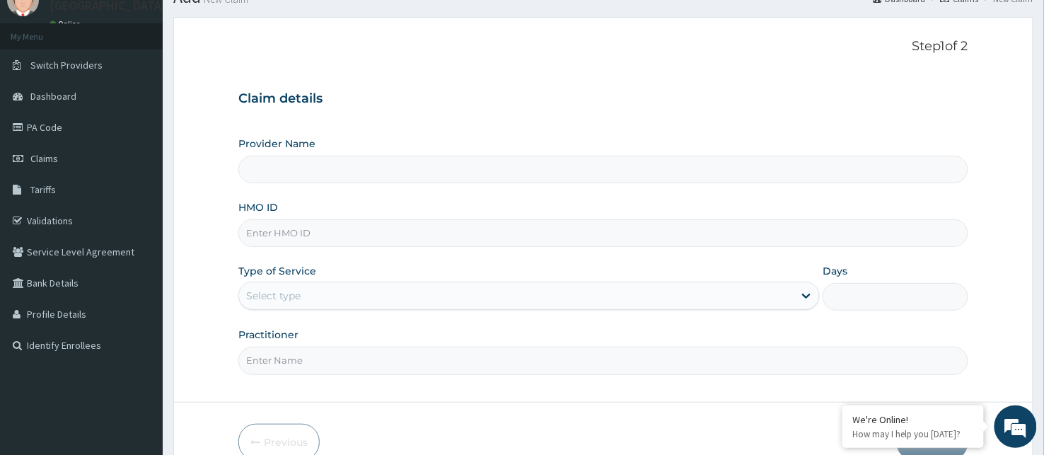
scroll to position [132, 0]
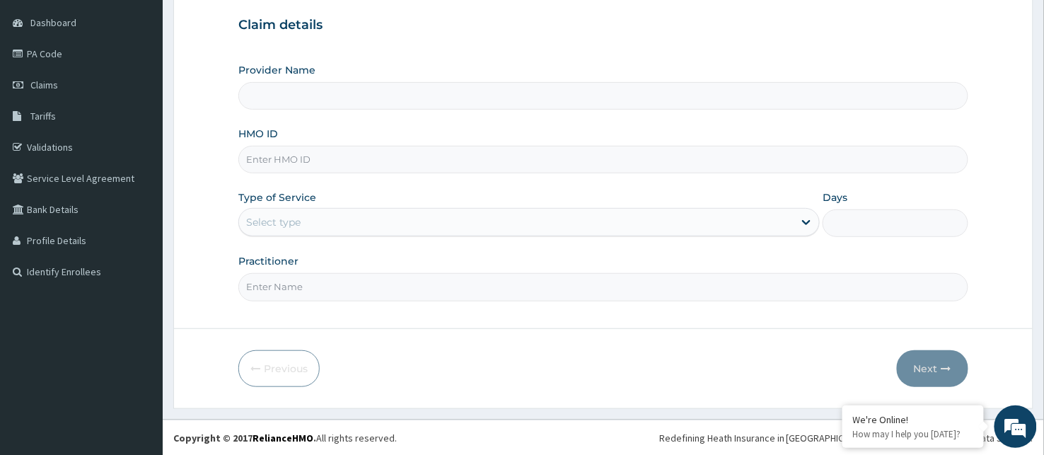
type input "BeachLand Specialist Hospital - [GEOGRAPHIC_DATA]"
click at [266, 165] on input "HMO ID" at bounding box center [603, 160] width 730 height 28
type input "NBC/11110/B"
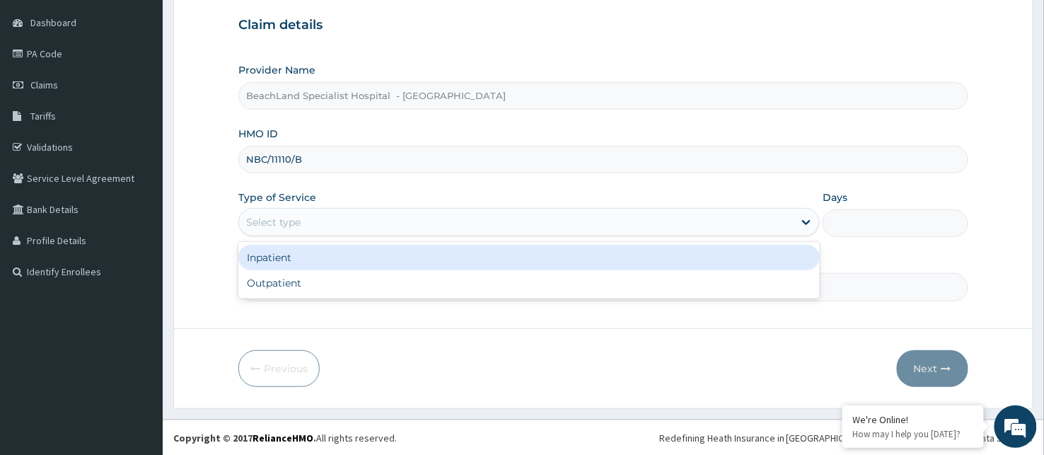
click at [314, 236] on div "Select type" at bounding box center [528, 222] width 581 height 28
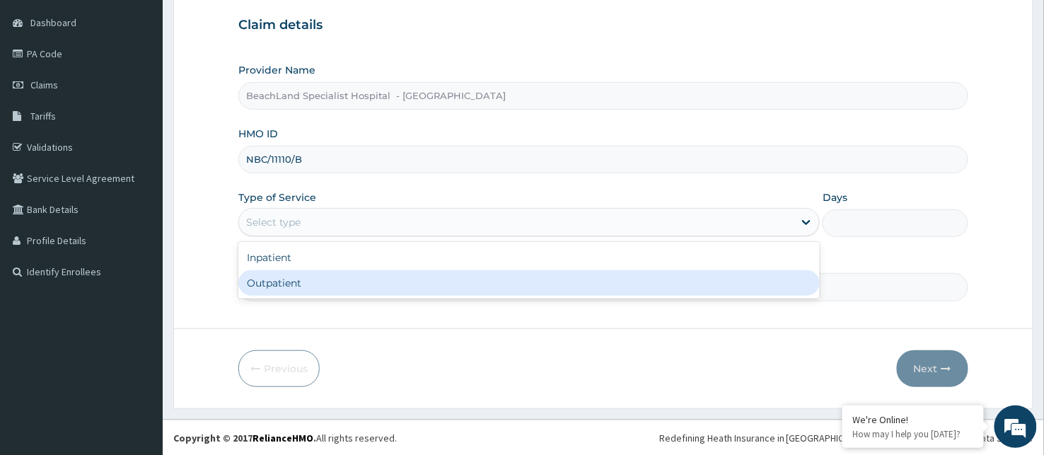
click at [309, 279] on div "Outpatient" at bounding box center [528, 282] width 581 height 25
type input "1"
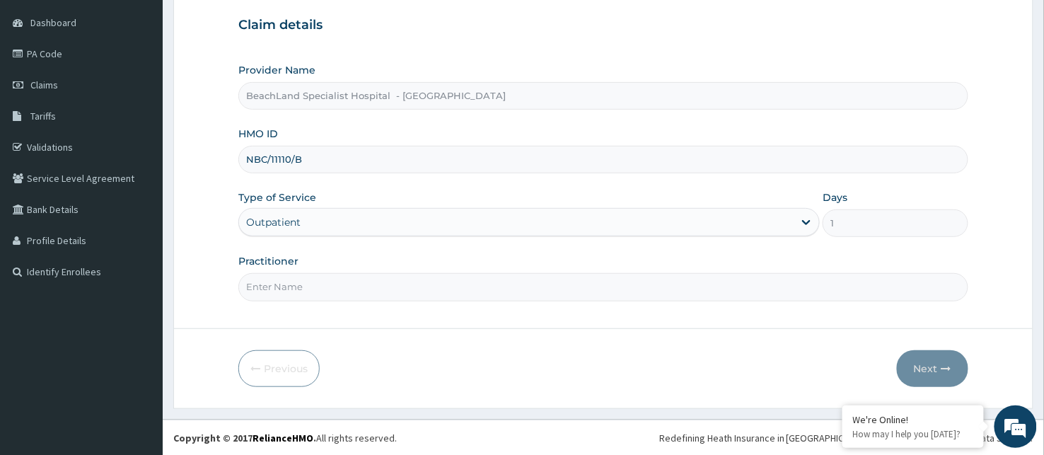
click at [309, 293] on input "Practitioner" at bounding box center [603, 287] width 730 height 28
type input "[PERSON_NAME]"
click at [945, 371] on icon "button" at bounding box center [946, 369] width 10 height 10
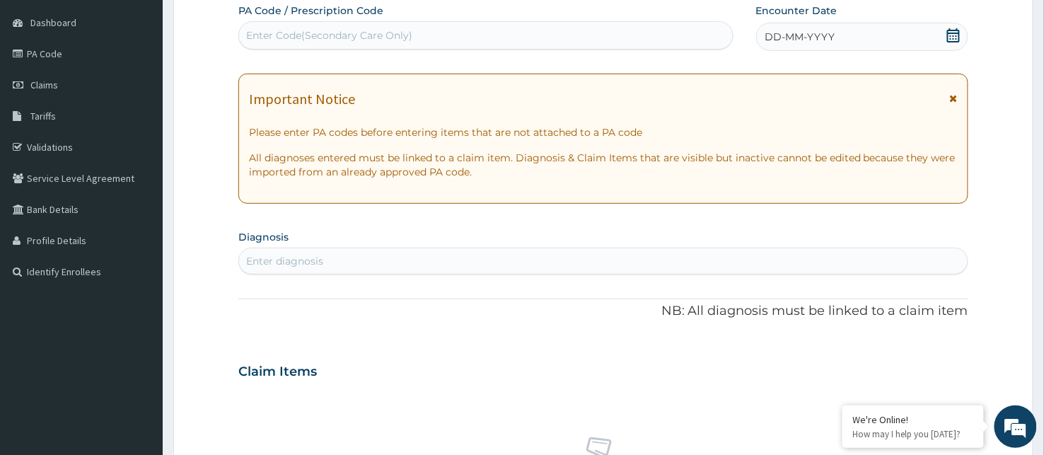
click at [359, 32] on div "Enter Code(Secondary Care Only)" at bounding box center [329, 35] width 166 height 14
type input "PA/030939"
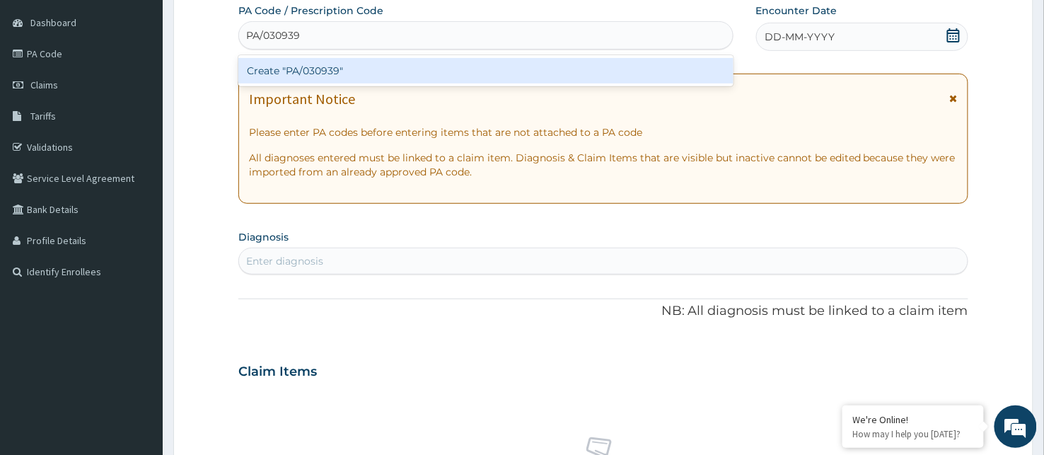
click at [375, 72] on div "Create "PA/030939"" at bounding box center [485, 70] width 495 height 25
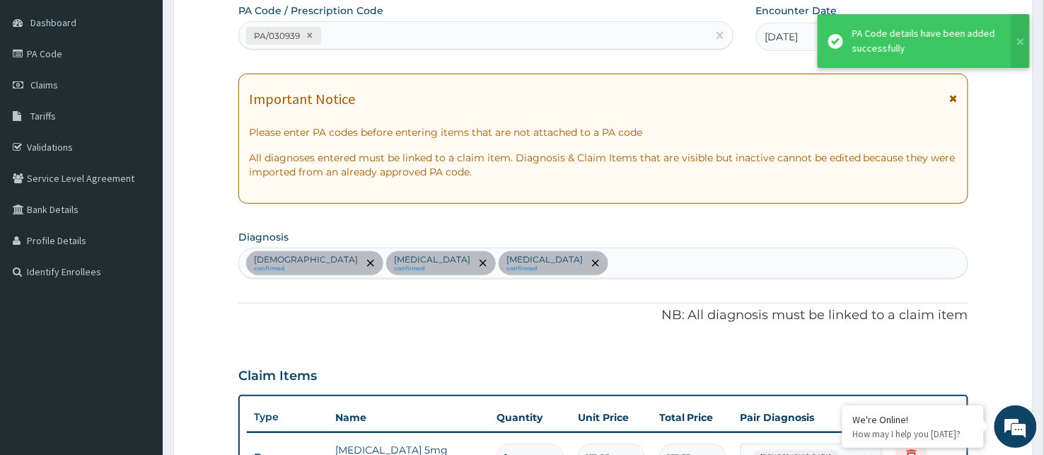
scroll to position [507, 0]
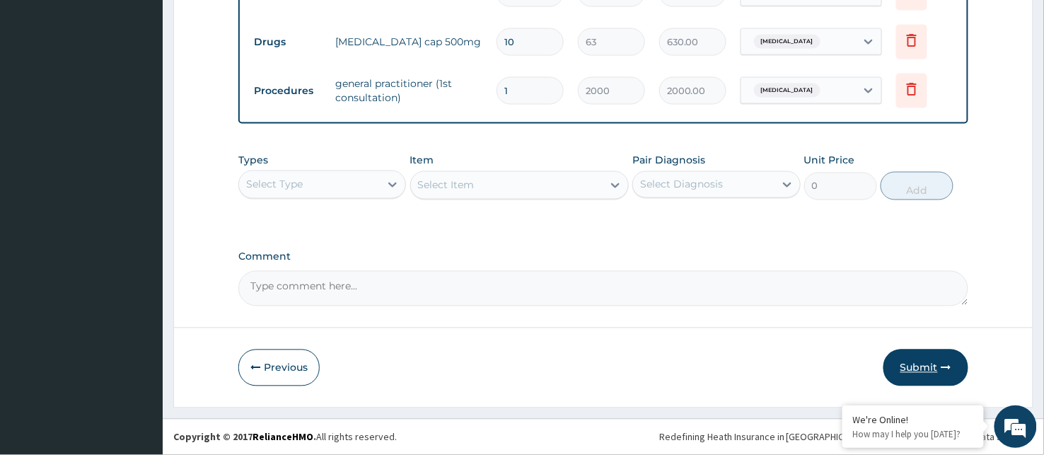
click at [932, 368] on button "Submit" at bounding box center [925, 367] width 85 height 37
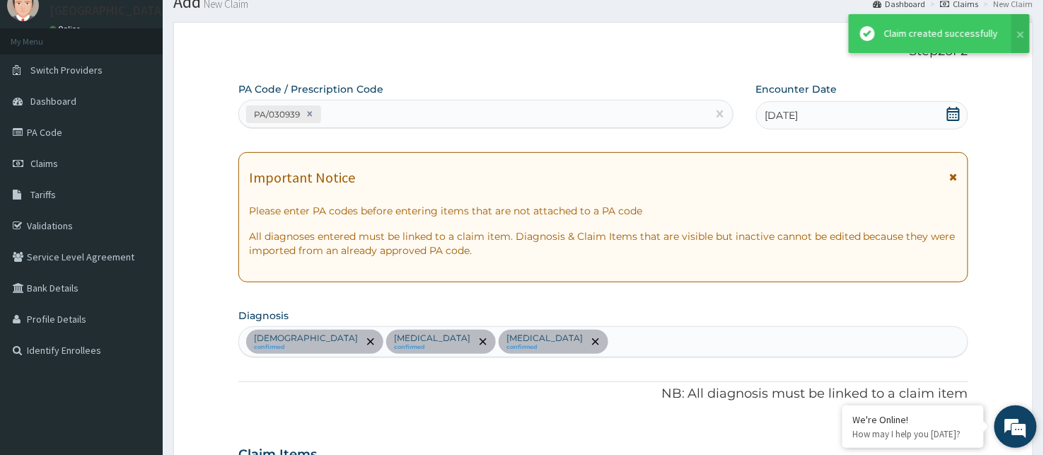
scroll to position [644, 0]
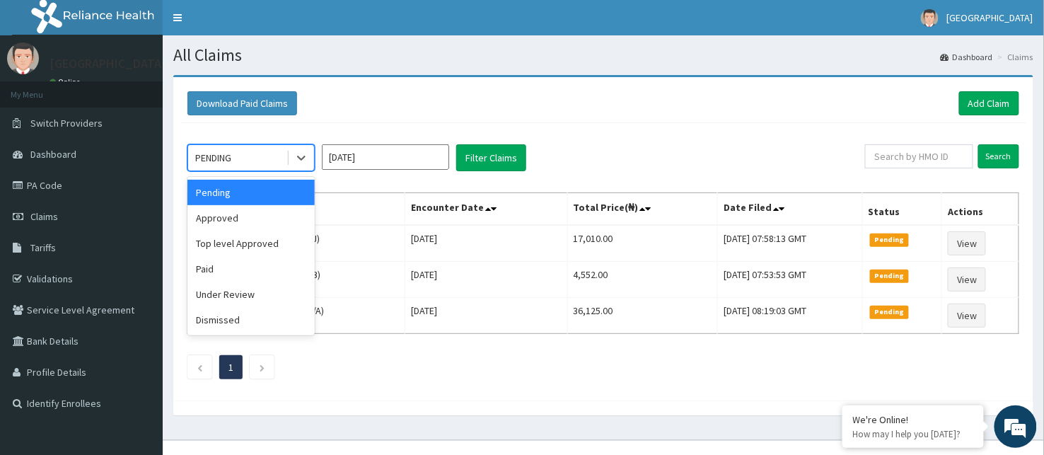
click at [256, 153] on div "PENDING" at bounding box center [237, 157] width 98 height 23
click at [267, 208] on div "Approved" at bounding box center [250, 217] width 127 height 25
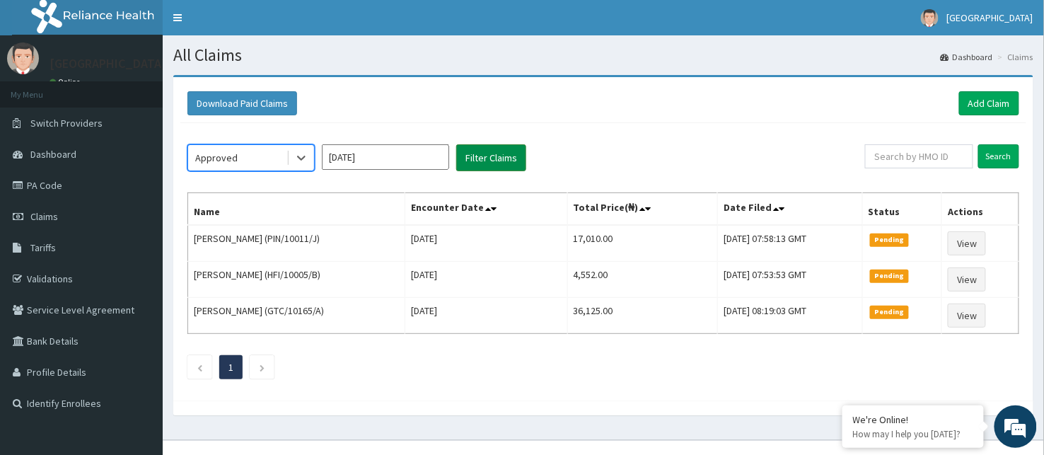
click at [517, 165] on button "Filter Claims" at bounding box center [491, 157] width 70 height 27
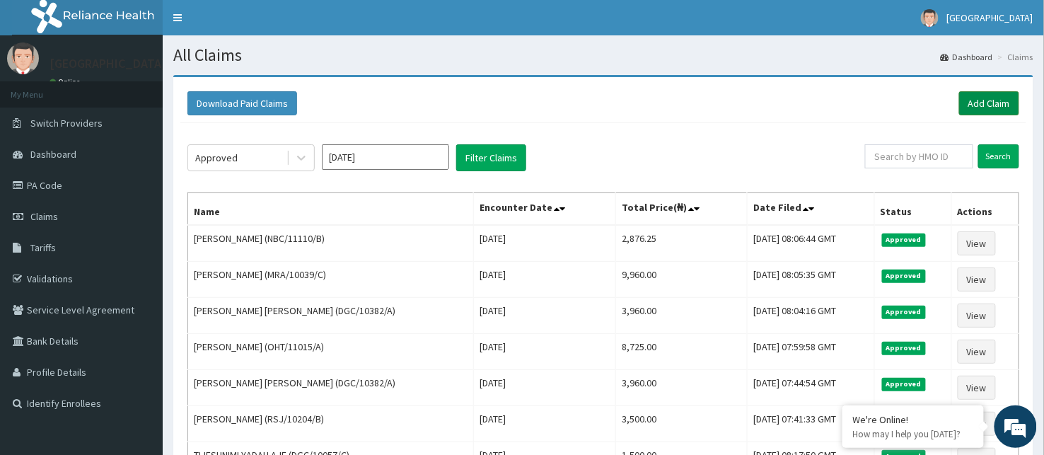
click at [1002, 107] on link "Add Claim" at bounding box center [989, 103] width 60 height 24
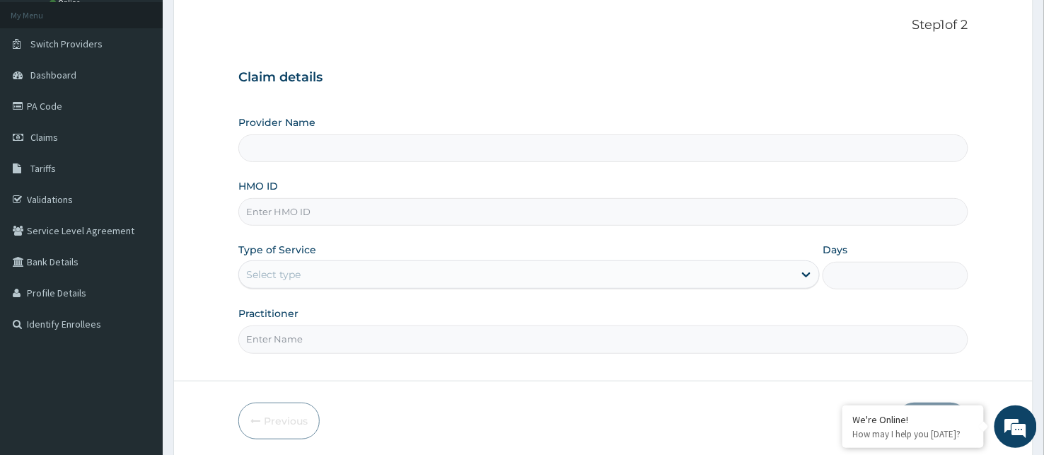
scroll to position [132, 0]
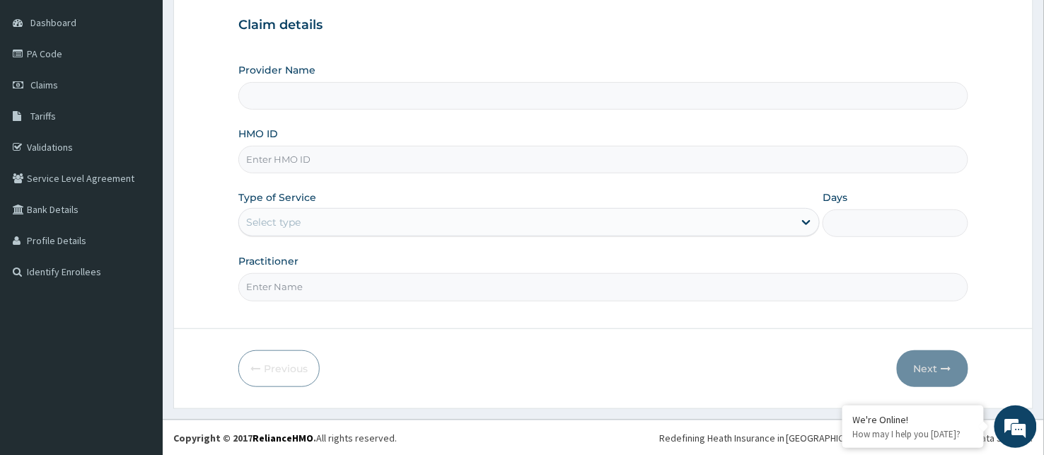
type input "BeachLand Specialist Hospital - [GEOGRAPHIC_DATA]"
click at [285, 163] on input "HMO ID" at bounding box center [603, 160] width 730 height 28
type input "NBC/11110/C"
click at [284, 230] on div "Select type" at bounding box center [516, 222] width 554 height 23
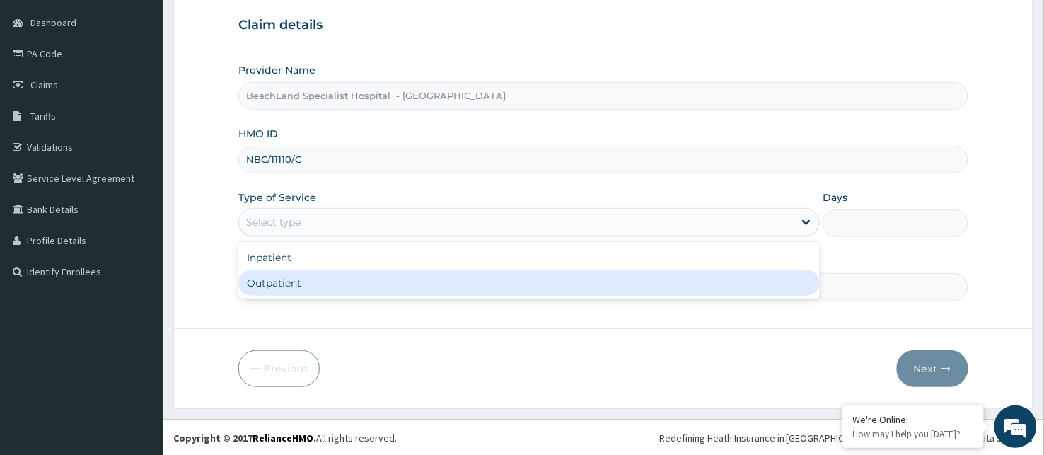
click at [298, 276] on div "Outpatient" at bounding box center [528, 282] width 581 height 25
type input "1"
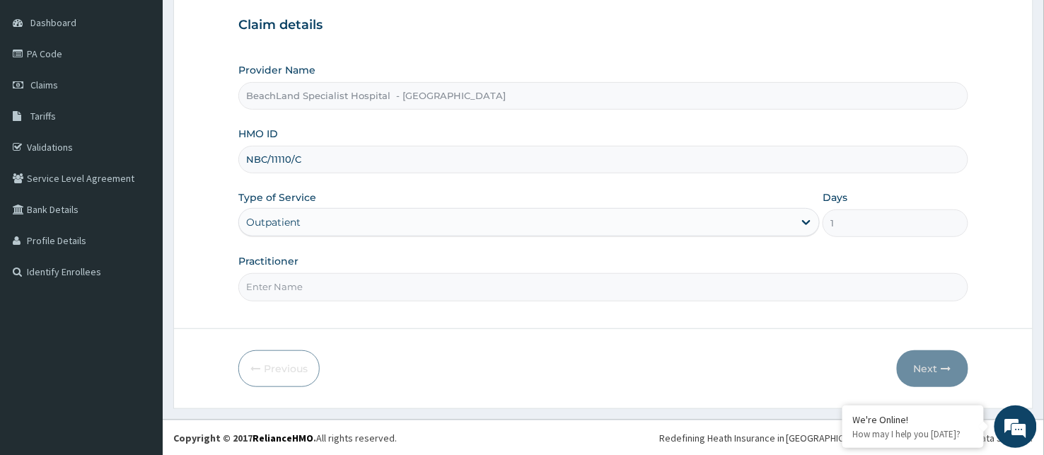
click at [293, 292] on input "Practitioner" at bounding box center [603, 287] width 730 height 28
type input "Dr UDOKA"
click at [936, 366] on button "Next" at bounding box center [932, 368] width 71 height 37
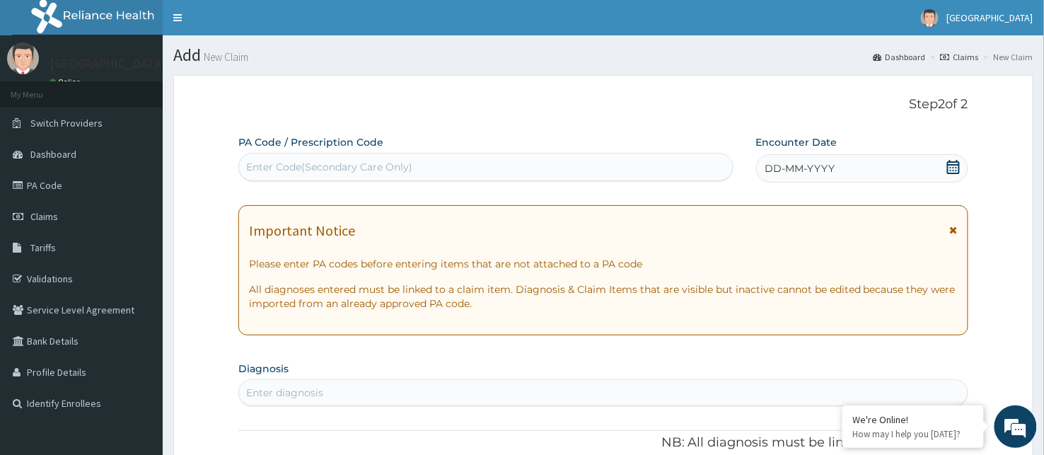
click at [333, 160] on div "Enter Code(Secondary Care Only)" at bounding box center [329, 167] width 166 height 14
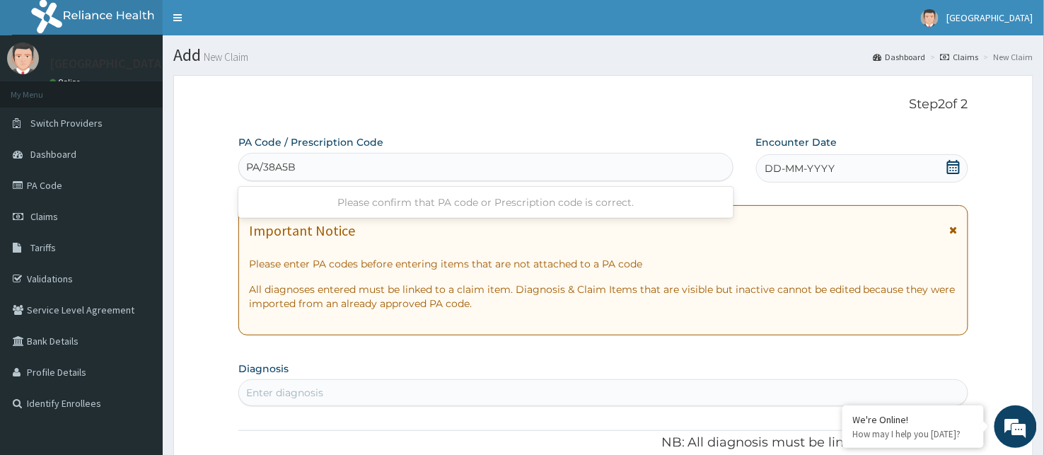
type input "PA/38A5B0"
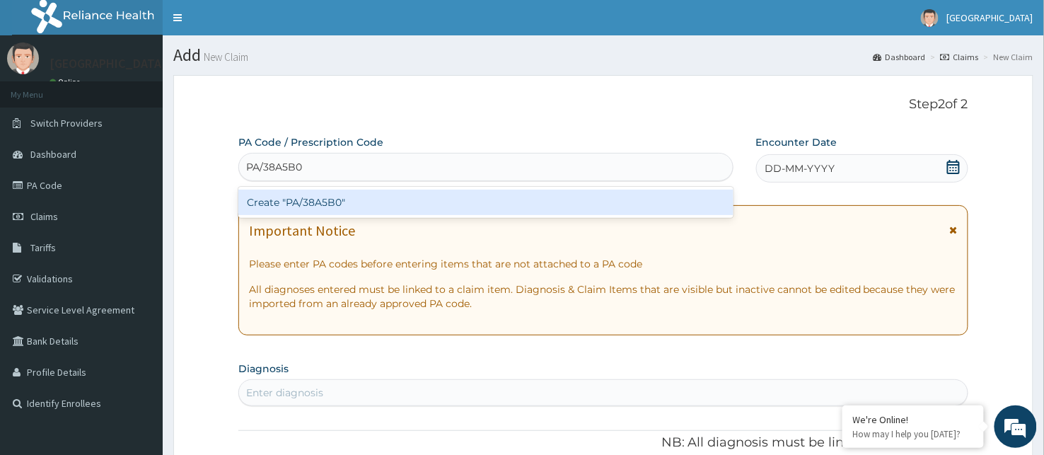
click at [419, 198] on div "Create "PA/38A5B0"" at bounding box center [485, 202] width 495 height 25
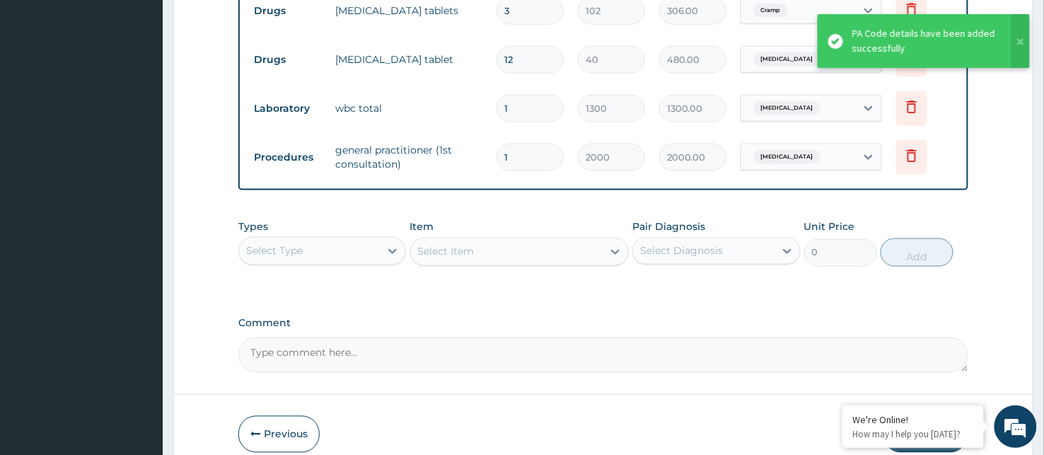
scroll to position [644, 0]
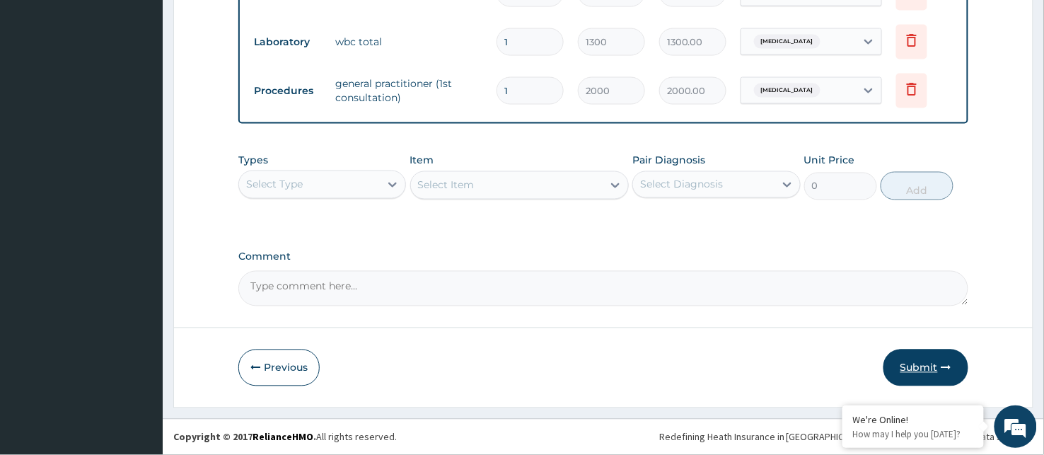
click at [911, 366] on button "Submit" at bounding box center [925, 367] width 85 height 37
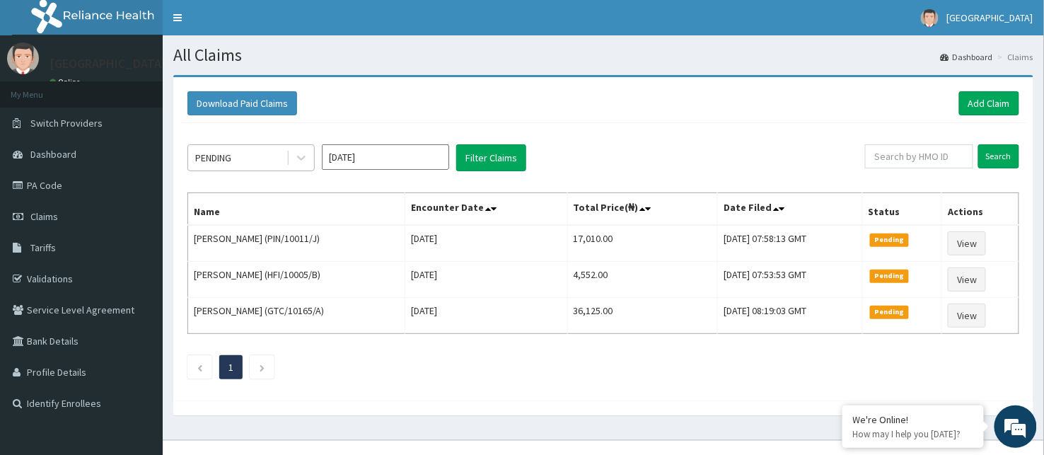
click at [229, 163] on div "PENDING" at bounding box center [213, 158] width 36 height 14
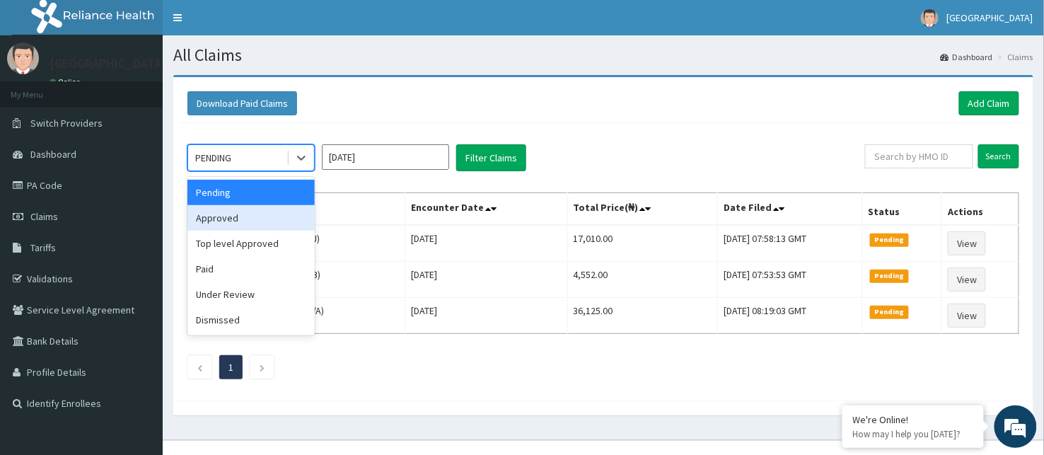
click at [248, 221] on div "Approved" at bounding box center [250, 217] width 127 height 25
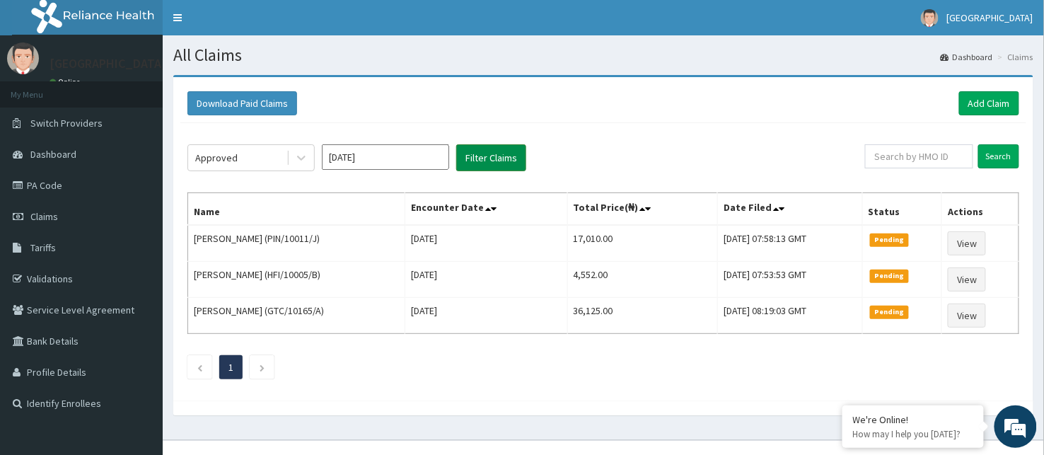
click at [481, 158] on button "Filter Claims" at bounding box center [491, 157] width 70 height 27
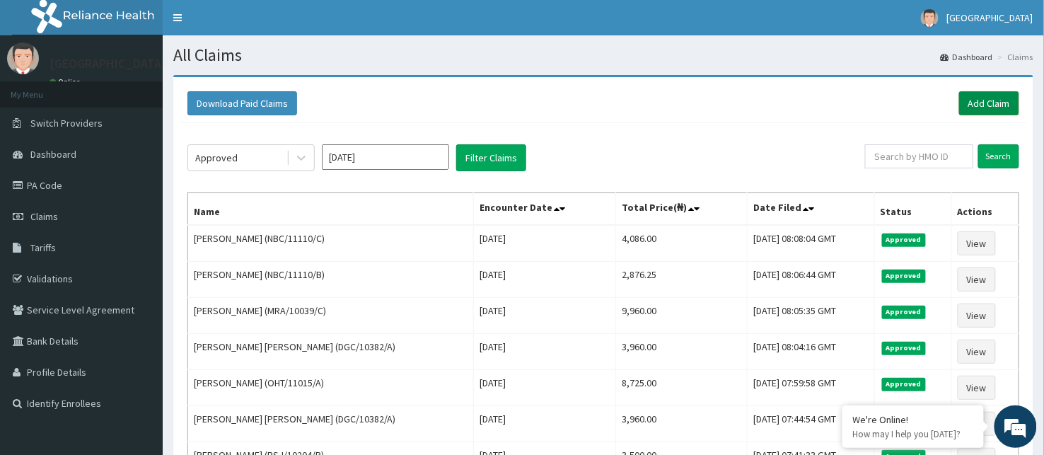
click at [972, 101] on link "Add Claim" at bounding box center [989, 103] width 60 height 24
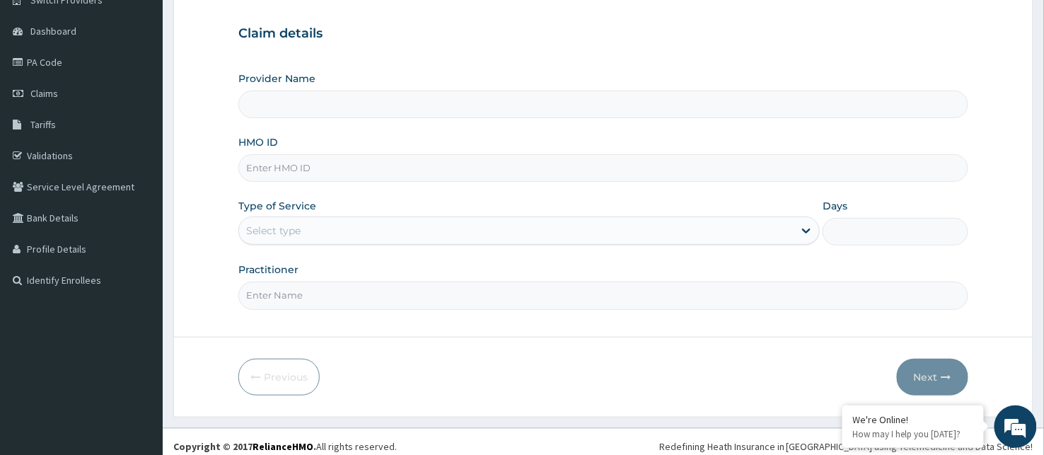
scroll to position [132, 0]
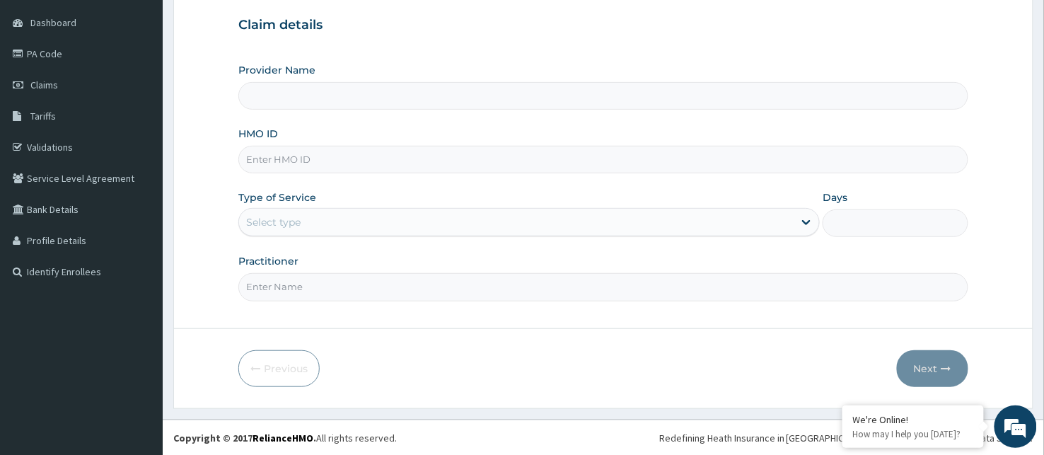
type input "BeachLand Specialist Hospital - [GEOGRAPHIC_DATA]"
click at [278, 222] on div "Select type" at bounding box center [273, 222] width 54 height 14
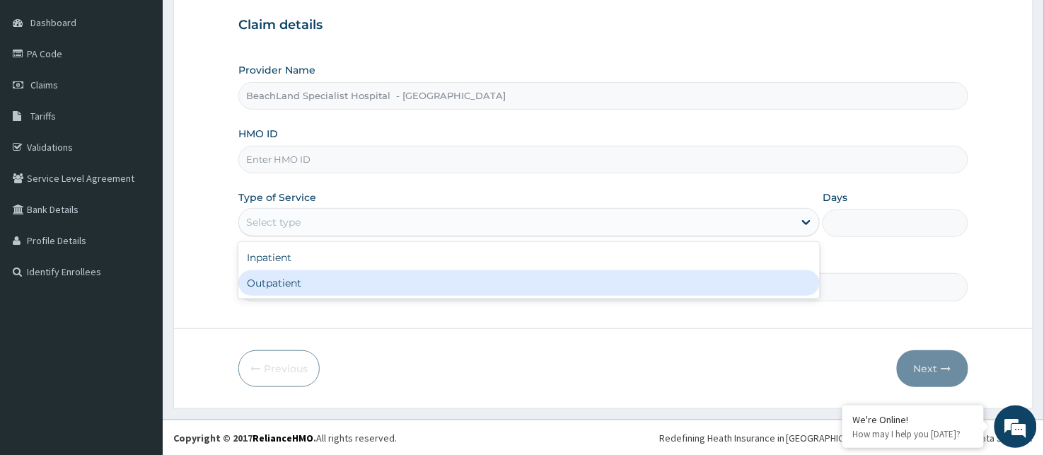
click at [311, 277] on div "Outpatient" at bounding box center [528, 282] width 581 height 25
type input "1"
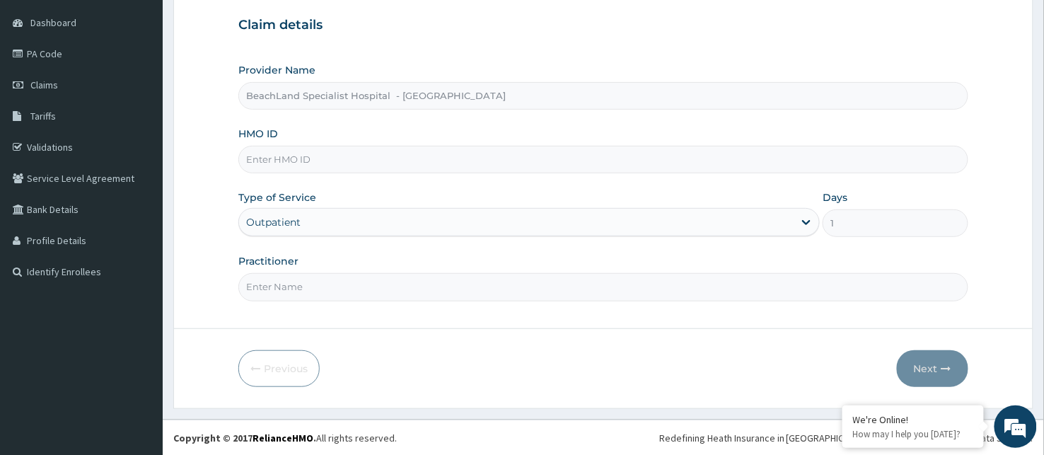
click at [347, 159] on input "HMO ID" at bounding box center [603, 160] width 730 height 28
type input "NBC/11110/D"
click at [304, 286] on input "Practitioner" at bounding box center [603, 287] width 730 height 28
type input "DR VICTORY"
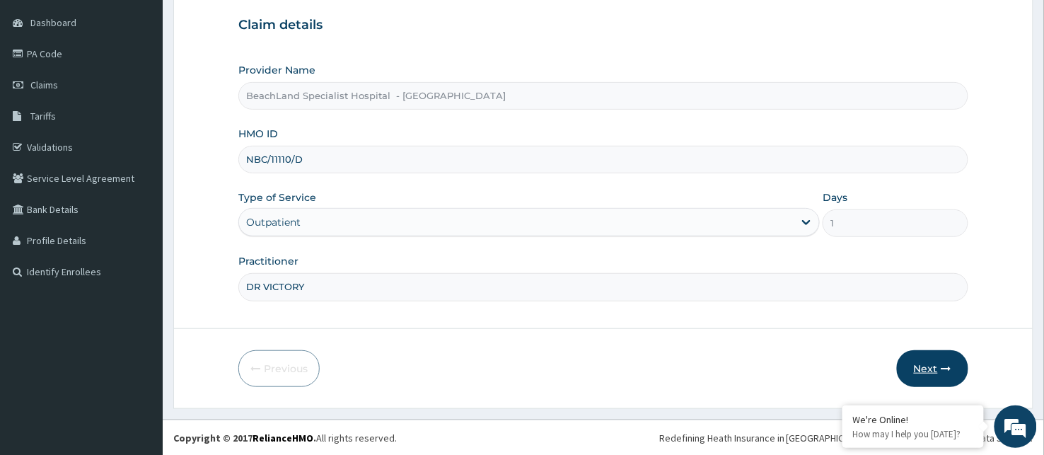
click at [931, 366] on button "Next" at bounding box center [932, 368] width 71 height 37
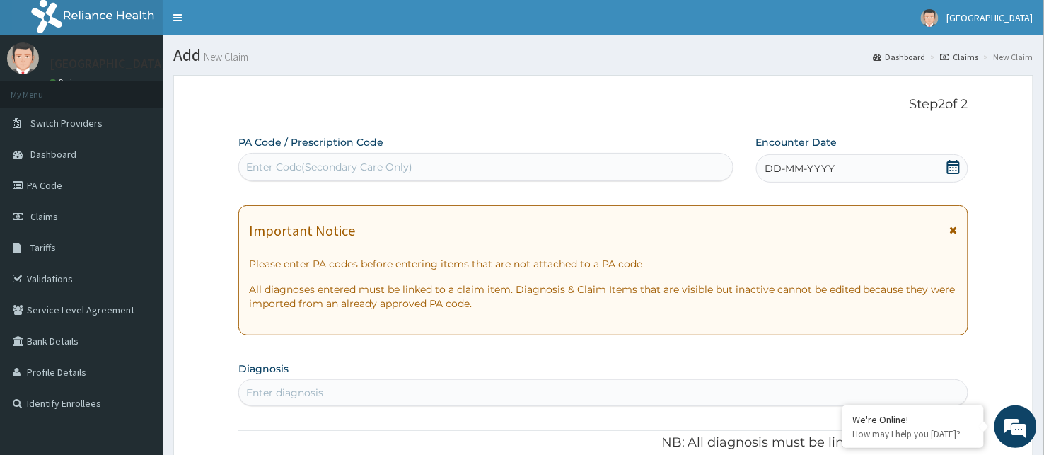
click at [312, 164] on div "Enter Code(Secondary Care Only)" at bounding box center [329, 167] width 166 height 14
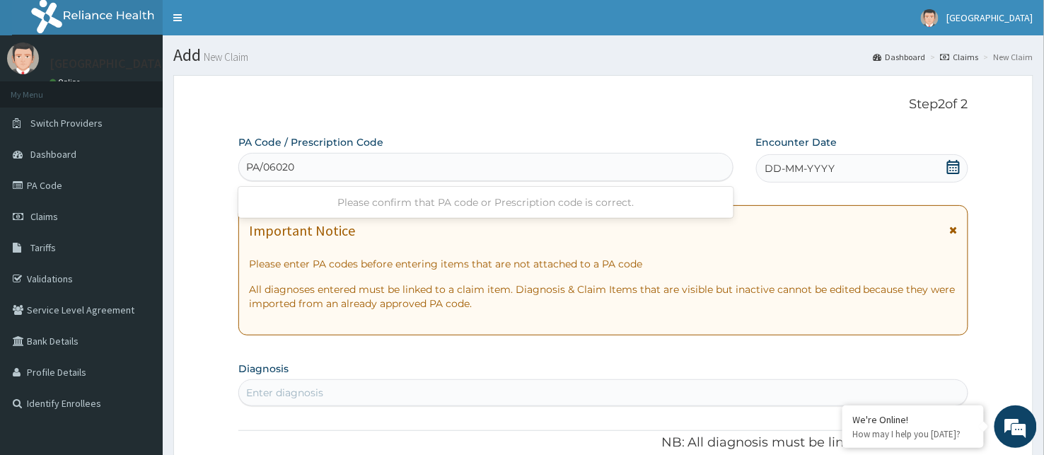
type input "PA/06020F"
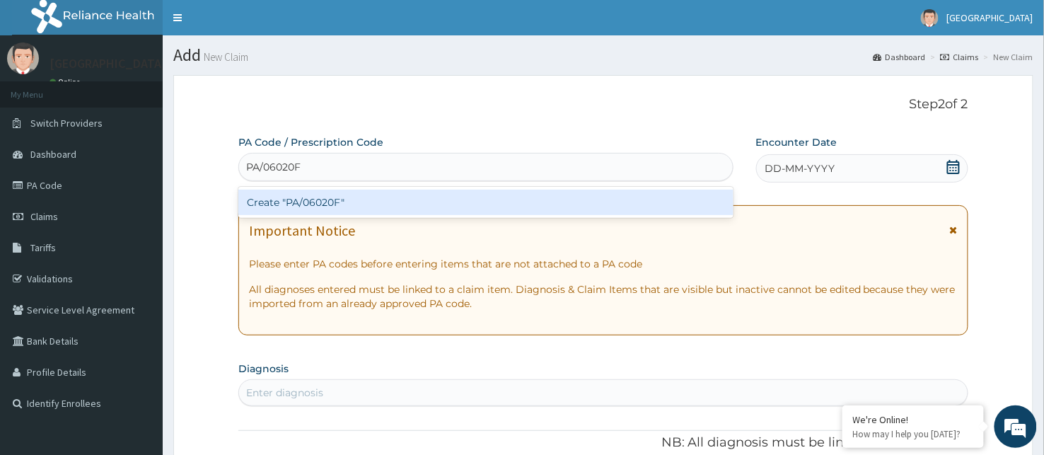
click at [359, 199] on div "Create "PA/06020F"" at bounding box center [485, 202] width 495 height 25
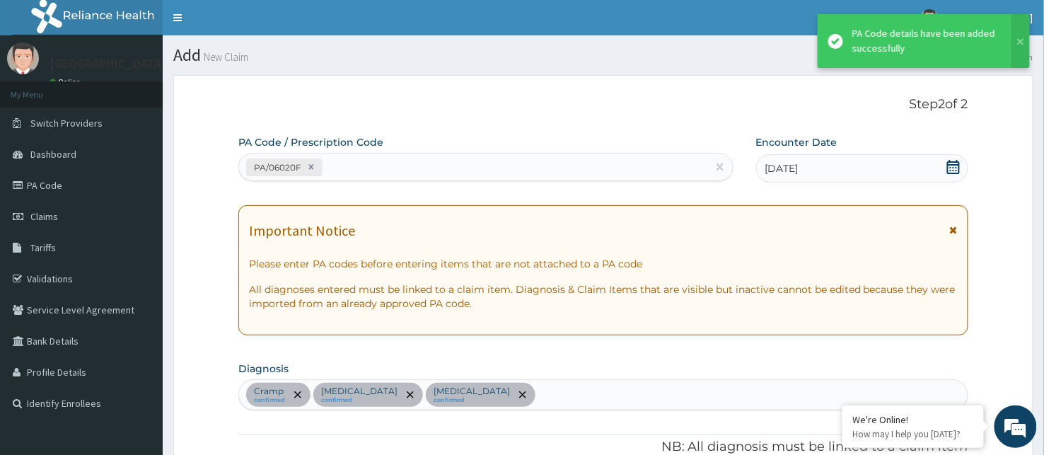
scroll to position [557, 0]
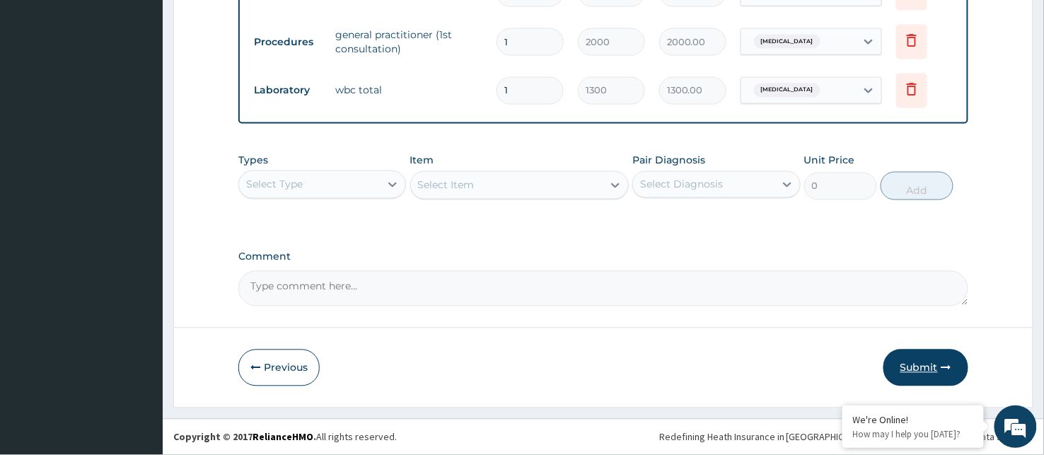
click at [936, 371] on button "Submit" at bounding box center [925, 367] width 85 height 37
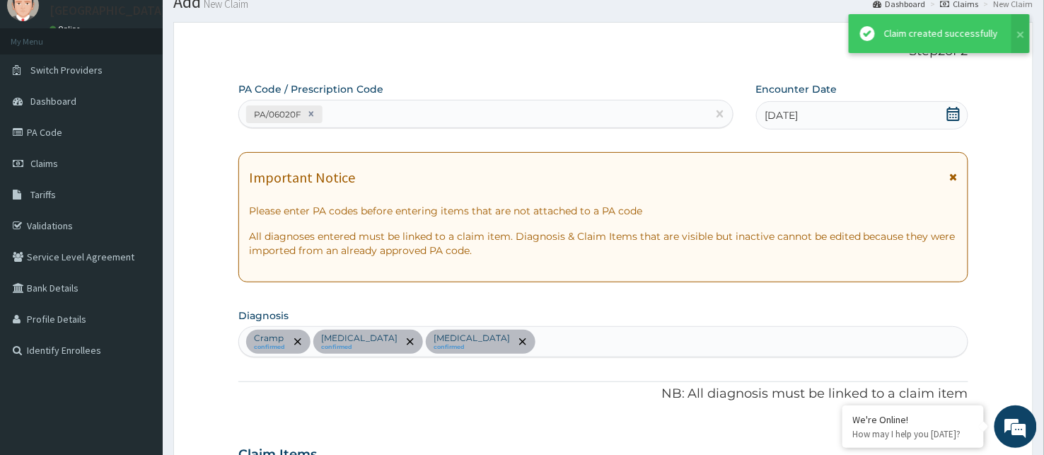
scroll to position [693, 0]
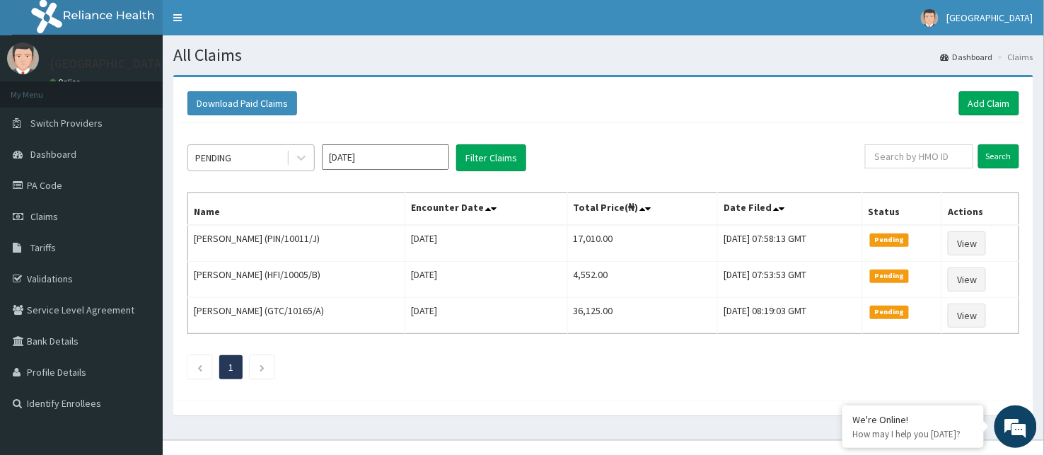
click at [260, 158] on div "PENDING" at bounding box center [237, 157] width 98 height 23
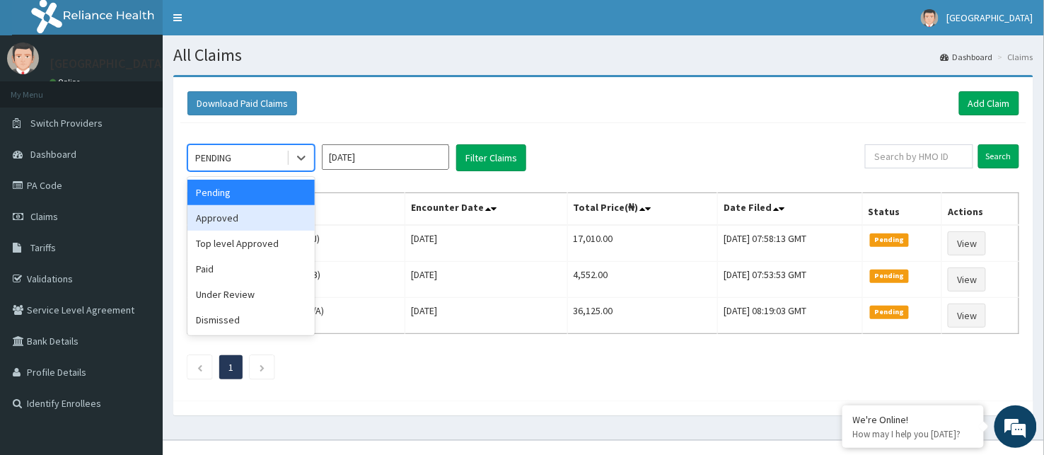
click at [272, 211] on div "Approved" at bounding box center [250, 217] width 127 height 25
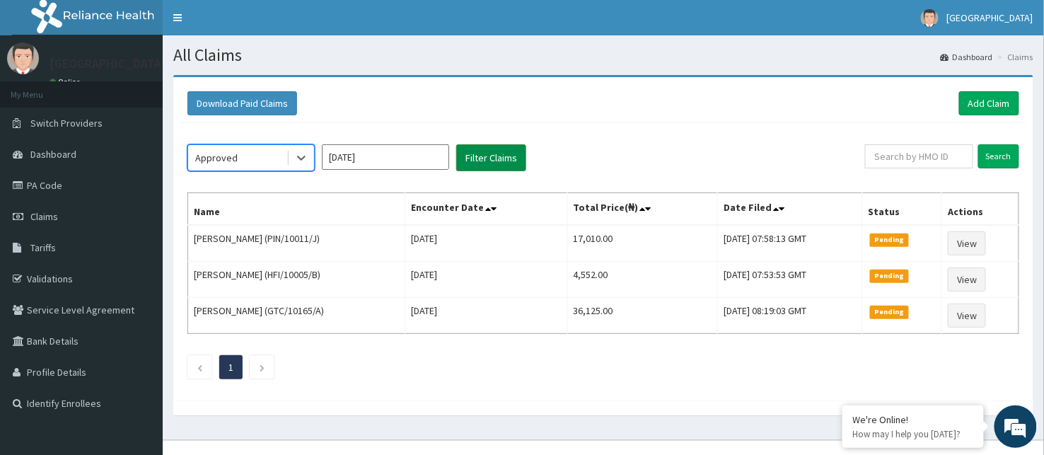
click at [482, 149] on button "Filter Claims" at bounding box center [491, 157] width 70 height 27
